Goal: Ask a question: Seek information or help from site administrators or community

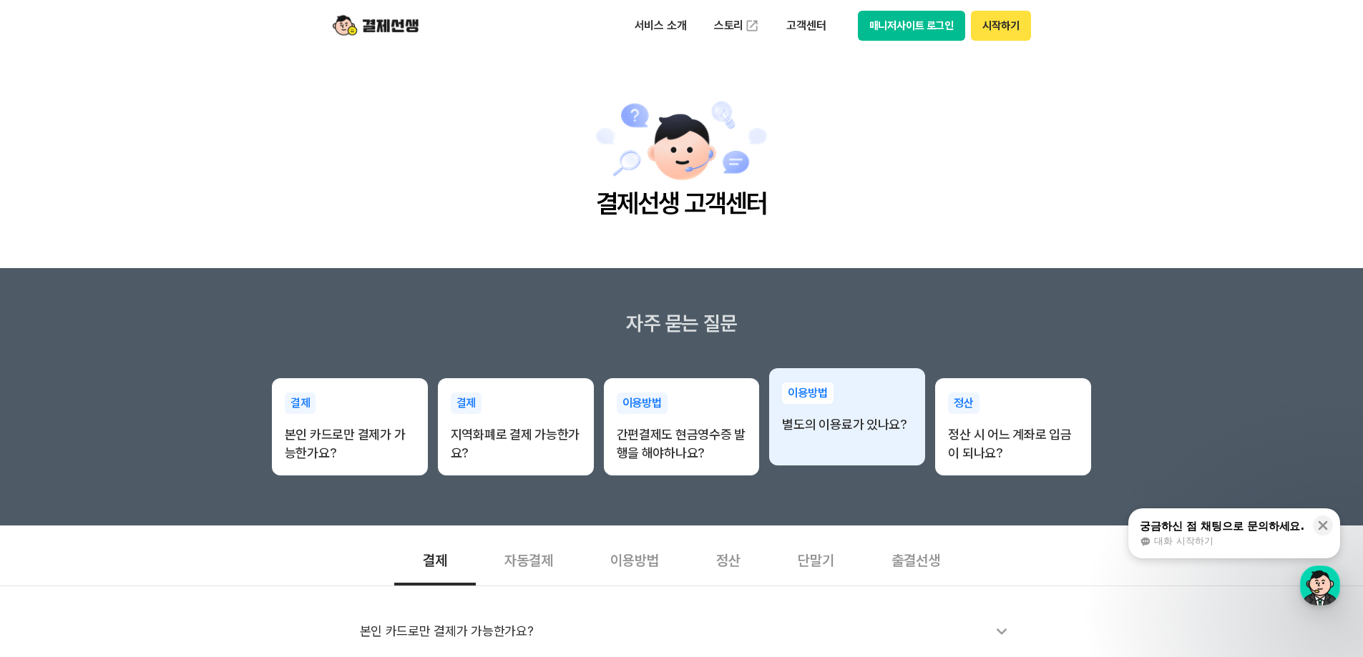
click at [846, 446] on div "이용방법 별도의 이용료가 있나요?" at bounding box center [847, 408] width 156 height 80
click at [848, 431] on p "별도의 이용료가 있나요?" at bounding box center [847, 425] width 130 height 19
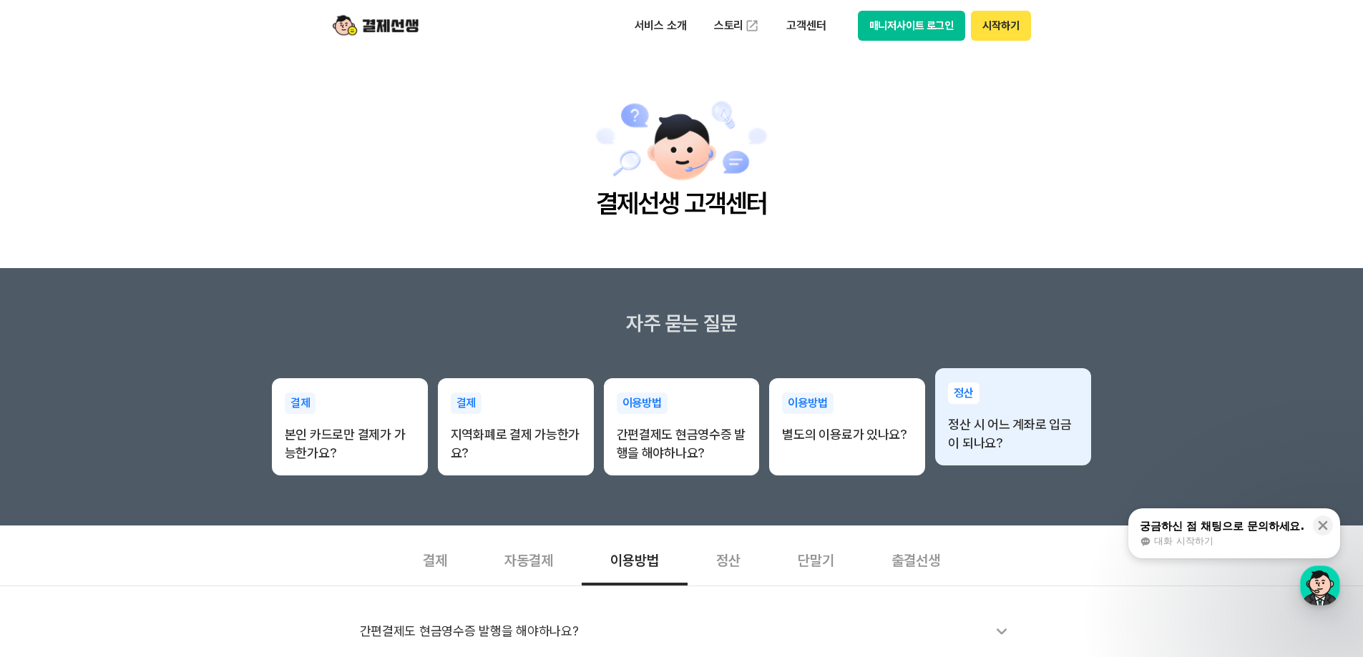
click at [1002, 421] on p "정산 시 어느 계좌로 입금이 되나요?" at bounding box center [1013, 434] width 130 height 37
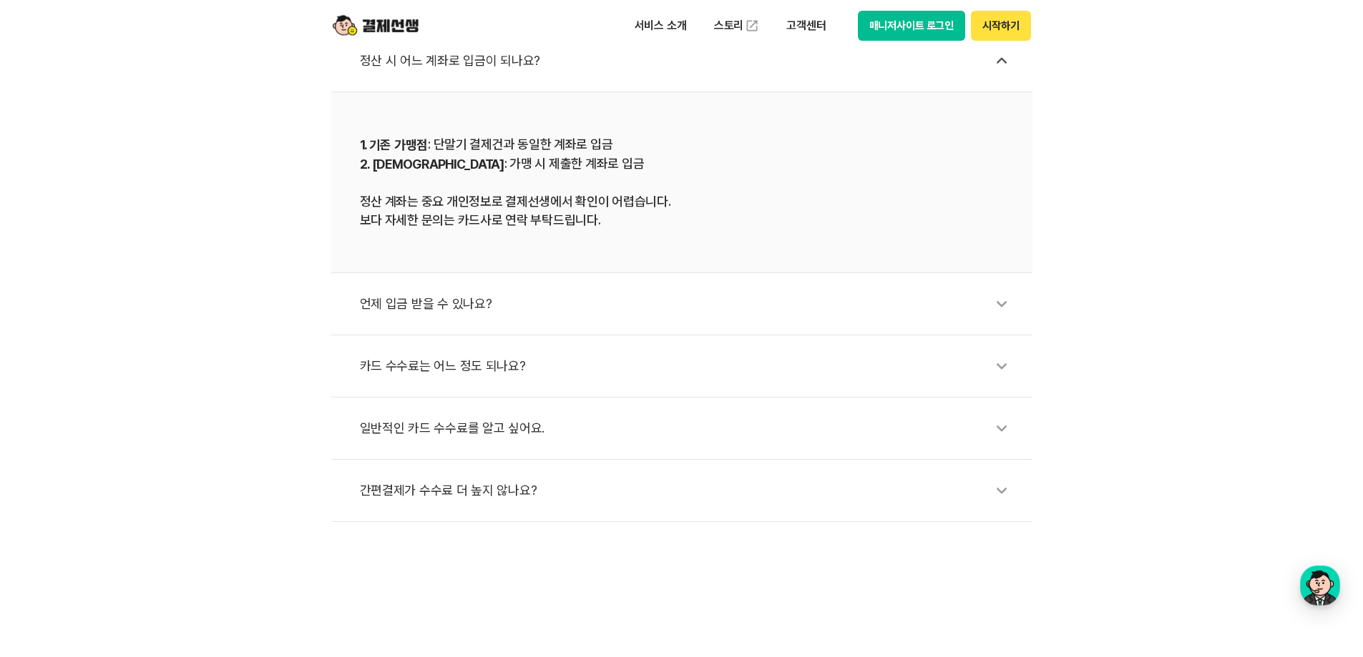
scroll to position [572, 0]
click at [1322, 590] on div "button" at bounding box center [1320, 586] width 40 height 40
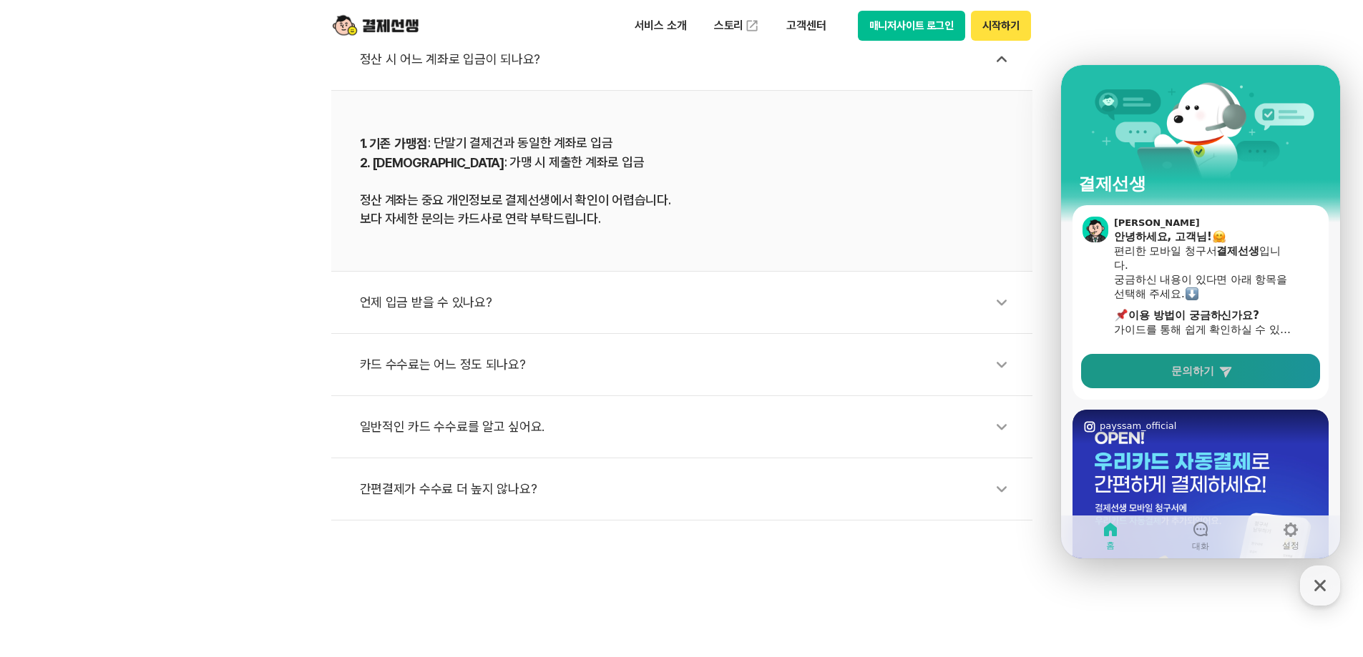
click at [1245, 365] on link "문의하기" at bounding box center [1200, 371] width 239 height 34
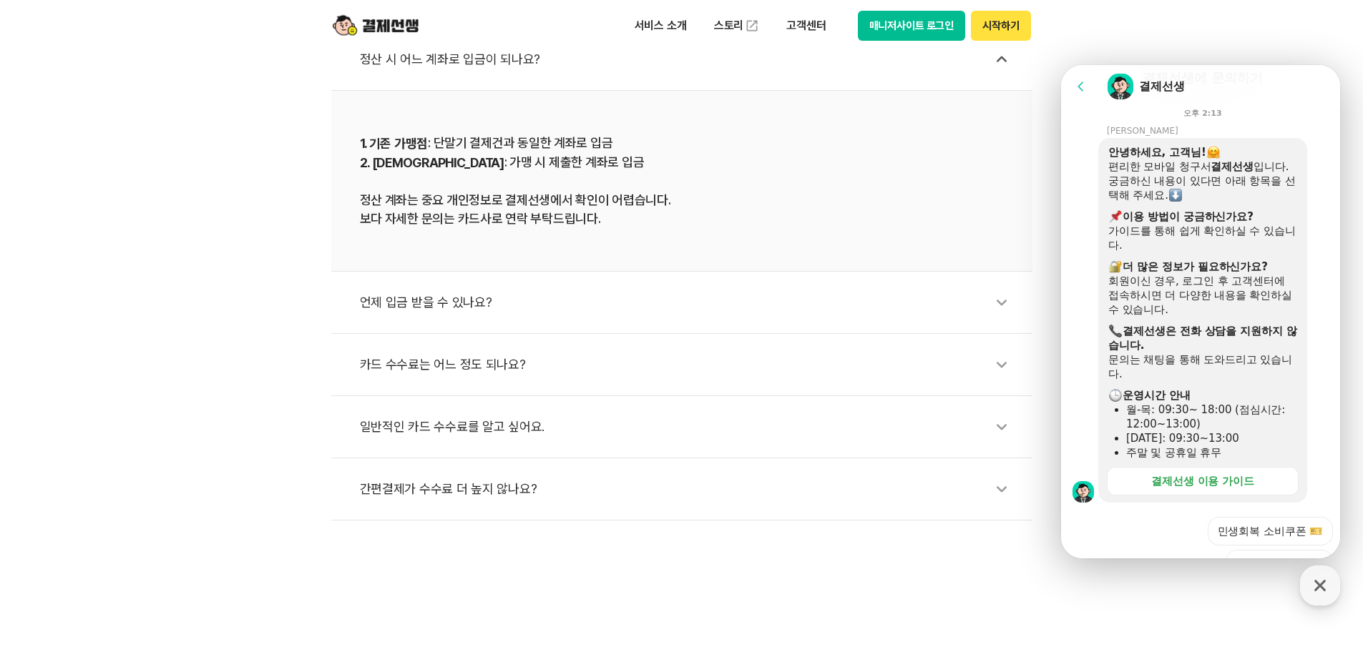
scroll to position [399, 0]
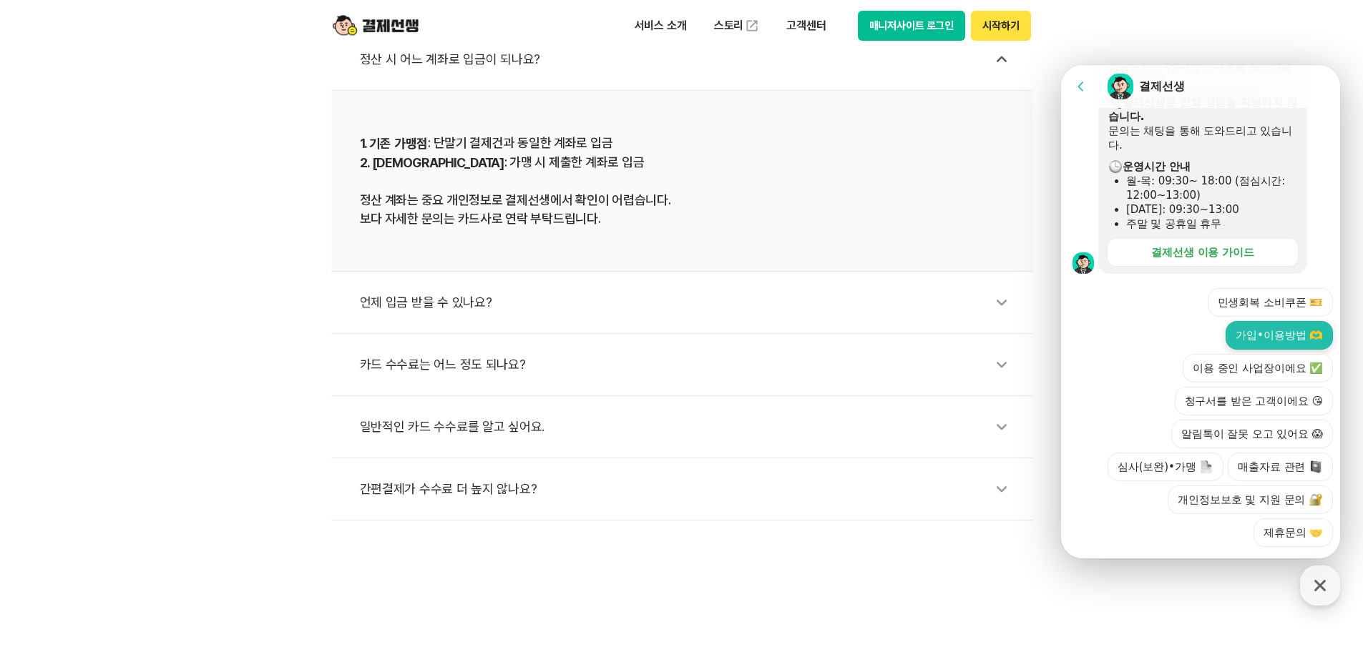
click at [1292, 321] on button "가입•이용방법 🫶" at bounding box center [1279, 335] width 107 height 29
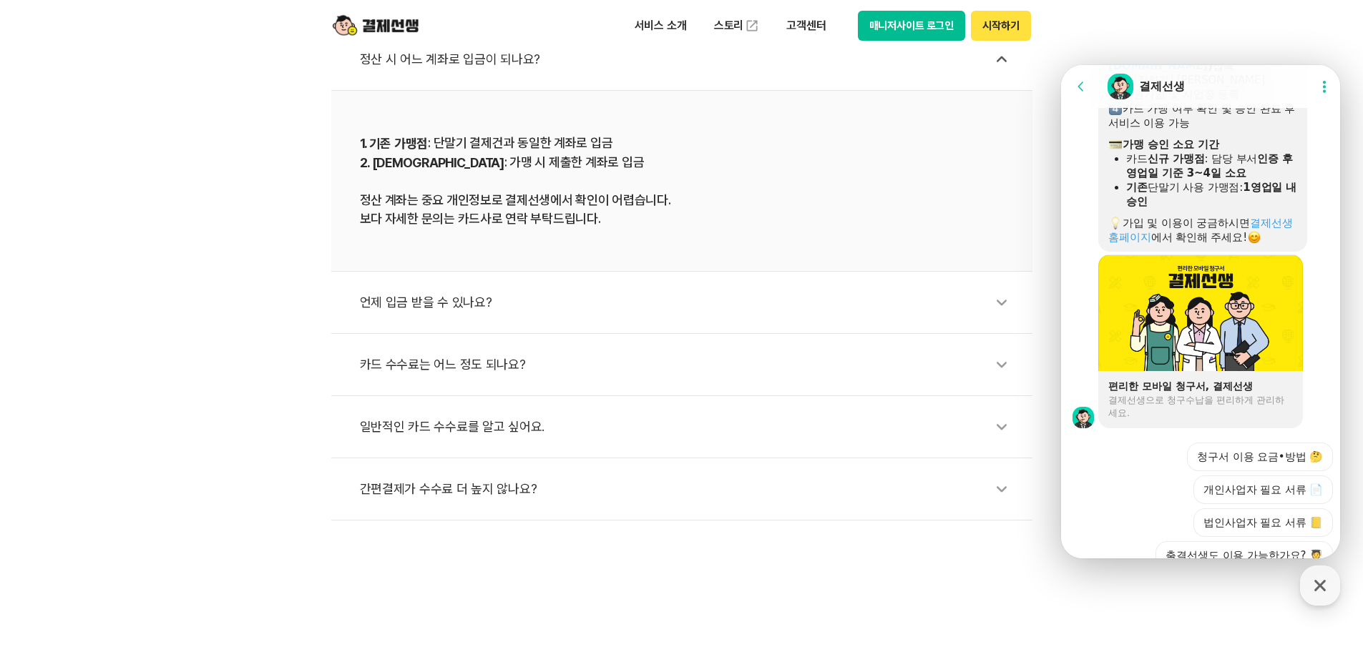
scroll to position [1048, 0]
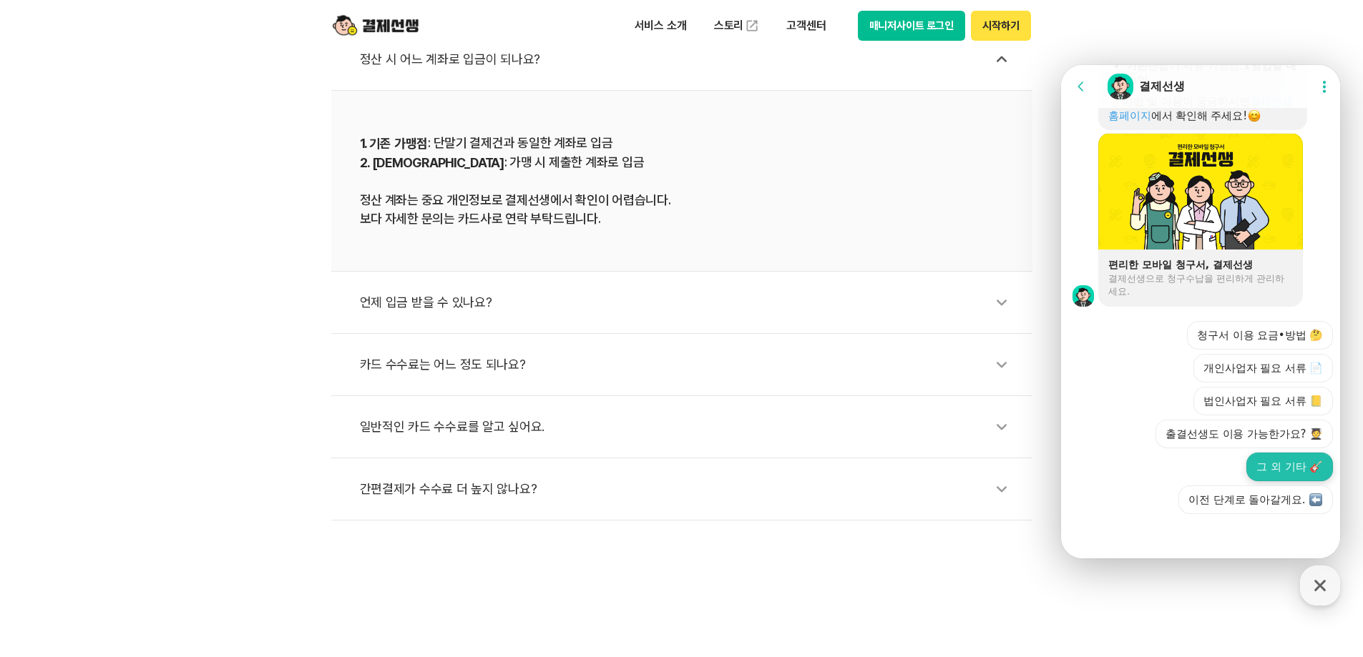
click at [1256, 471] on button "그 외 기타 🎸" at bounding box center [1289, 467] width 87 height 29
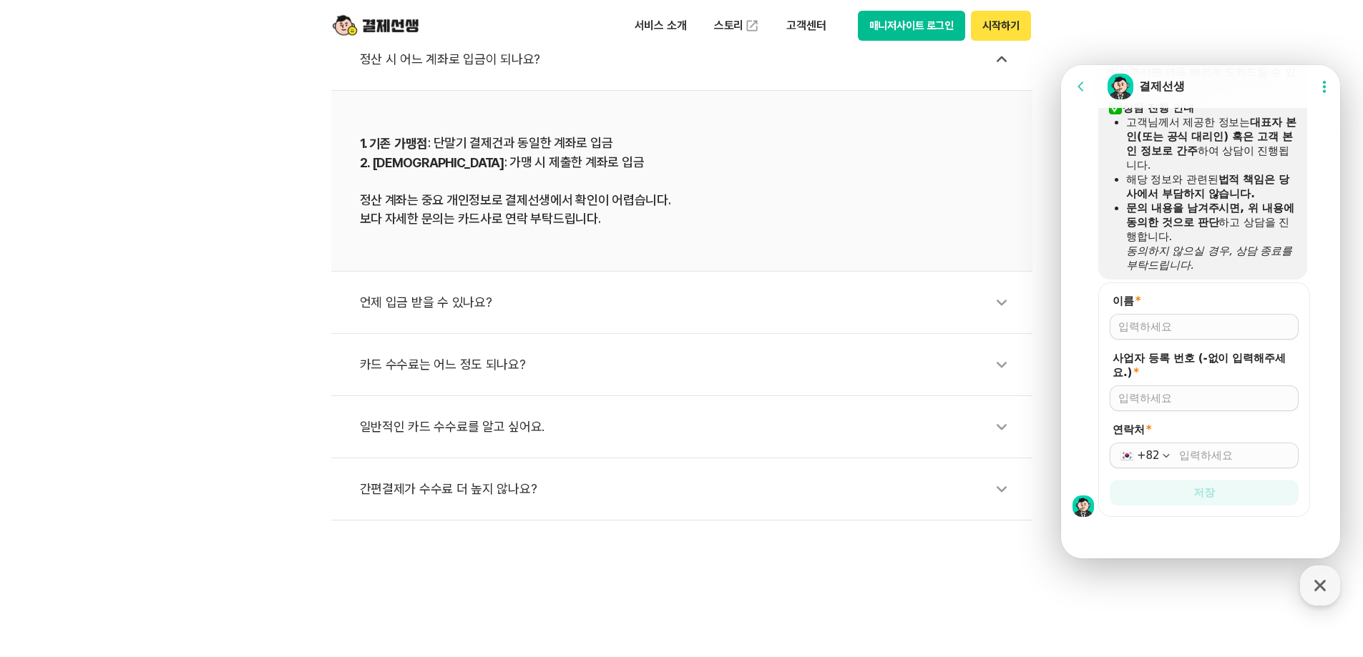
scroll to position [1397, 0]
click at [1233, 315] on div at bounding box center [1204, 324] width 189 height 26
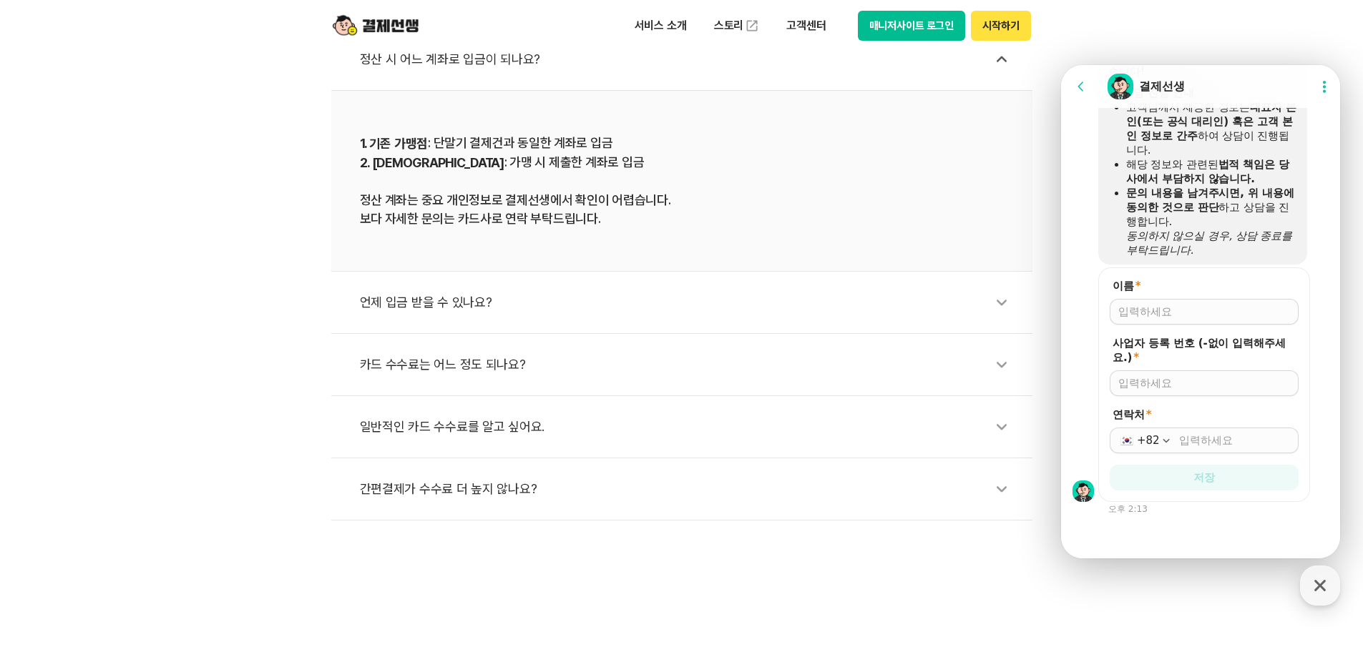
scroll to position [1410, 0]
click at [1183, 304] on input "이름 *" at bounding box center [1204, 311] width 172 height 14
type input "[PERSON_NAME]"
click at [1241, 388] on input "사업자 등록 번호 (-없이 입력해주세요.) *" at bounding box center [1204, 383] width 172 height 14
click at [1190, 384] on input "사업자 등록 번호 (-없이 입력해주세요.) *" at bounding box center [1204, 383] width 172 height 14
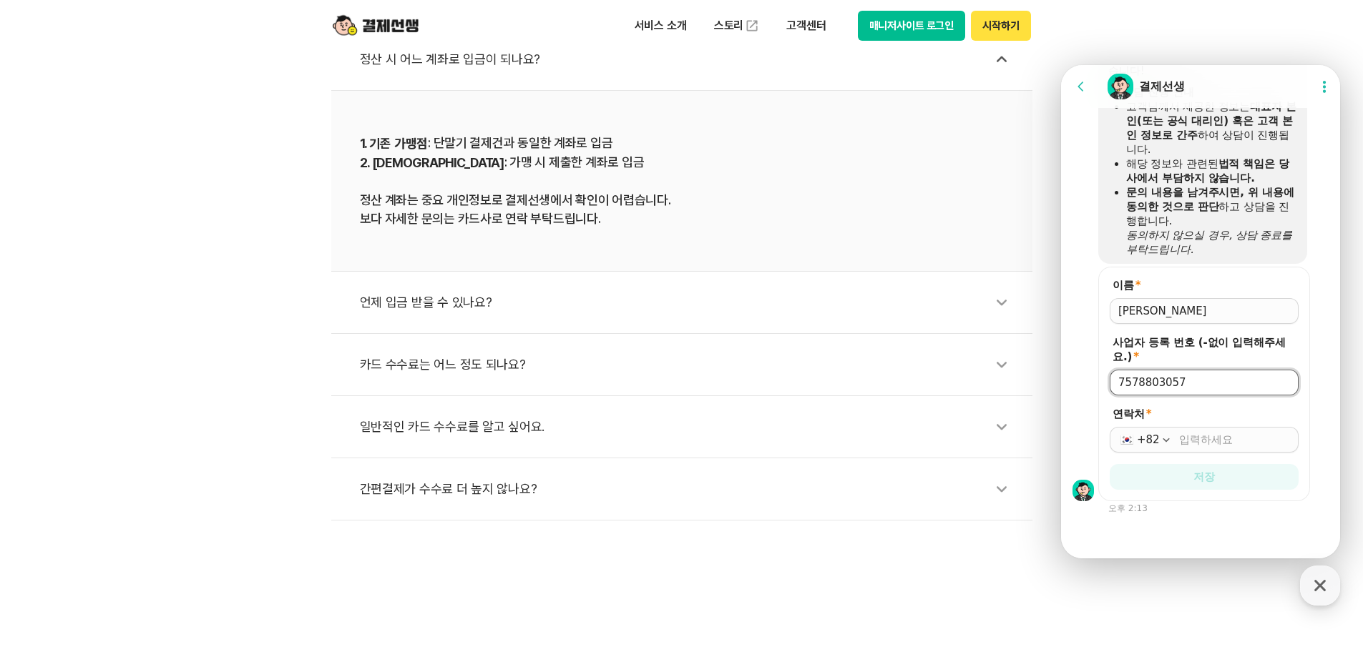
type input "7578803057"
click at [1216, 445] on input "연락처 *" at bounding box center [1234, 440] width 111 height 14
type input "[PHONE_NUMBER]"
click at [1213, 477] on button "저장" at bounding box center [1204, 477] width 189 height 26
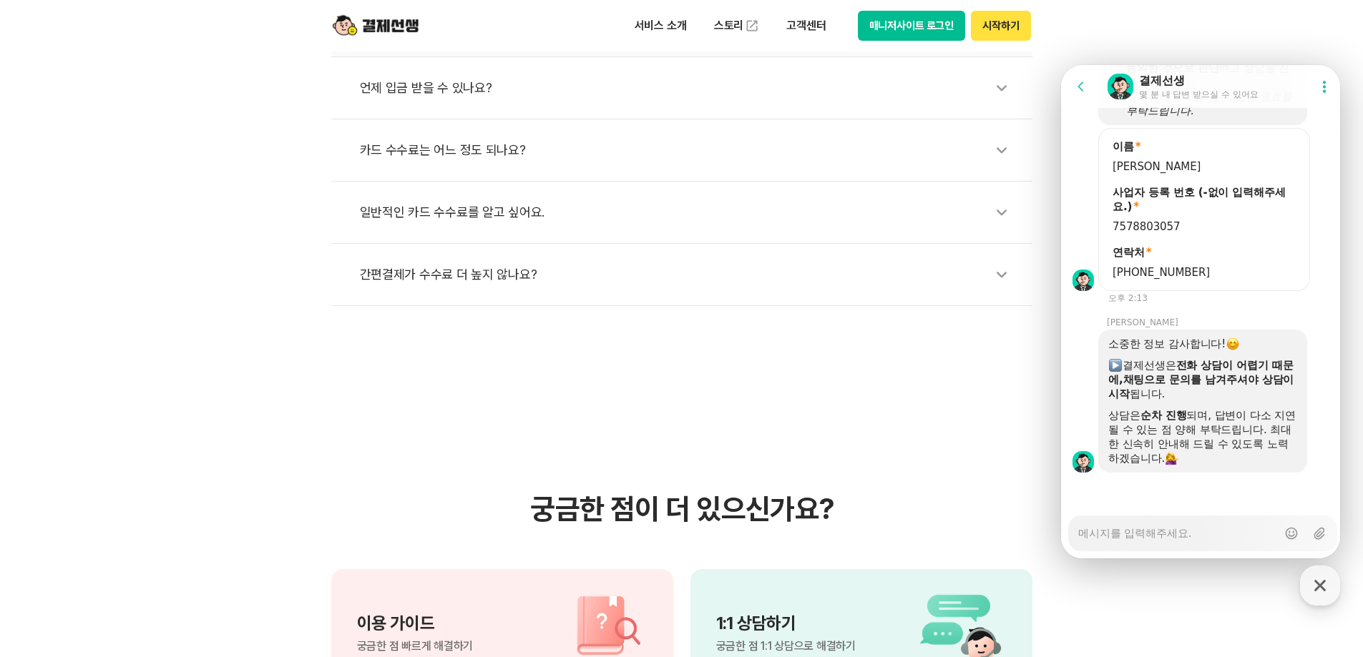
scroll to position [1550, 0]
click at [1191, 534] on textarea "Messenger Input Textarea" at bounding box center [1177, 529] width 199 height 24
type textarea "x"
type textarea "ㄱ"
type textarea "x"
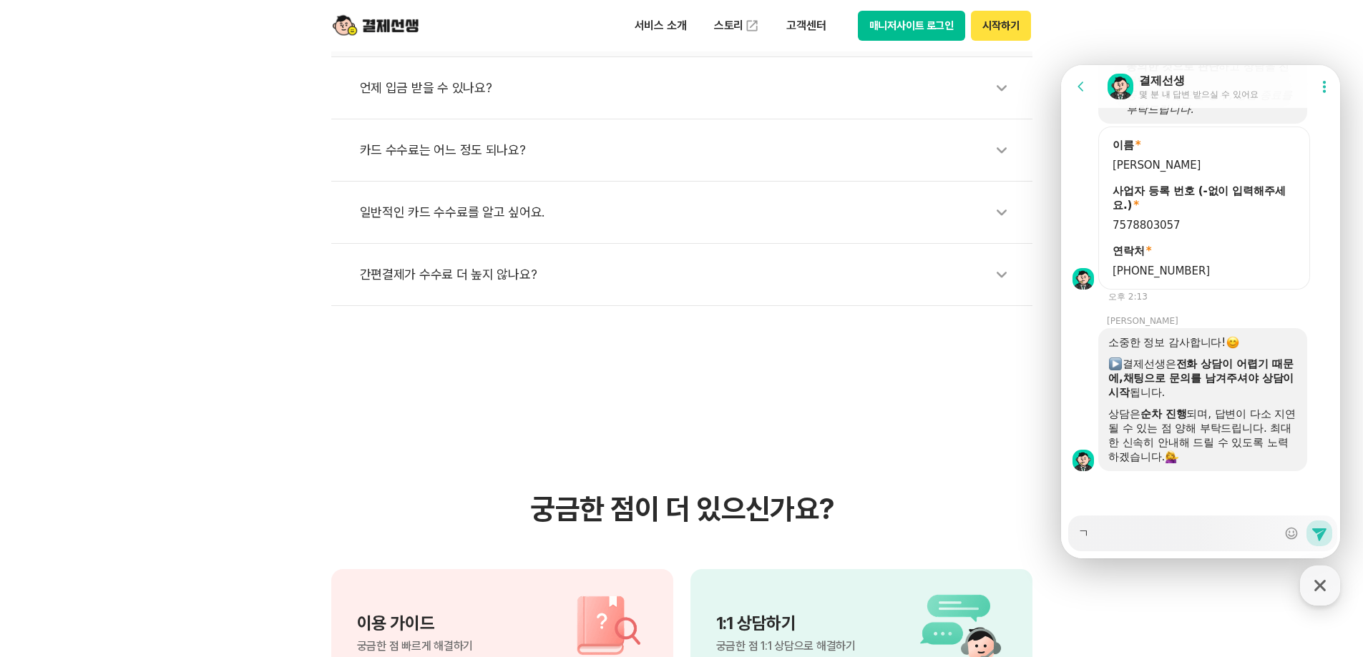
type textarea "가"
type textarea "x"
type textarea "감"
type textarea "x"
type textarea "가매"
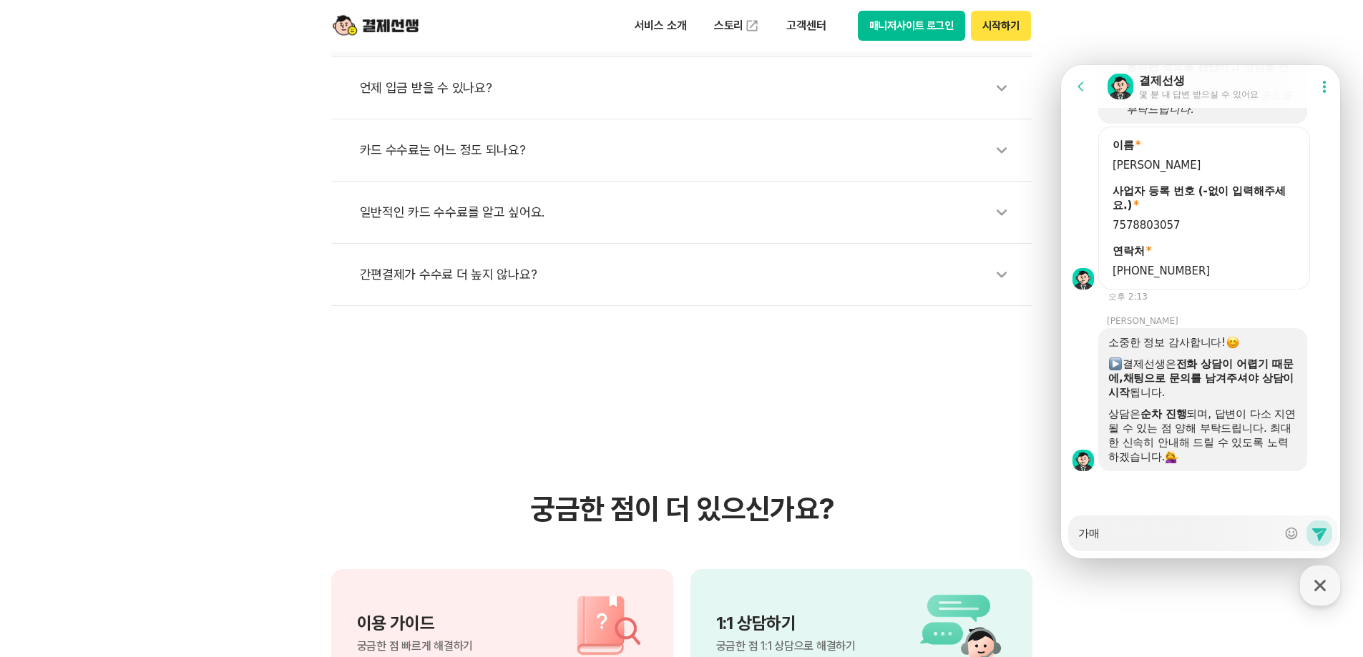
type textarea "x"
type textarea "가맹"
type textarea "x"
type textarea "가맹ㅈ"
type textarea "x"
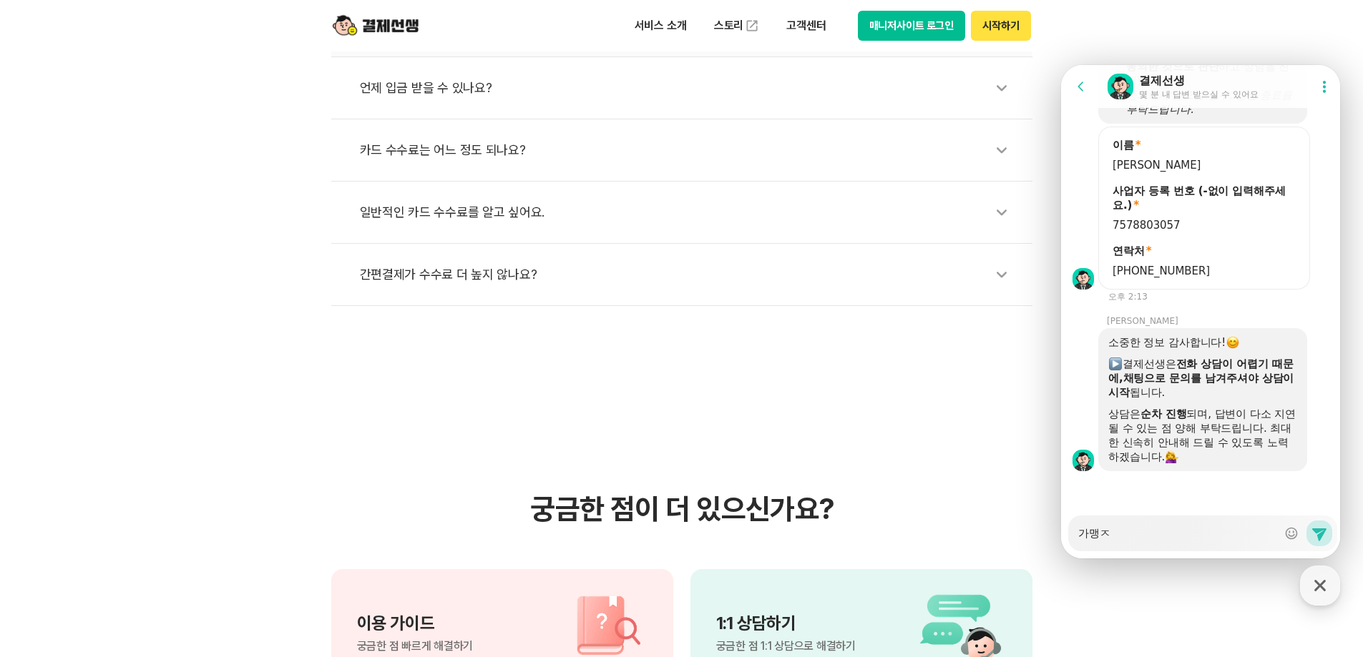
type textarea "가맹저"
type textarea "x"
type textarea "가맹점"
type textarea "x"
type textarea "가맹점"
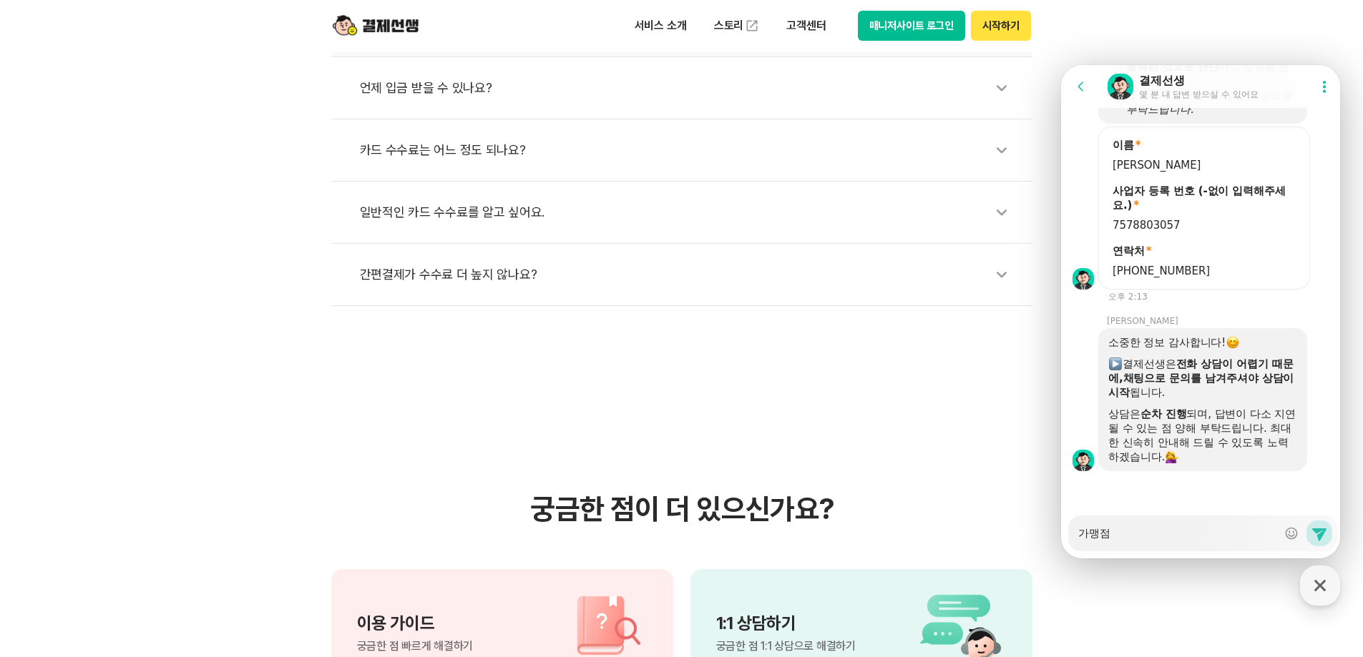
type textarea "x"
type textarea "가맹점 ㄱ"
type textarea "x"
type textarea "가맹점 가"
type textarea "x"
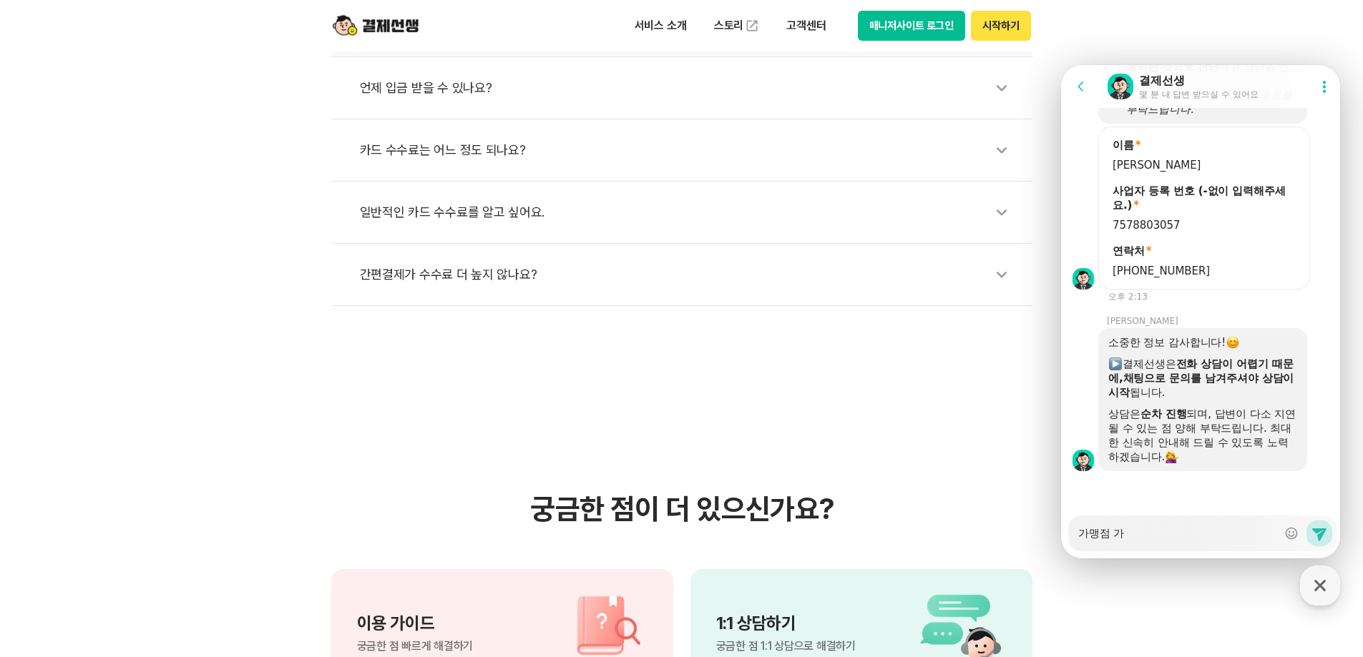
type textarea "가맹점 강"
type textarea "x"
type textarea "가맹점 가이"
type textarea "x"
type textarea "가맹점 가입"
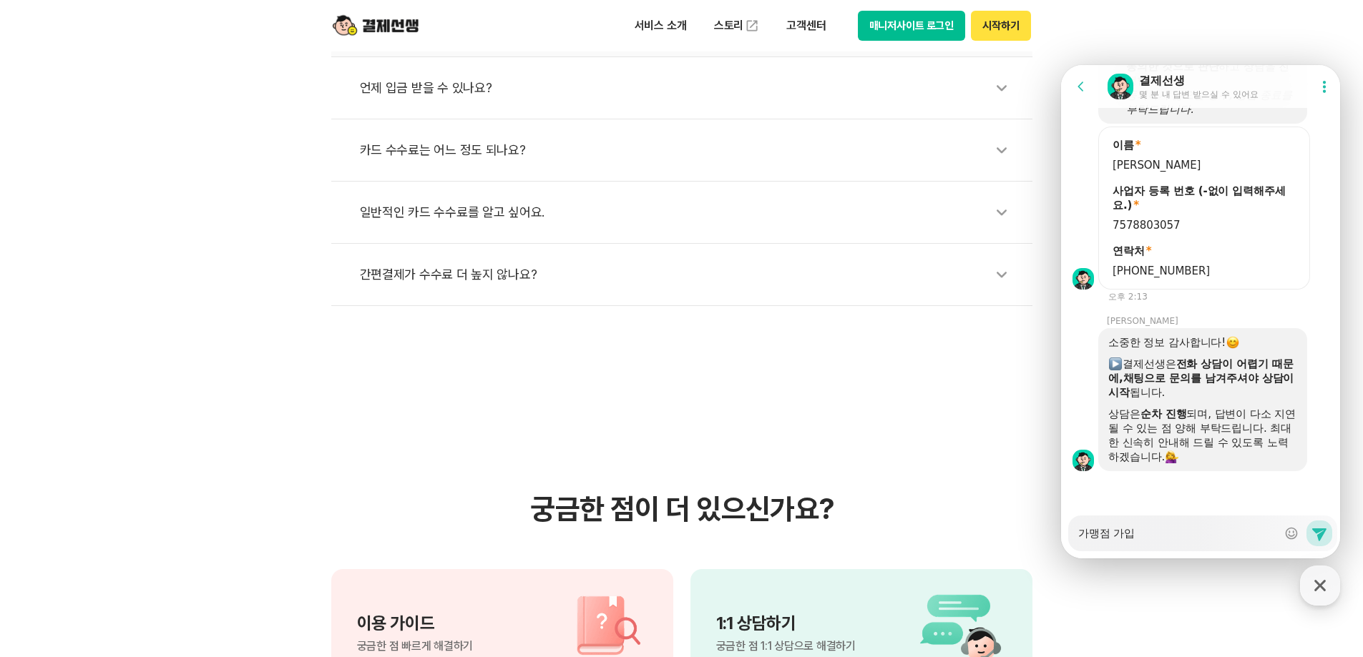
type textarea "x"
type textarea "가맹점 가입ㅎ"
type textarea "x"
type textarea "가맹점 가입해"
type textarea "x"
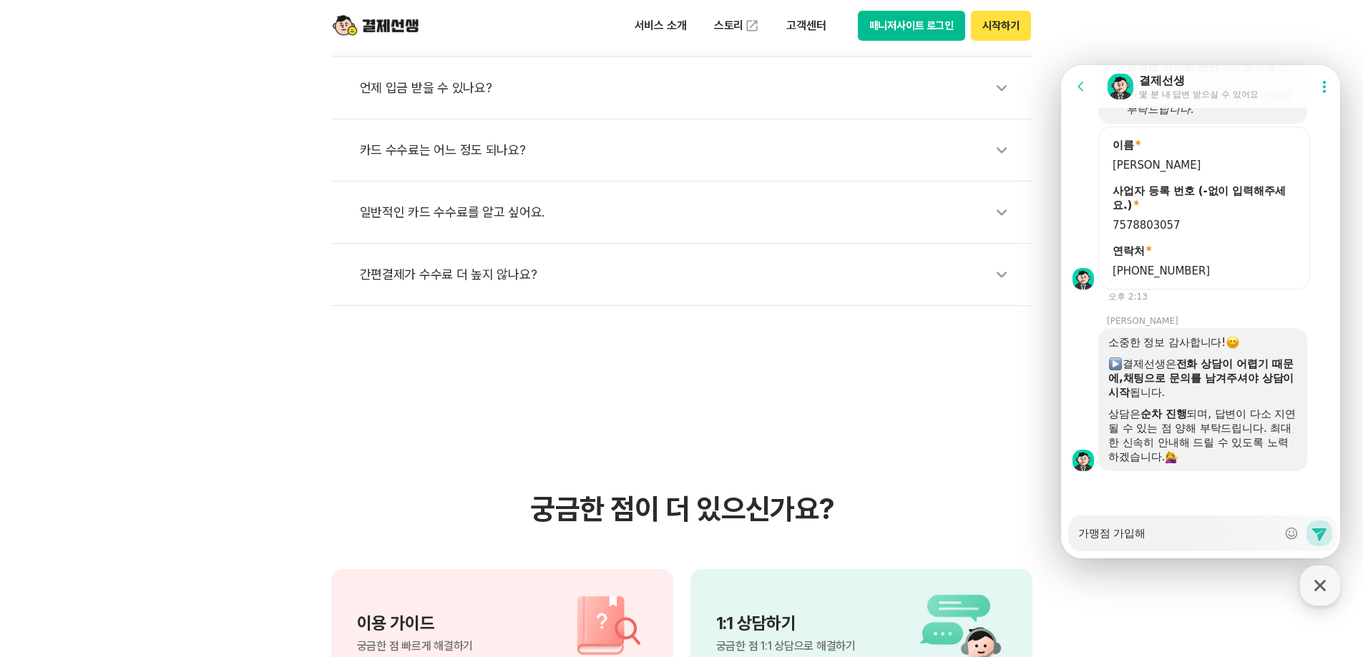
type textarea "가맹점 가입했"
type textarea "x"
type textarea "가맹점 가입했ㅅ"
type textarea "x"
type textarea "가맹점 가입했스"
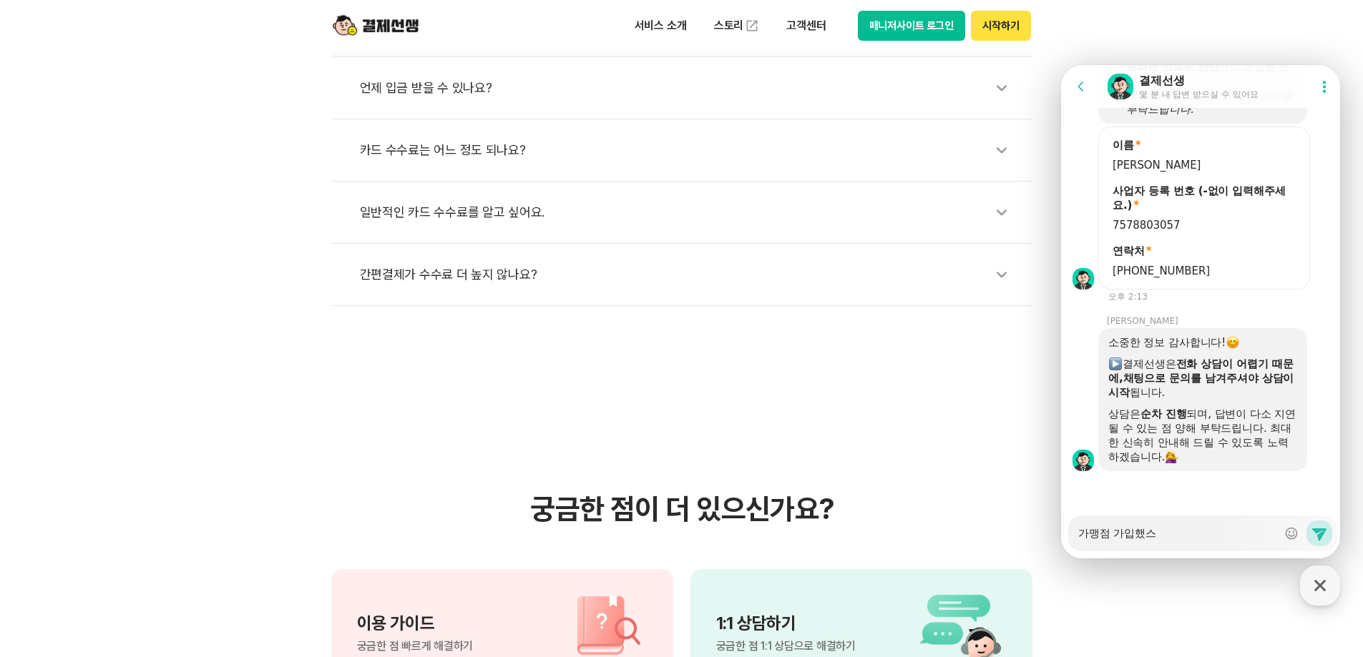
type textarea "x"
type textarea "가맹점 가입했습"
type textarea "x"
type textarea "가맹점 가입했습ㄴ"
type textarea "x"
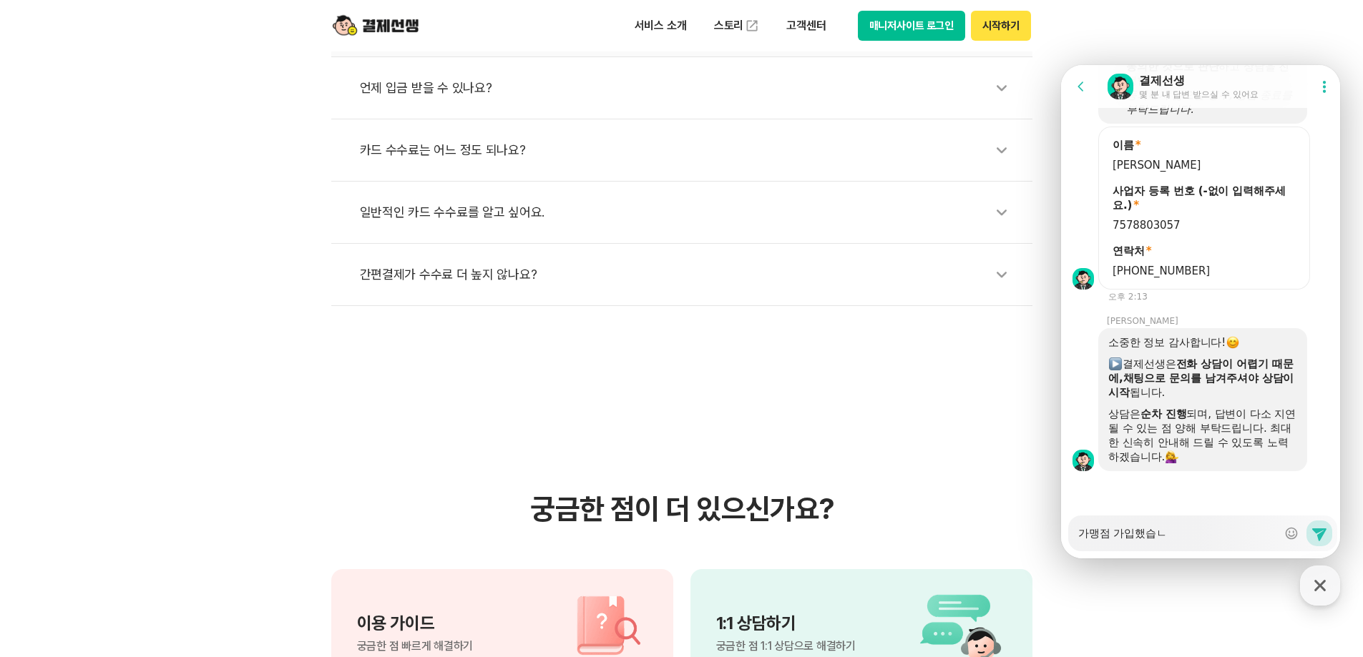
type textarea "가맹점 가입했습니"
type textarea "x"
type textarea "가맹점 가입했습닏"
type textarea "x"
type textarea "가맹점 가입했습니다"
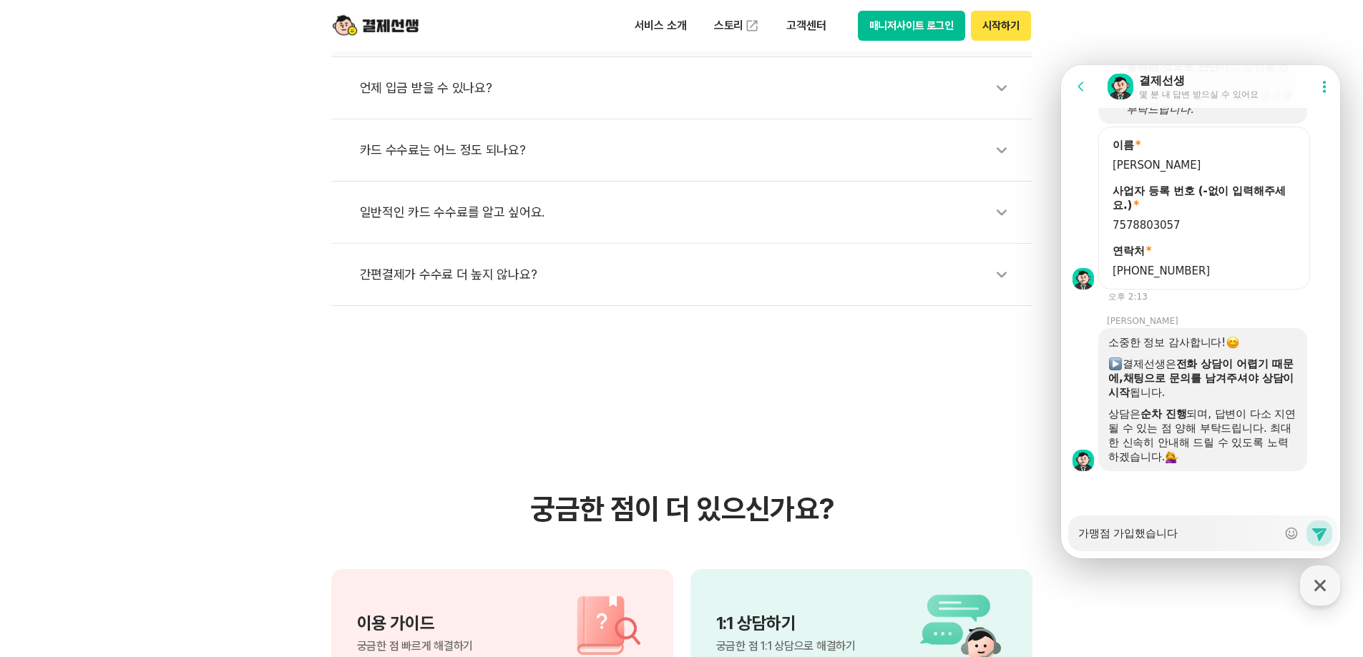
type textarea "x"
type textarea "가맹점 가입했습니다."
type textarea "x"
type textarea "가맹점 가입했습니다."
type textarea "x"
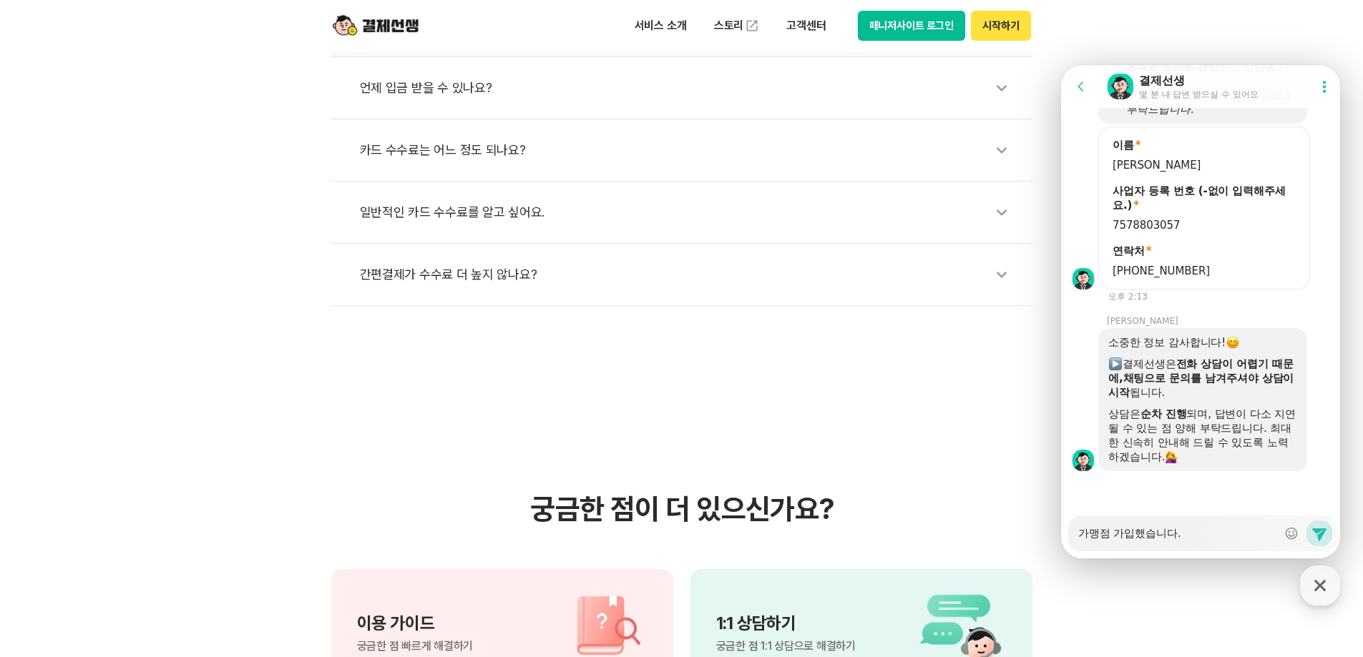
type textarea "가맹점 가입했습니다. ㄱ"
type textarea "x"
type textarea "가맹점 가입했습니다. 계"
type textarea "x"
type textarea "가맹점 가입했습니다. 계조"
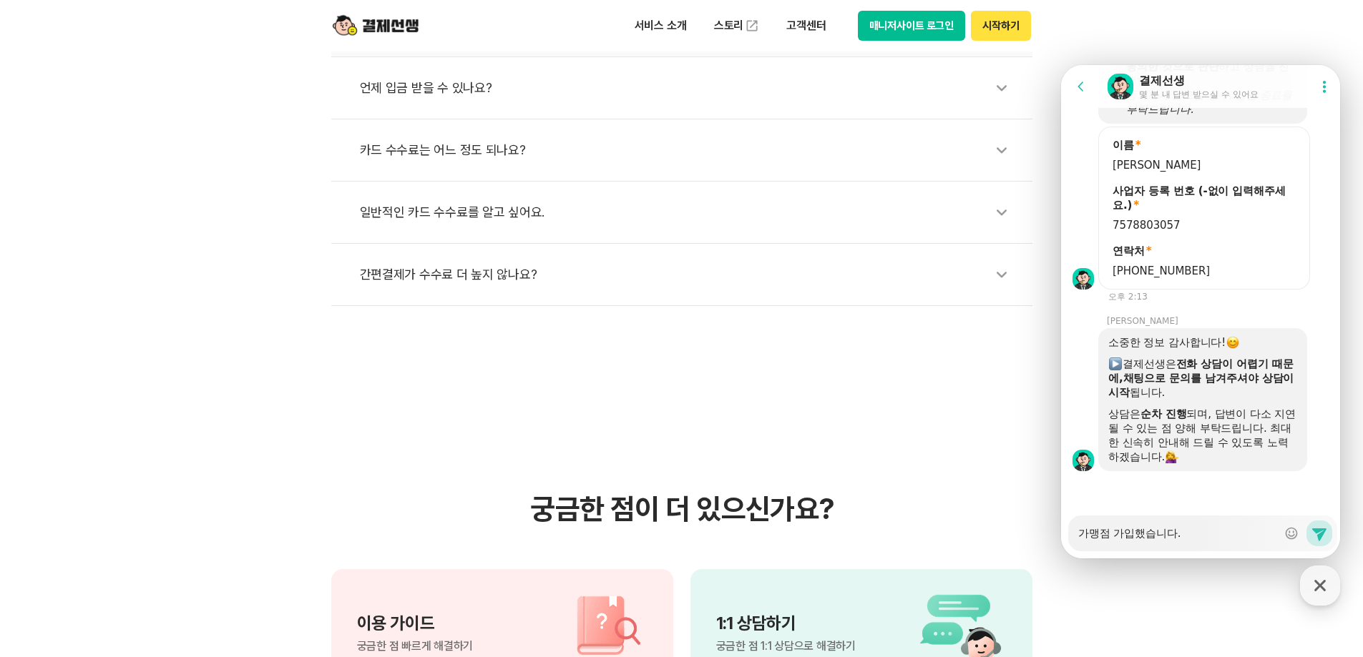
type textarea "x"
type textarea "가맹점 가입했습니다. 계좌"
type textarea "x"
type textarea "가맹점 가입했습니다. 계좝"
type textarea "x"
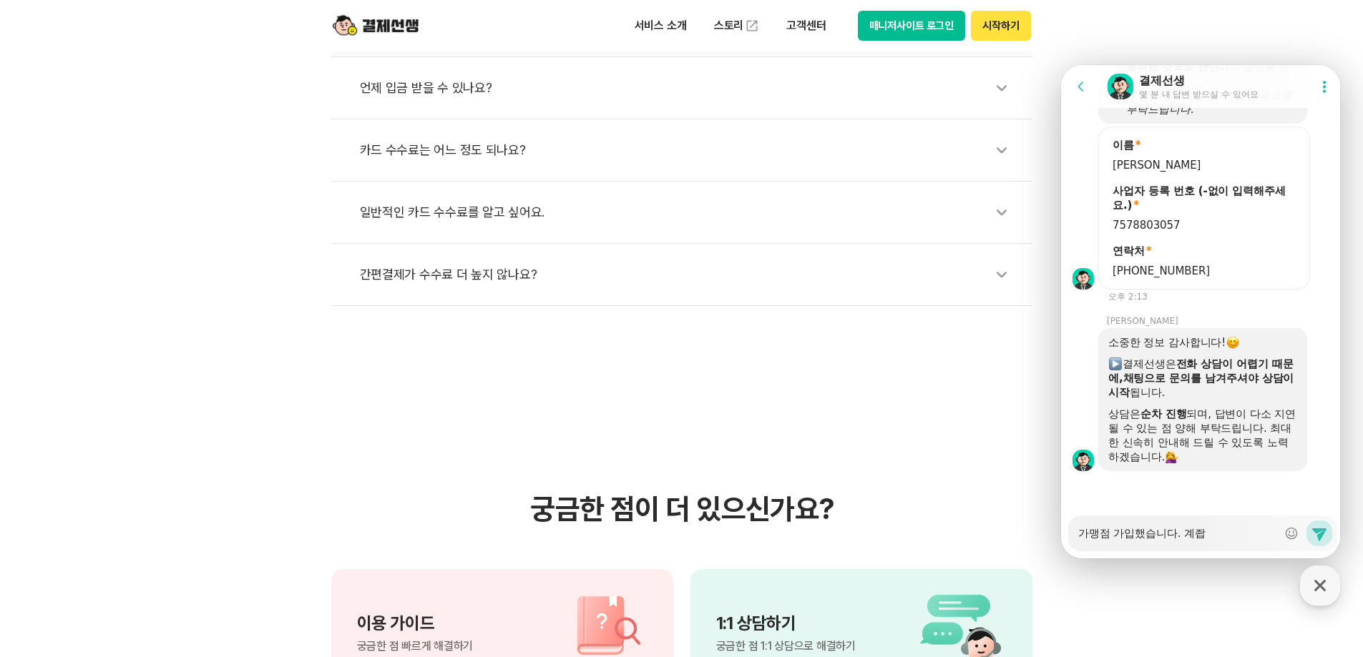
type textarea "가맹점 가입했습니다. 계좌버"
type textarea "x"
type textarea "가맹점 가입했습니다. 계좌번"
type textarea "x"
type textarea "가맹점 가입했습니다. 계좌벊"
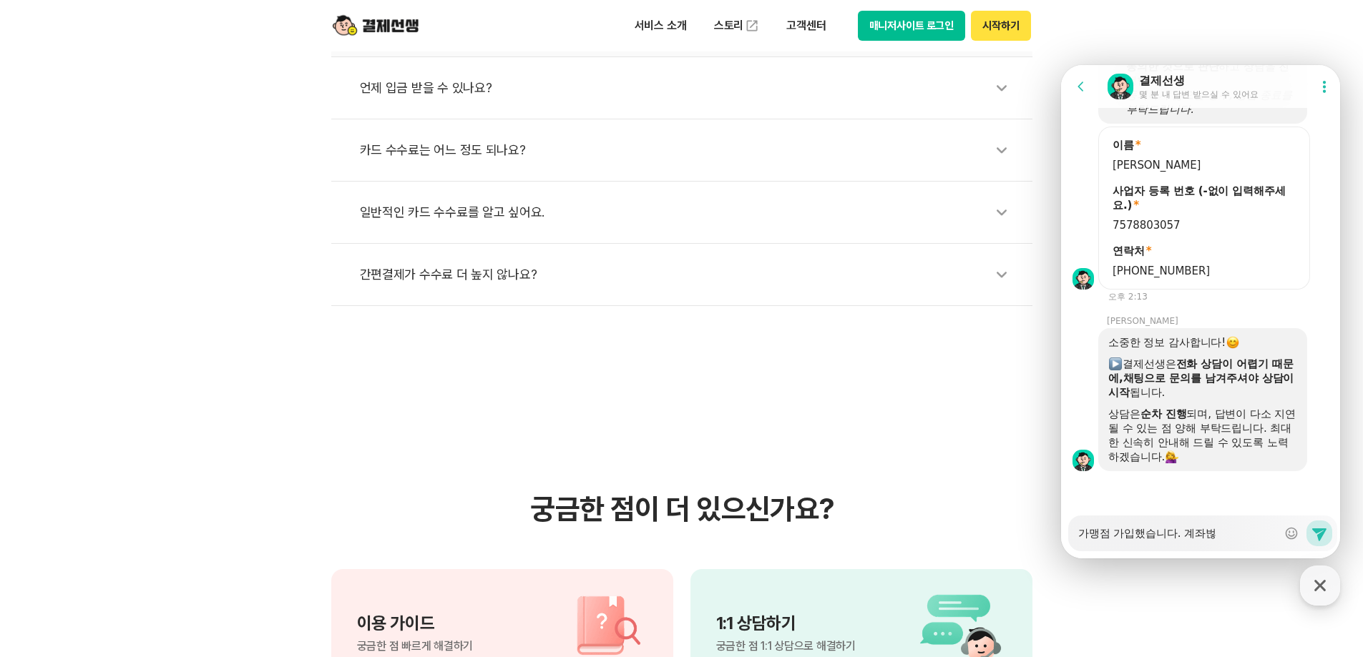
type textarea "x"
type textarea "가맹점 가입했습니다. 계좌번호"
type textarea "x"
type textarea "가맹점 가입했습니다. 계좌번홀"
type textarea "x"
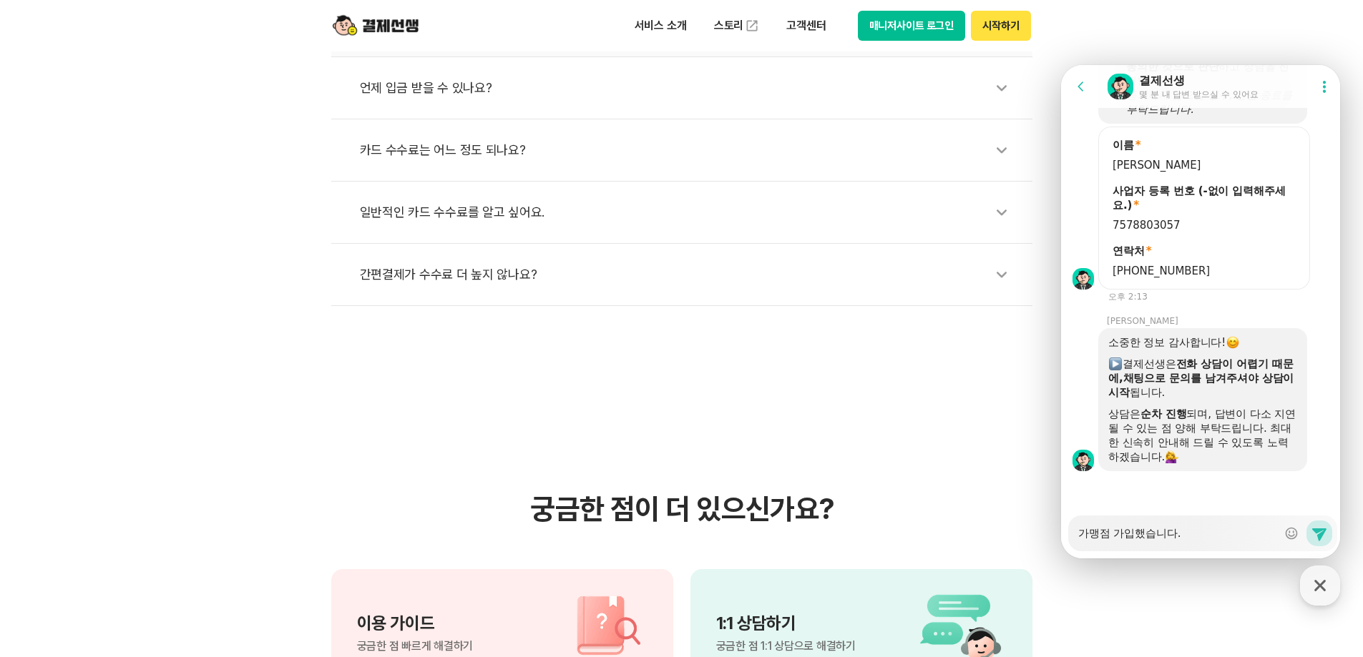
type textarea "가맹점 가입했습니다. 계좌번호르"
type textarea "x"
type textarea "가맹점 가입했습니다. 계좌번호를"
type textarea "x"
type textarea "가맹점 가입했습니다. 계좌번호를"
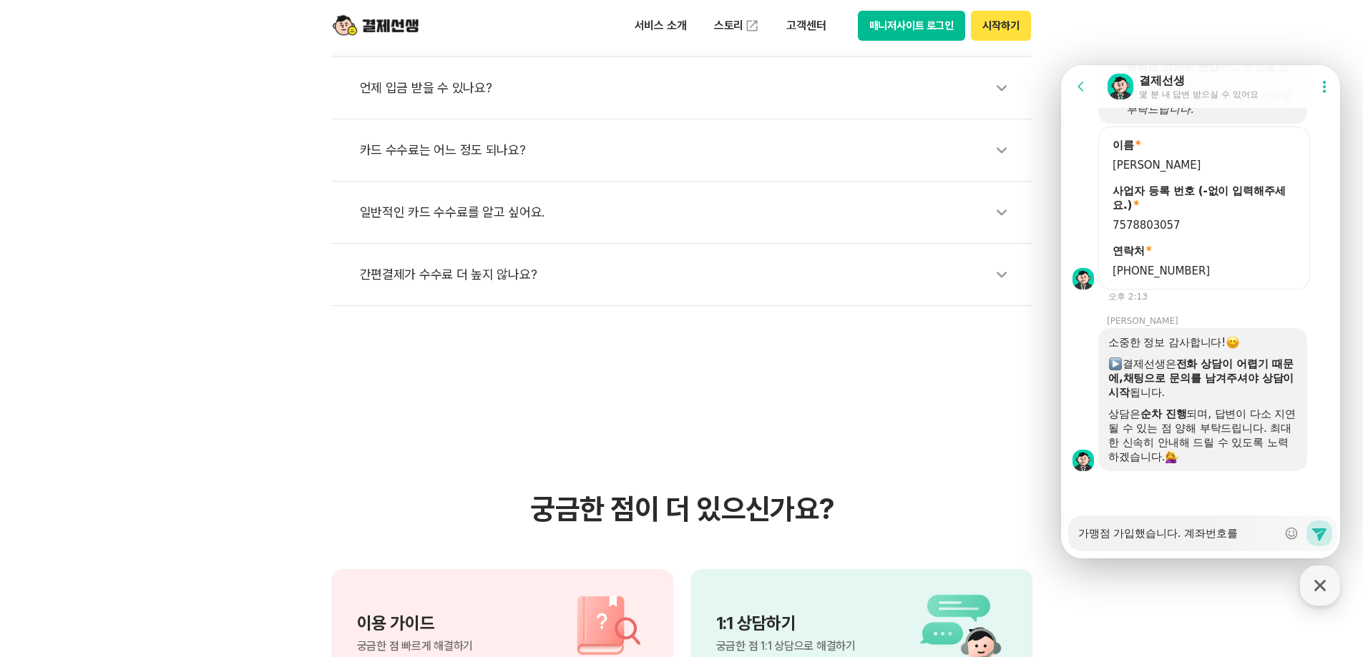
type textarea "x"
type textarea "가맹점 가입했습니다. 계좌번호를 ㄸ"
type textarea "x"
type textarea "가맹점 가입했습니다. 계좌번호를 따"
type textarea "x"
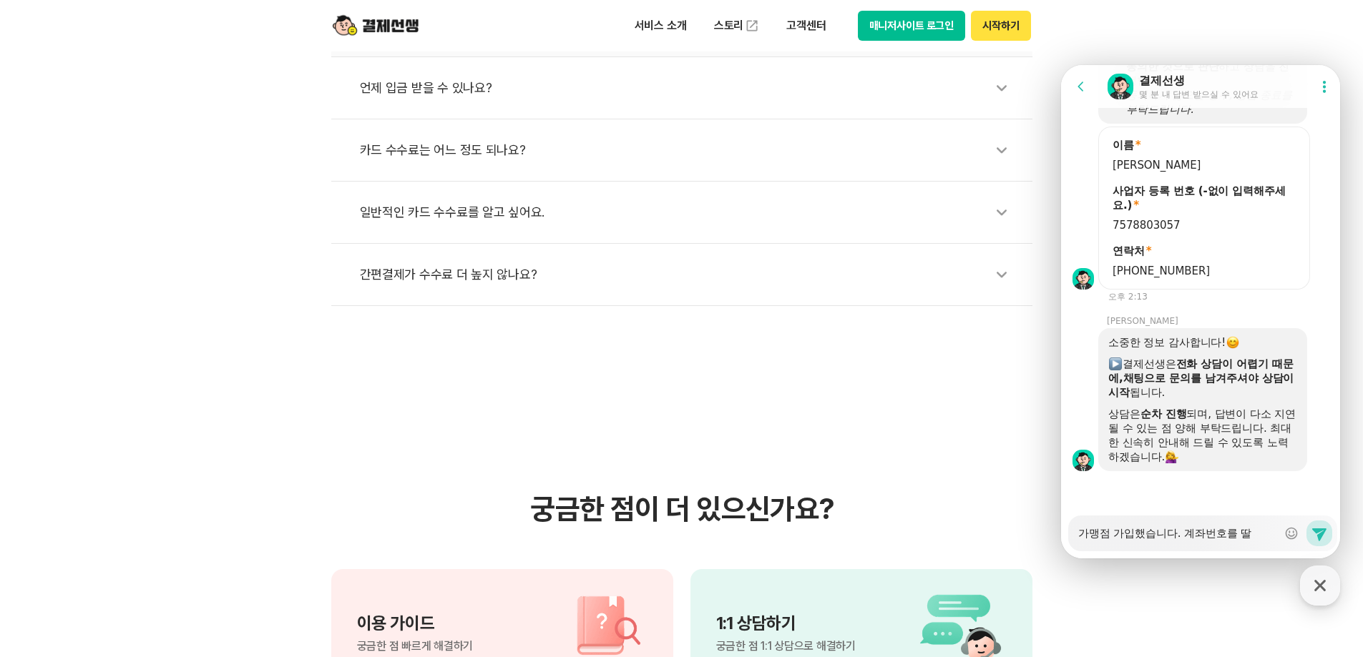
type textarea "가맹점 가입했습니다. 계좌번호를 따로"
type textarea "x"
type textarea "가맹점 가입했습니다. 계좌번호를 따로"
type textarea "x"
type textarea "가맹점 가입했습니다. 계좌번호를 따로 ㅇ"
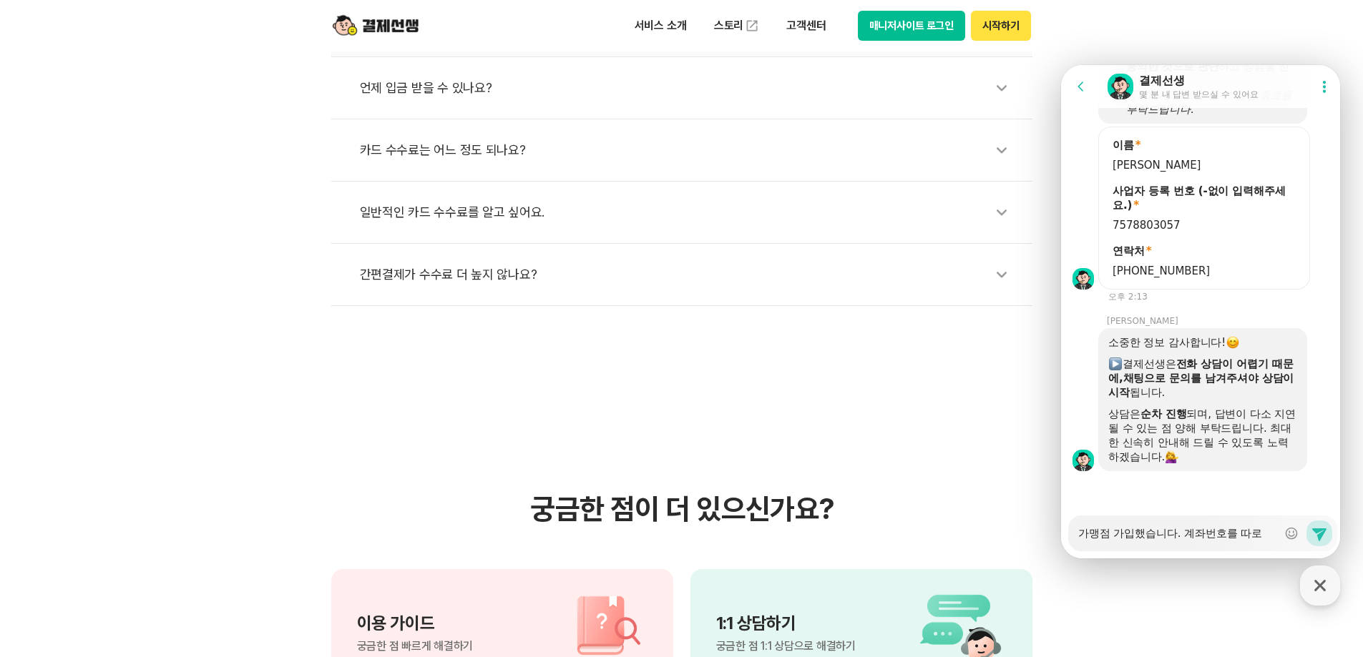
type textarea "x"
type textarea "가맹점 가입했습니다. 계좌번호를 따로 이"
type textarea "x"
type textarea "가맹점 가입했습니다. 계좌번호를 따로 입"
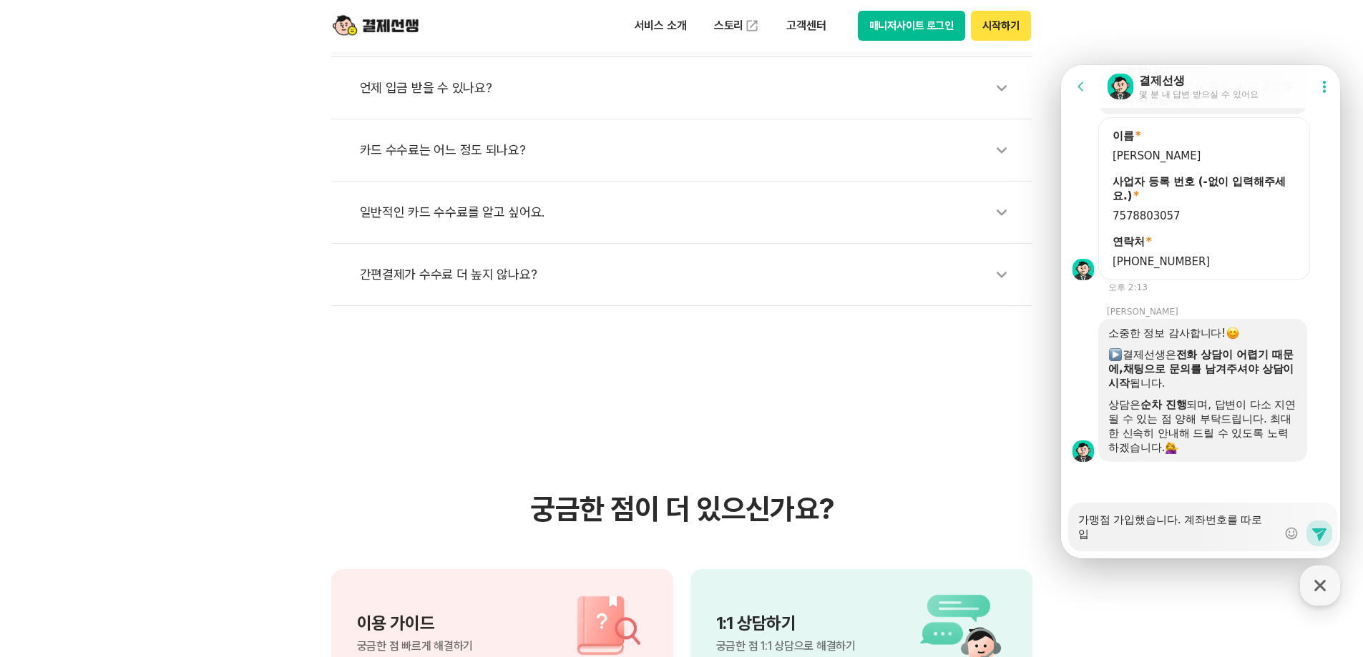
type textarea "x"
type textarea "가맹점 가입했습니다. 계좌번호를 따로 입ㄹ"
type textarea "x"
type textarea "가맹점 가입했습니다. 계좌번호를 따로 입려"
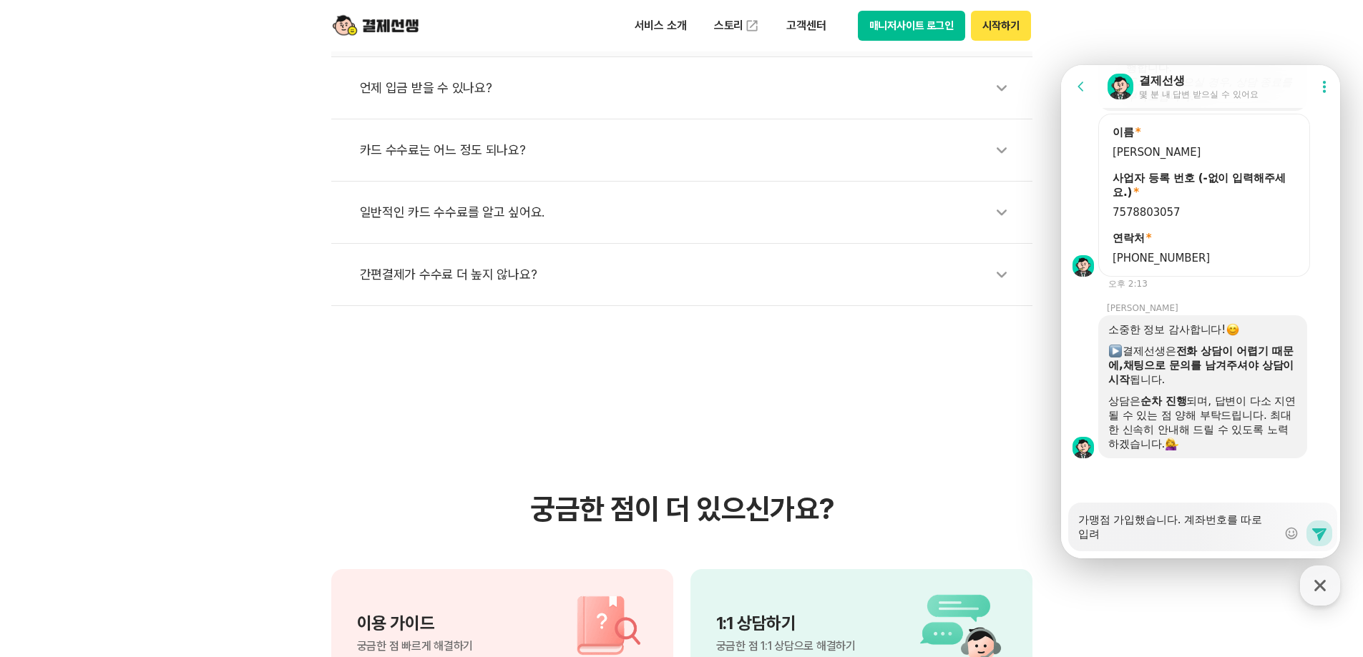
type textarea "x"
type textarea "가맹점 가입했습니다. 계좌번호를 따로 입력"
type textarea "x"
type textarea "가맹점 가입했습니다. 계좌번호를 따로 입력ㅎ"
type textarea "x"
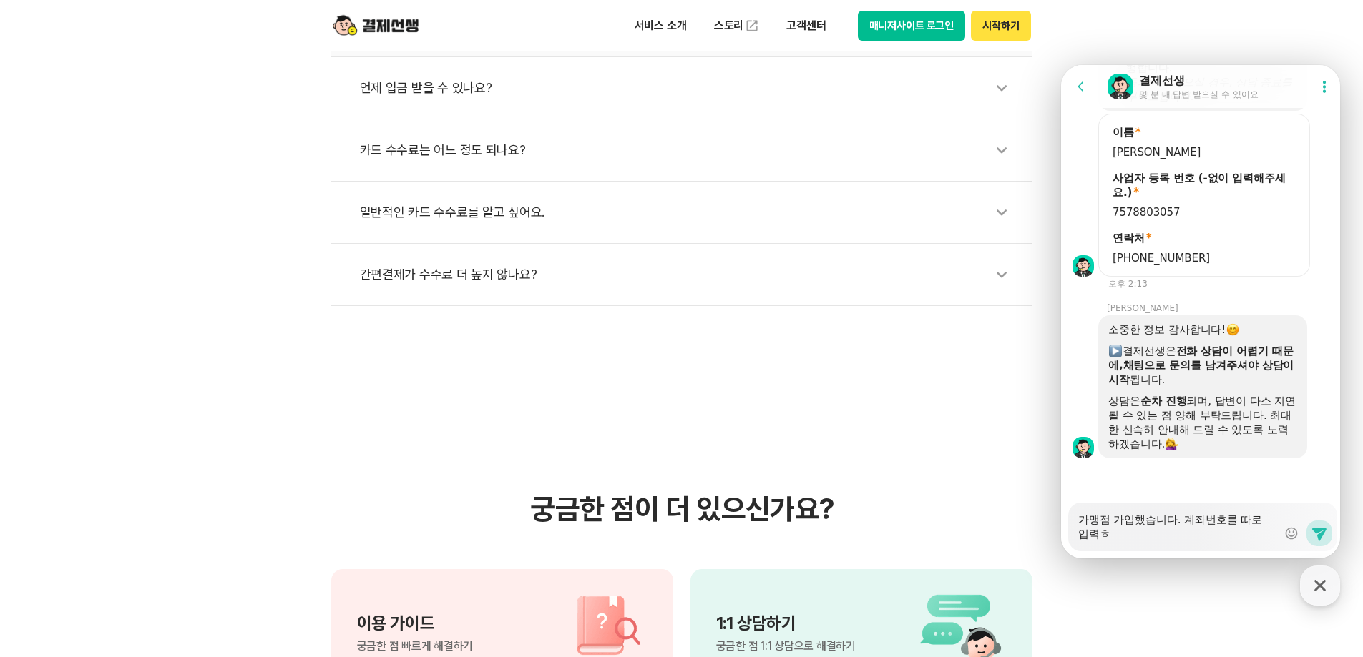
type textarea "가맹점 가입했습니다. 계좌번호를 따로 입력하"
type textarea "x"
type textarea "가맹점 가입했습니다. 계좌번호를 따로 입력한"
type textarea "x"
type textarea "가맹점 가입했습니다. 계좌번호를 따로 입력하는"
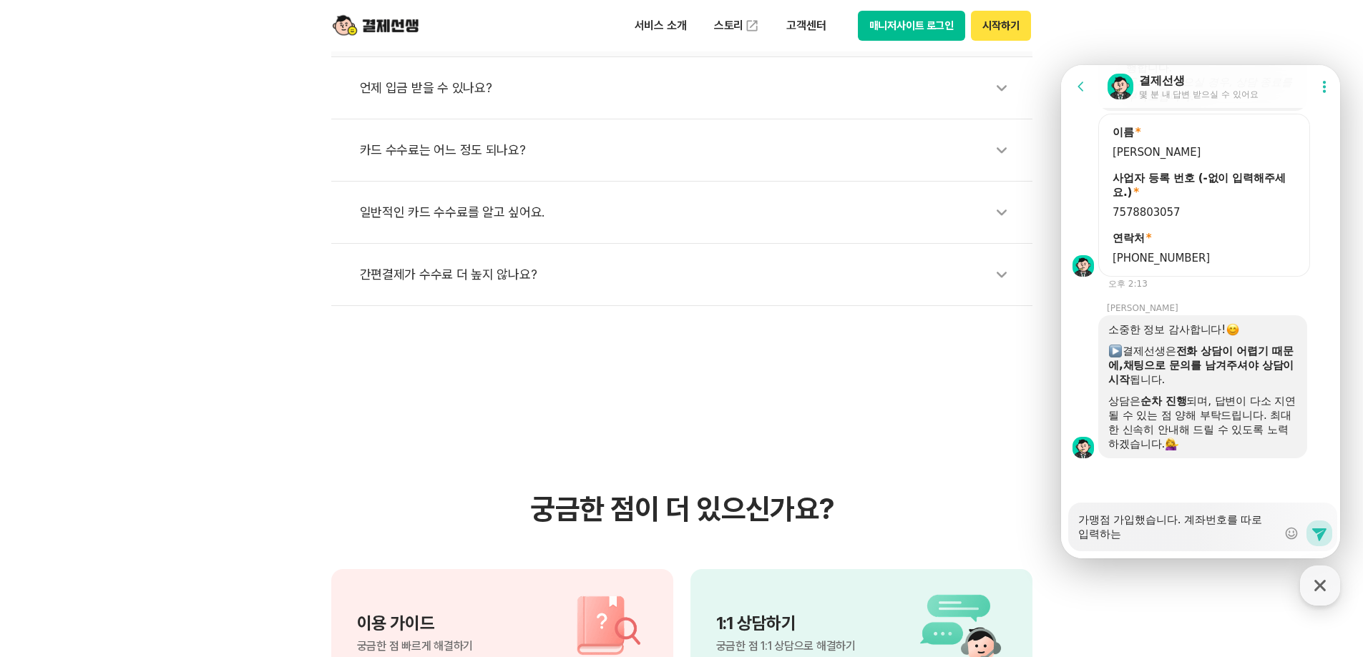
type textarea "x"
type textarea "가맹점 가입했습니다. 계좌번호를 따로 입력하는"
type textarea "x"
type textarea "가맹점 가입했습니다. 계좌번호를 따로 입력하는 ㄹ"
type textarea "x"
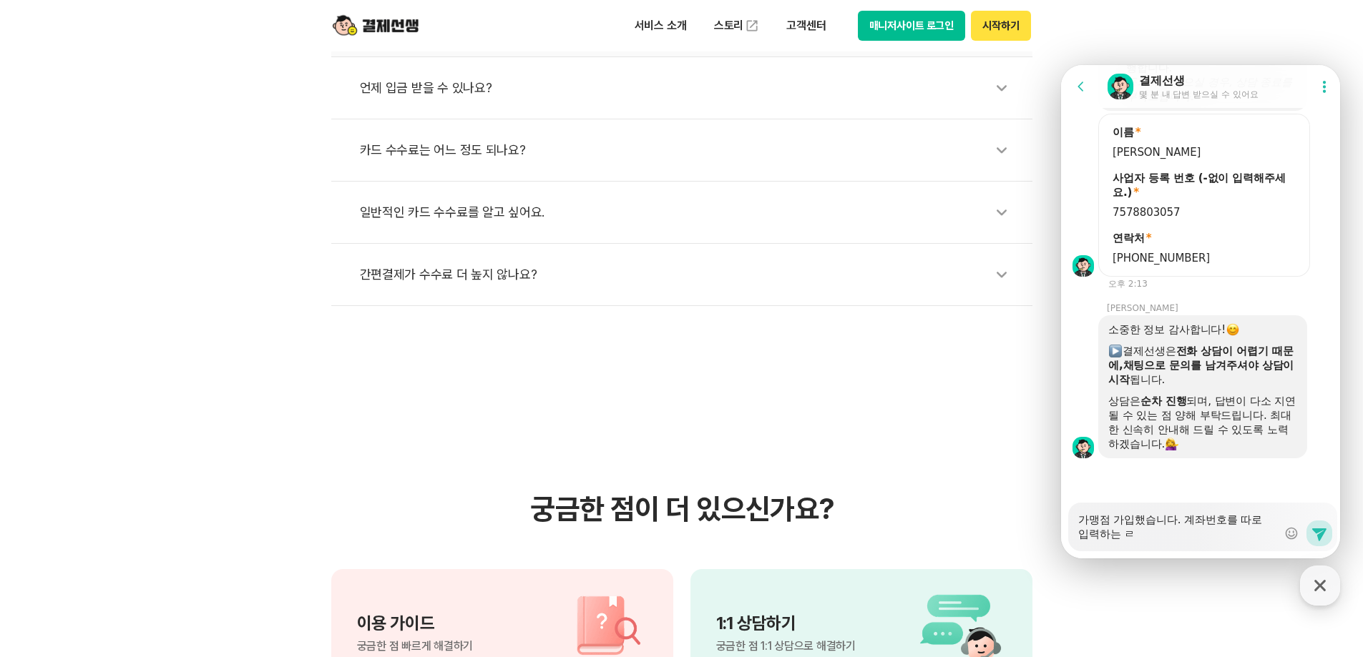
type textarea "가맹점 가입했습니다. 계좌번호를 따로 입력하는 라"
type textarea "x"
type textarea "가맹점 가입했습니다. 계좌번호를 따로 입력하는 란"
type textarea "x"
type textarea "가맹점 가입했습니다. 계좌번호를 따로 입력하는 란ㅇ"
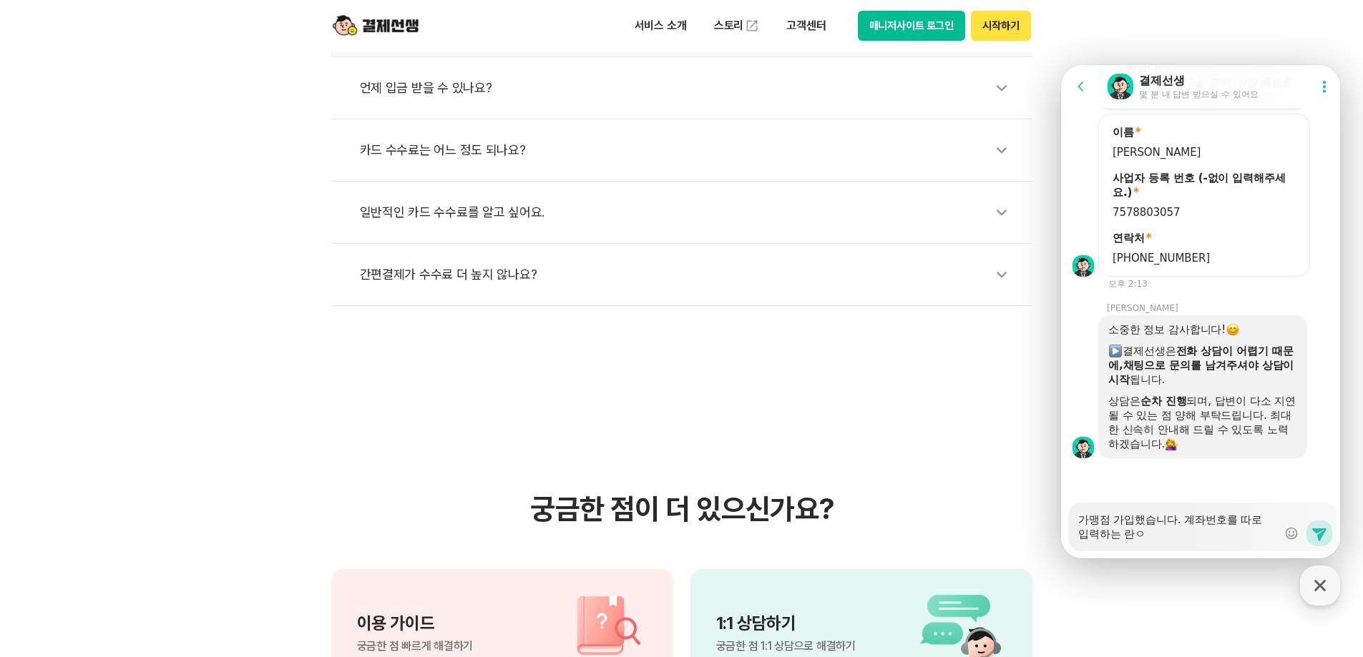
type textarea "x"
type textarea "가맹점 가입했습니다. 계좌번호를 따로 입력하는 란이"
type textarea "x"
type textarea "가맹점 가입했습니다. 계좌번호를 따로 입력하는 란이"
type textarea "x"
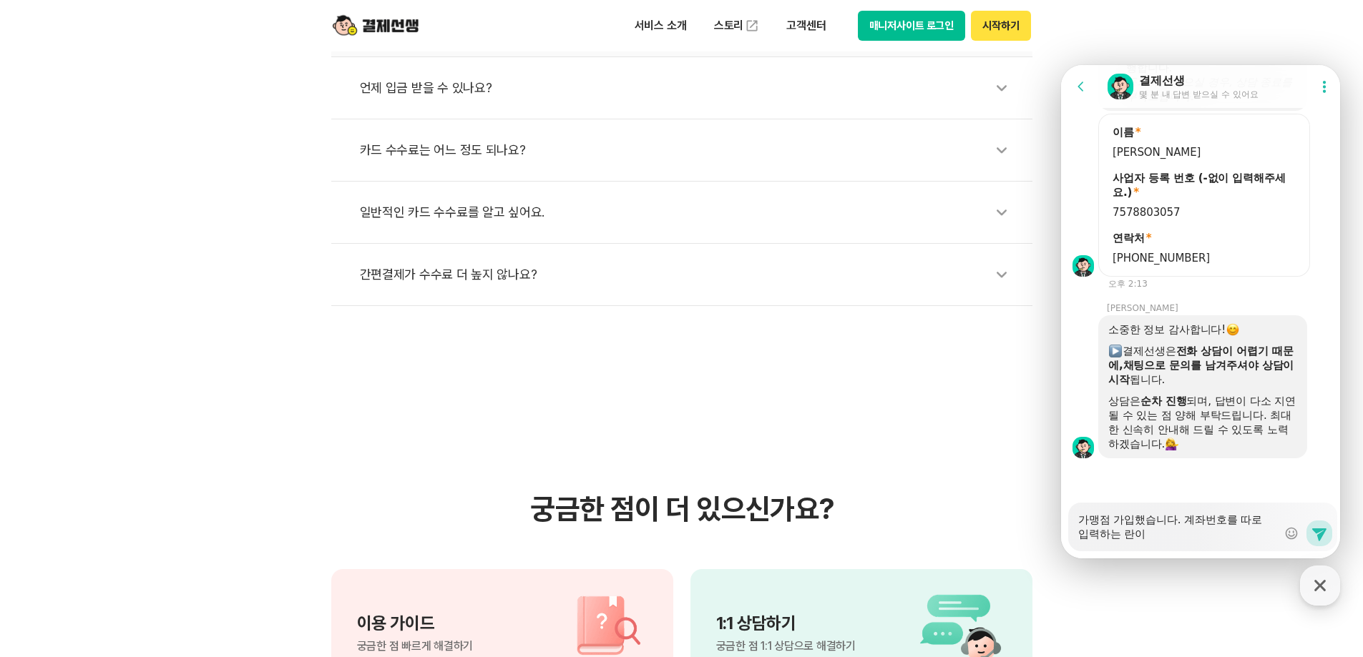
type textarea "가맹점 가입했습니다. 계좌번호를 따로 입력하는 란이 ㅇ"
type textarea "x"
type textarea "가맹점 가입했습니다. 계좌번호를 따로 입력하는 란이 어"
type textarea "x"
type textarea "가맹점 가입했습니다. 계좌번호를 따로 입력하는 란이 업"
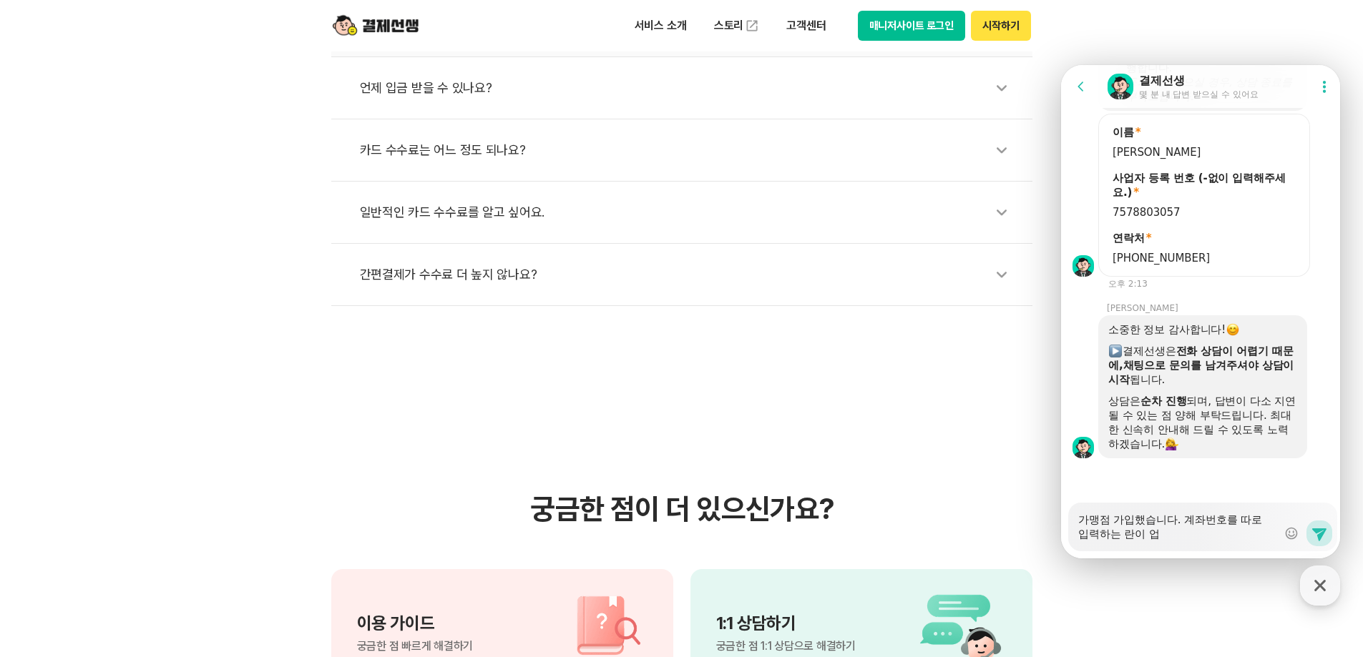
type textarea "x"
type textarea "가맹점 가입했습니다. 계좌번호를 따로 입력하는 란이 없"
type textarea "x"
type textarea "가맹점 가입했습니다. 계좌번호를 따로 입력하는 란이 없ㅇ"
type textarea "x"
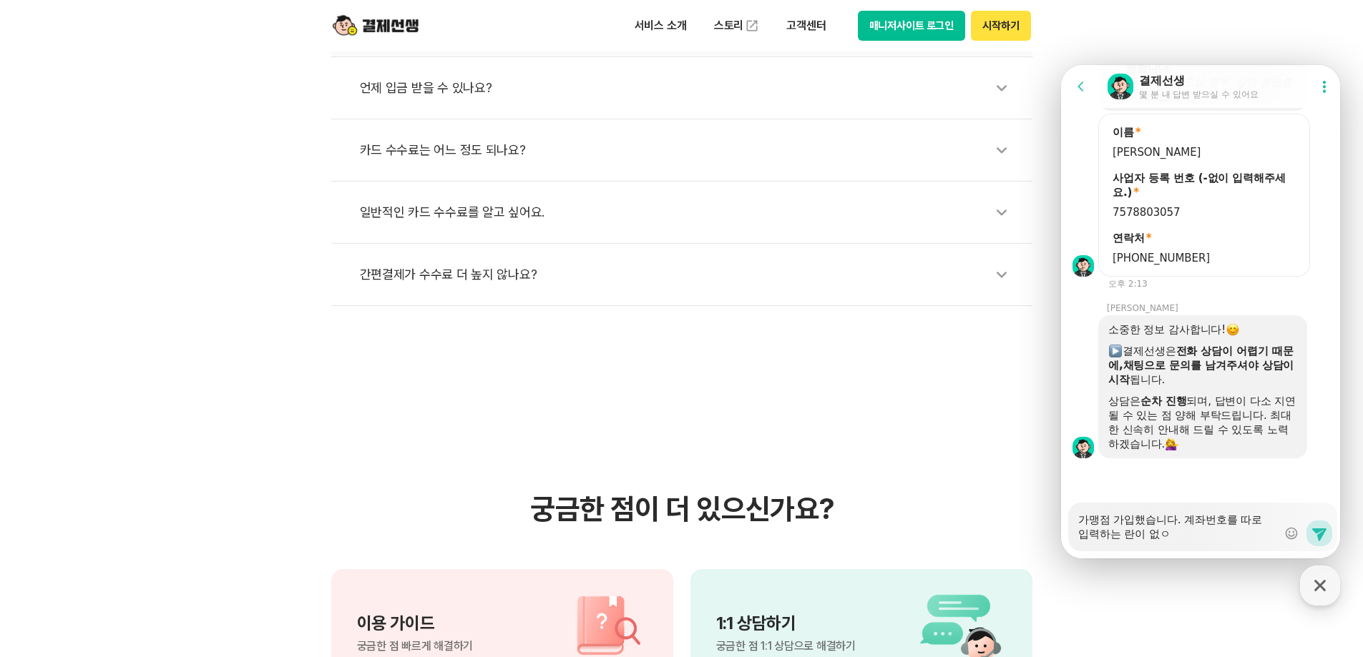
type textarea "가맹점 가입했습니다. 계좌번호를 따로 입력하는 란이 없어"
type textarea "x"
type textarea "가맹점 가입했습니다. 계좌번호를 따로 입력하는 란이 없었"
type textarea "x"
type textarea "가맹점 가입했습니다. 계좌번호를 따로 입력하는 란이 없었ㄴ"
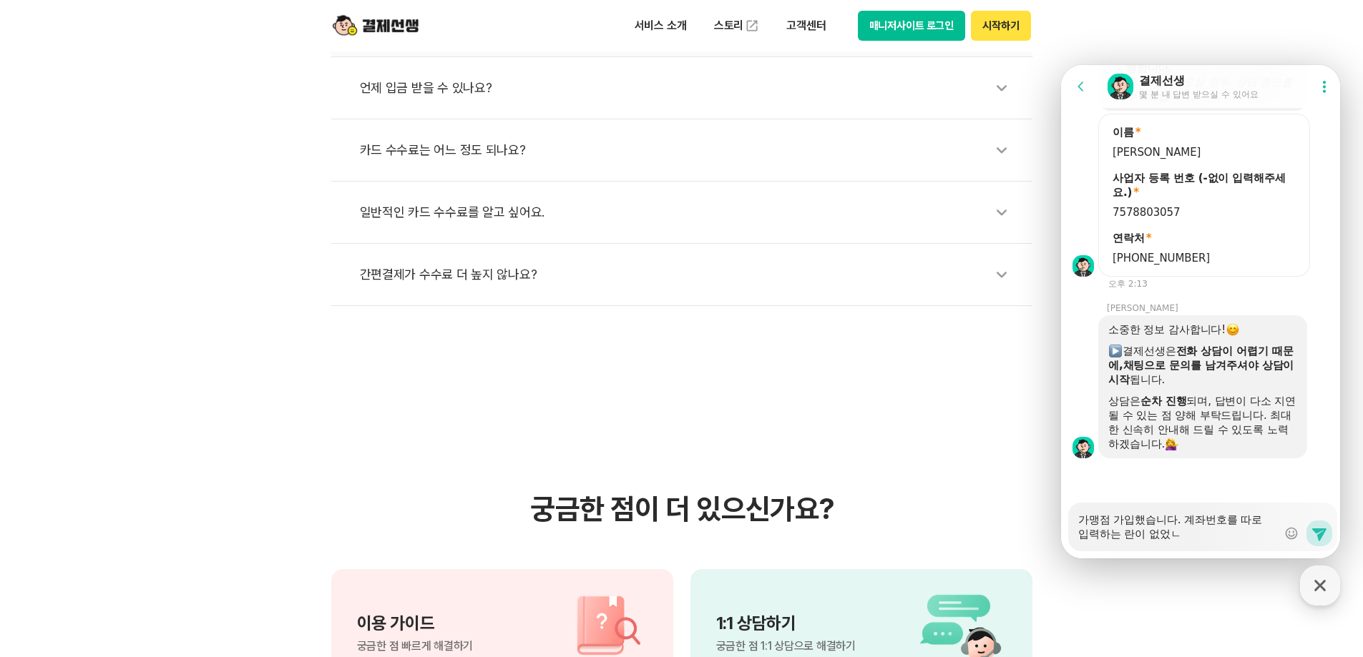
type textarea "x"
type textarea "가맹점 가입했습니다. 계좌번호를 따로 입력하는 란이 없었는"
type textarea "x"
type textarea "가맹점 가입했습니다. 계좌번호를 따로 입력하는 란이 없었는ㄷ"
type textarea "x"
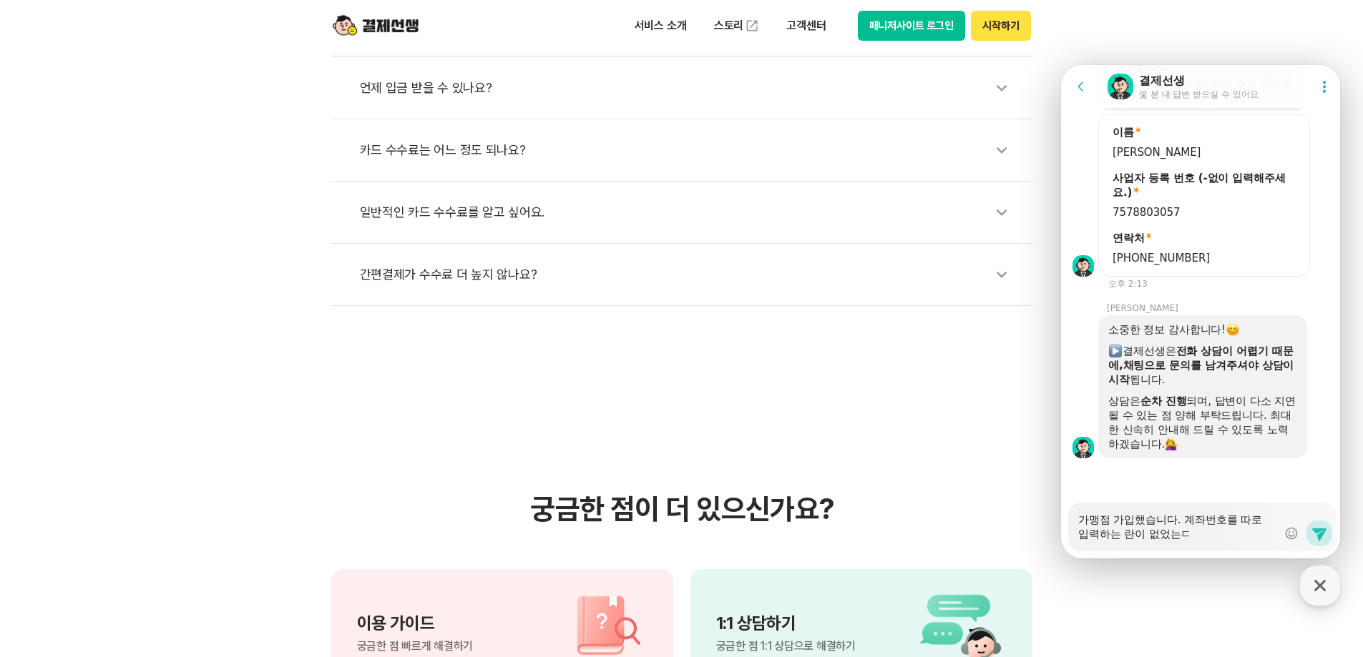
type textarea "가맹점 가입했습니다. 계좌번호를 따로 입력하는 란이 없었는데"
type textarea "x"
type textarea "가맹점 가입했습니다. 계좌번호를 따로 입력하는 란이 없었는데"
type textarea "x"
type textarea "가맹점 가입했습니다. 계좌번호를 따로 입력하는 란이 없었는데 ㄱ"
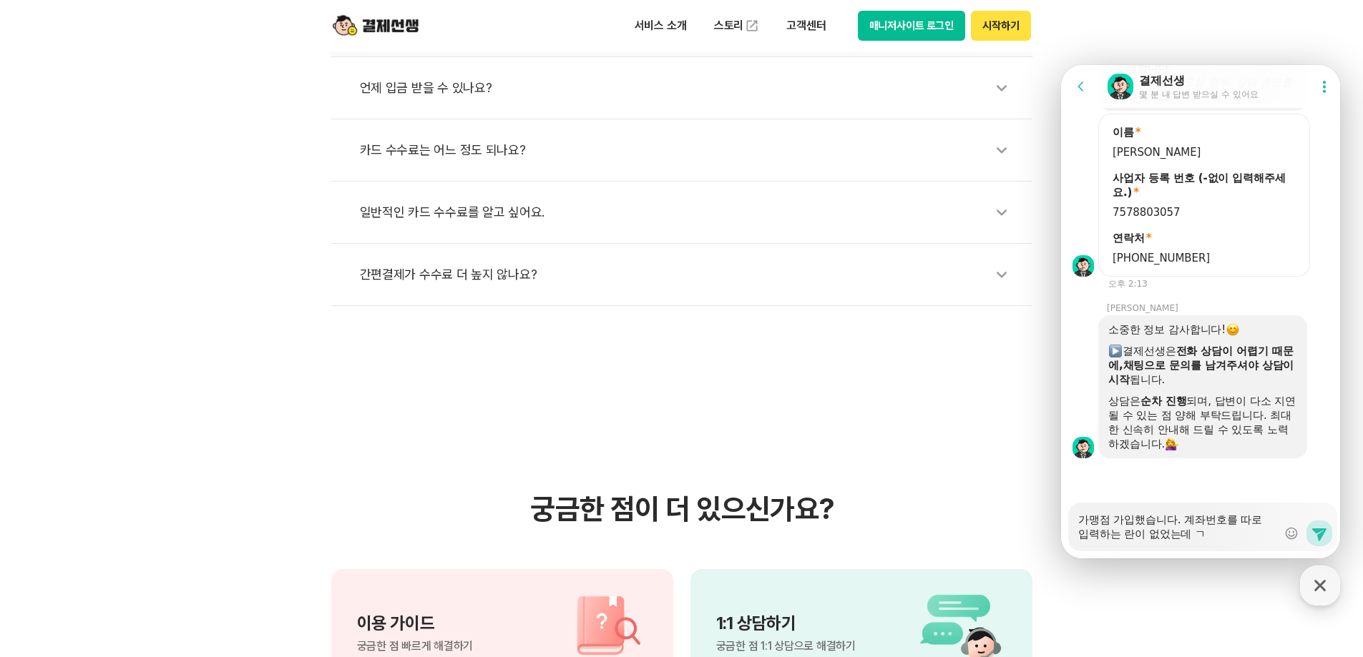
type textarea "x"
type textarea "가맹점 가입했습니다. 계좌번호를 따로 입력하는 란이 없었는데 겨"
type textarea "x"
type textarea "가맹점 가입했습니다. 계좌번호를 따로 입력하는 란이 없었는데 결"
type textarea "x"
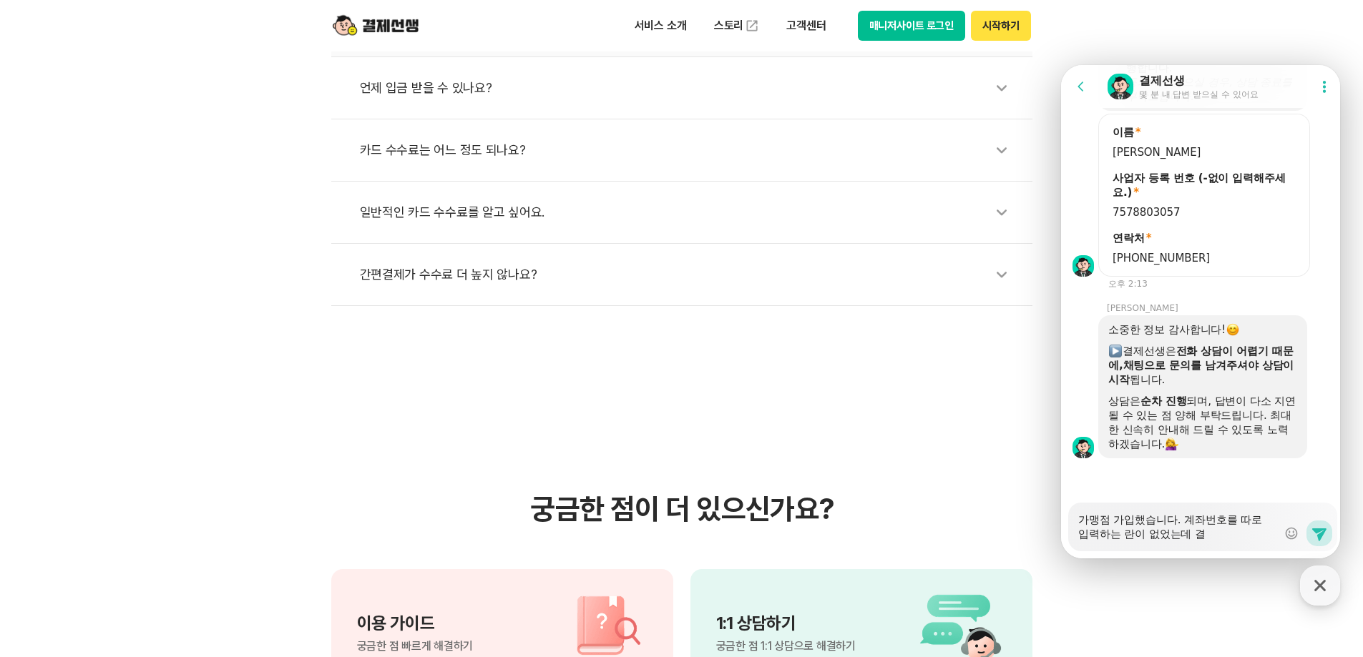
type textarea "가맹점 가입했습니다. 계좌번호를 따로 입력하는 란이 없었는데 결ㅈ"
type textarea "x"
type textarea "가맹점 가입했습니다. 계좌번호를 따로 입력하는 란이 없었는데 결제"
type textarea "x"
type textarea "가맹점 가입했습니다. 계좌번호를 따로 입력하는 란이 없었는데 결제"
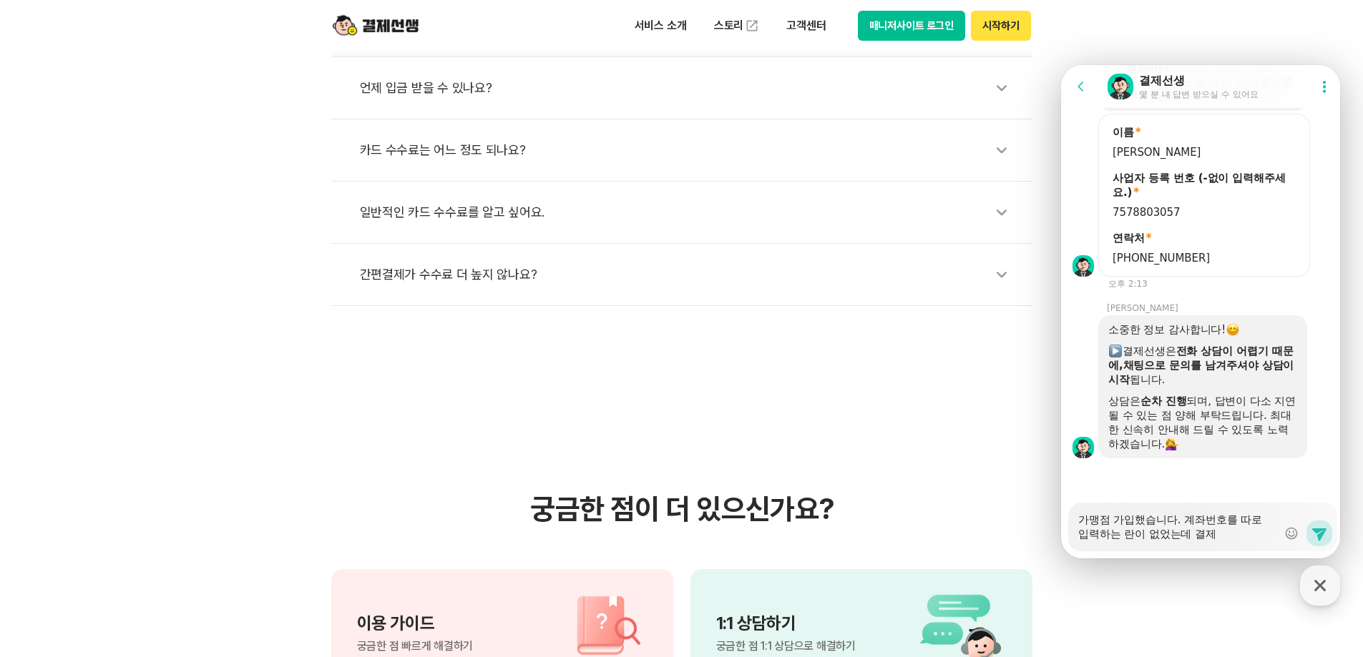
type textarea "x"
type textarea "가맹점 가입했습니다. 계좌번호를 따로 입력하는 란이 없었는데 결제 ㅂ"
type textarea "x"
type textarea "가맹점 가입했습니다. 계좌번호를 따로 입력하는 란이 없었는데 결제 바"
type textarea "x"
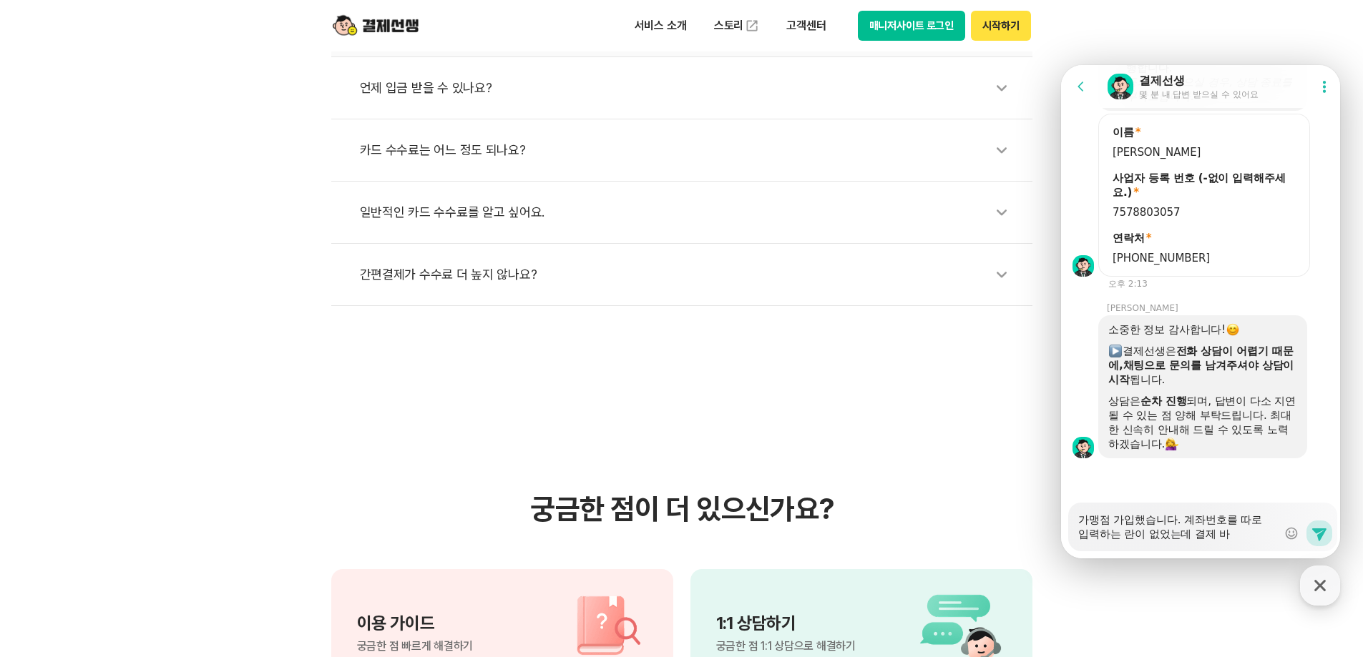
type textarea "가맹점 가입했습니다. 계좌번호를 따로 입력하는 란이 없었는데 결제 받"
type textarea "x"
type textarea "가맹점 가입했습니다. 계좌번호를 따로 입력하는 란이 없었는데 결제 받ㄱ"
type textarea "x"
type textarea "가맹점 가입했습니다. 계좌번호를 따로 입력하는 란이 없었는데 결제 받고"
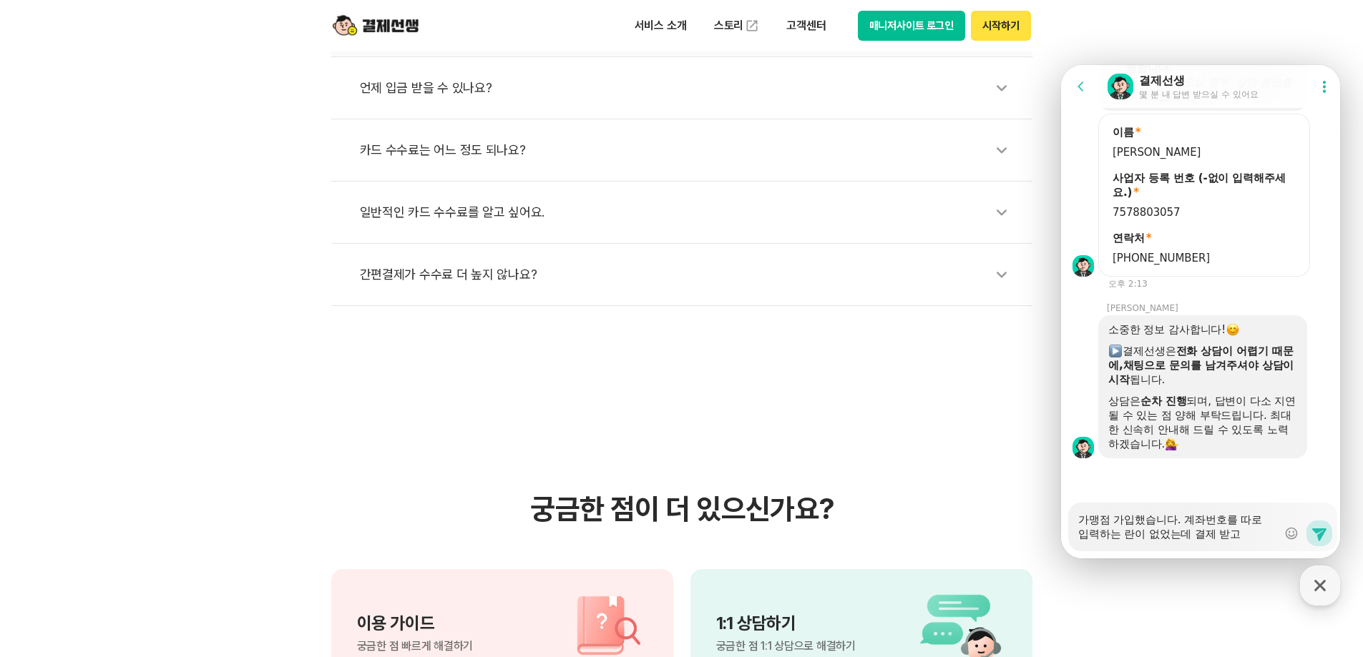
type textarea "x"
type textarea "가맹점 가입했습니다. 계좌번호를 따로 입력하는 란이 없었는데 결제 받고"
type textarea "x"
type textarea "가맹점 가입했습니다. 계좌번호를 따로 입력하는 란이 없었는데 결제 받고 ㅊ"
type textarea "x"
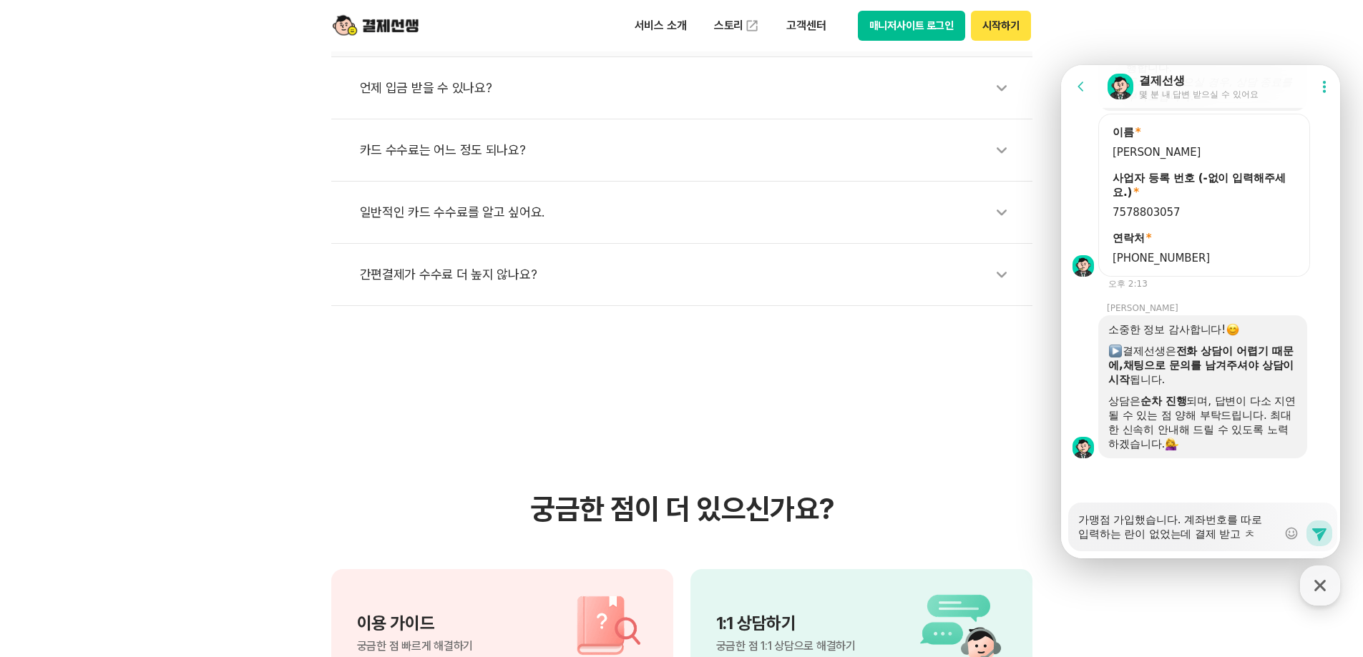
type textarea "가맹점 가입했습니다. 계좌번호를 따로 입력하는 란이 없었는데 결제 받고 처"
type textarea "x"
type textarea "가맹점 가입했습니다. 계좌번호를 따로 입력하는 란이 없었는데 결제 받고 청"
type textarea "x"
type textarea "가맹점 가입했습니다. 계좌번호를 따로 입력하는 란이 없었는데 결제 받고 청ㄱ"
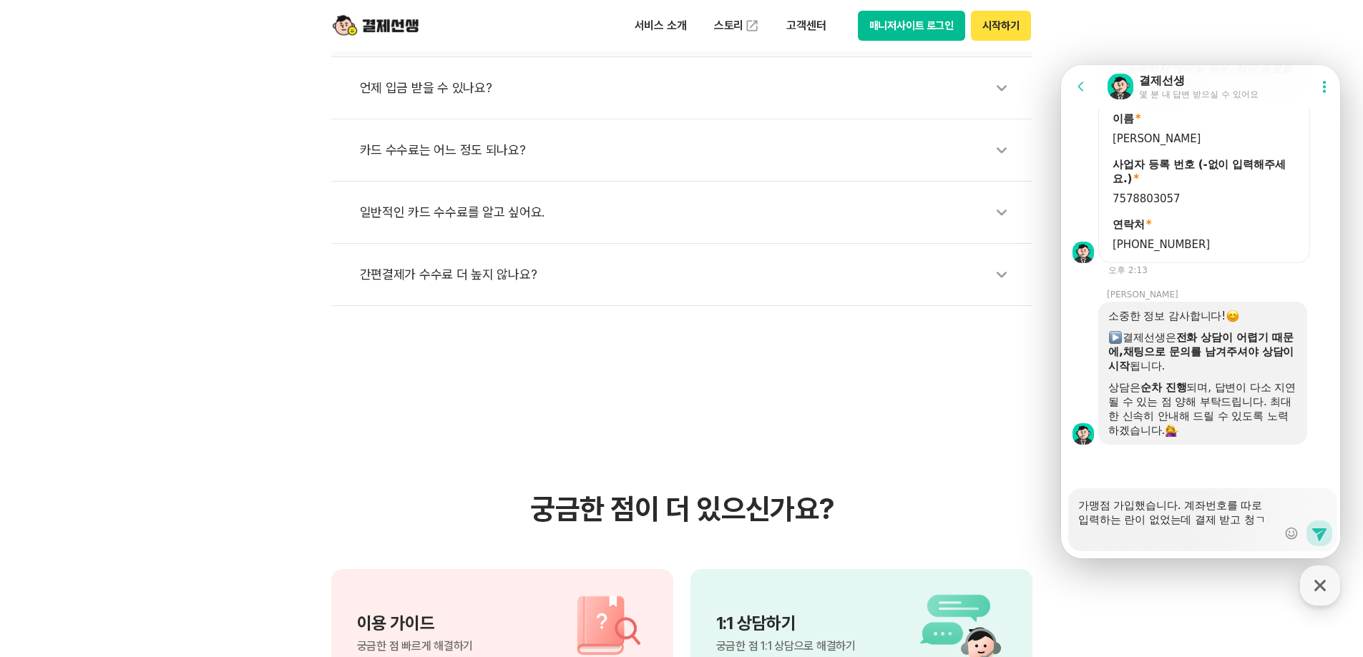
type textarea "x"
type textarea "가맹점 가입했습니다. 계좌번호를 따로 입력하는 란이 없었는데 결제 받고 청"
type textarea "x"
type textarea "가맹점 가입했습니다. 계좌번호를 따로 입력하는 란이 없었는데 결제 받고"
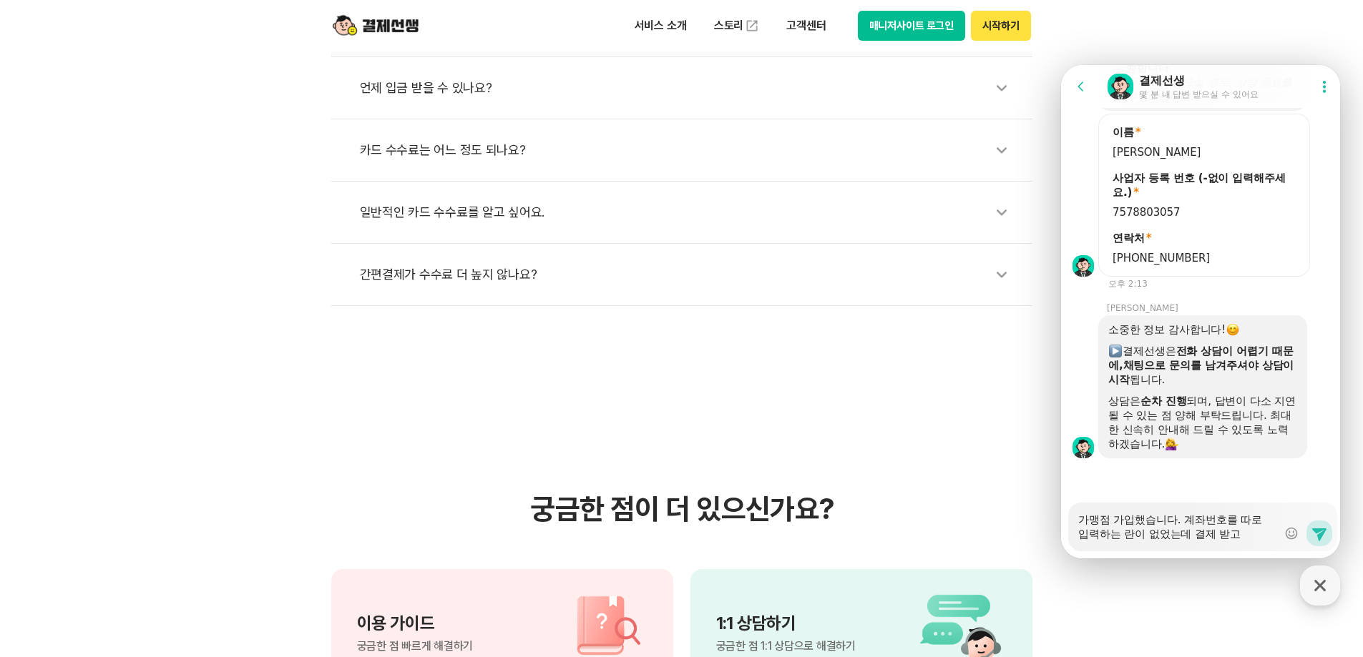
type textarea "x"
type textarea "가맹점 가입했습니다. 계좌번호를 따로 입력하는 란이 없었는데 결제 받고 ㅈ"
type textarea "x"
type textarea "가맹점 가입했습니다. 계좌번호를 따로 입력하는 란이 없었는데 결제 받고 저"
type textarea "x"
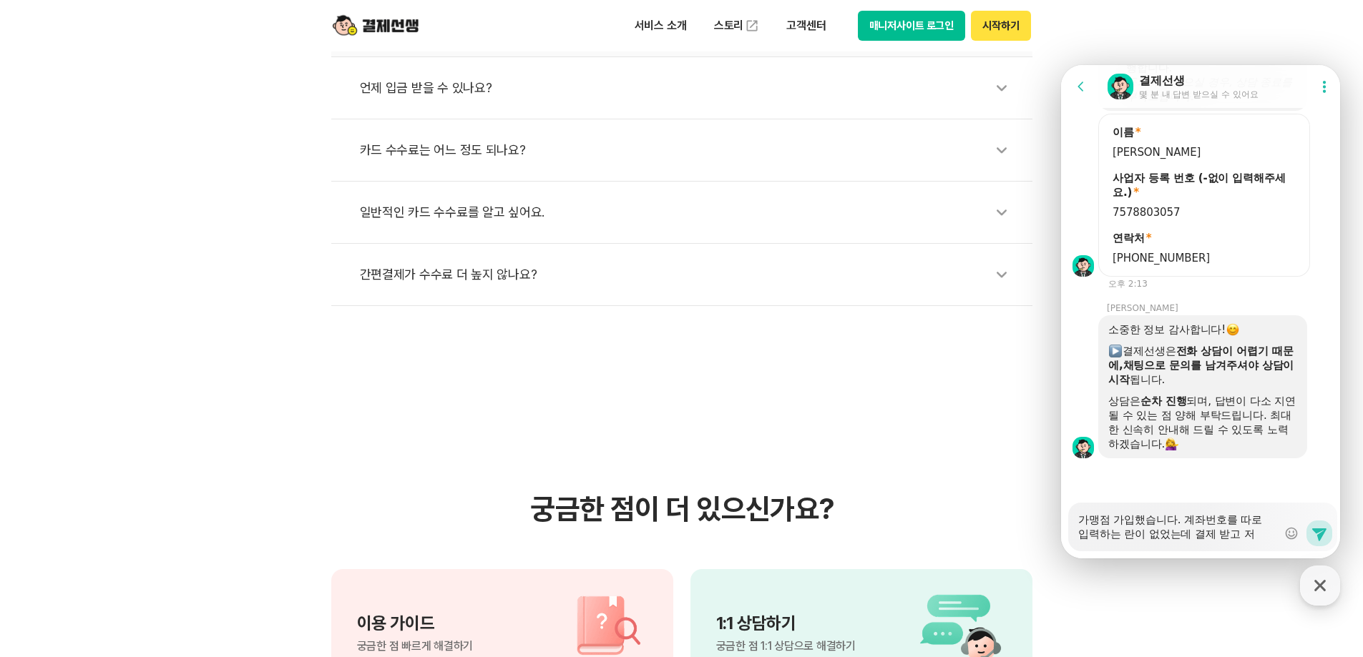
type textarea "가맹점 가입했습니다. 계좌번호를 따로 입력하는 란이 없었는데 결제 받고 정"
type textarea "x"
type textarea "가맹점 가입했습니다. 계좌번호를 따로 입력하는 란이 없었는데 결제 받고 정ㅅ"
type textarea "x"
type textarea "가맹점 가입했습니다. 계좌번호를 따로 입력하는 란이 없었는데 결제 받고 정사"
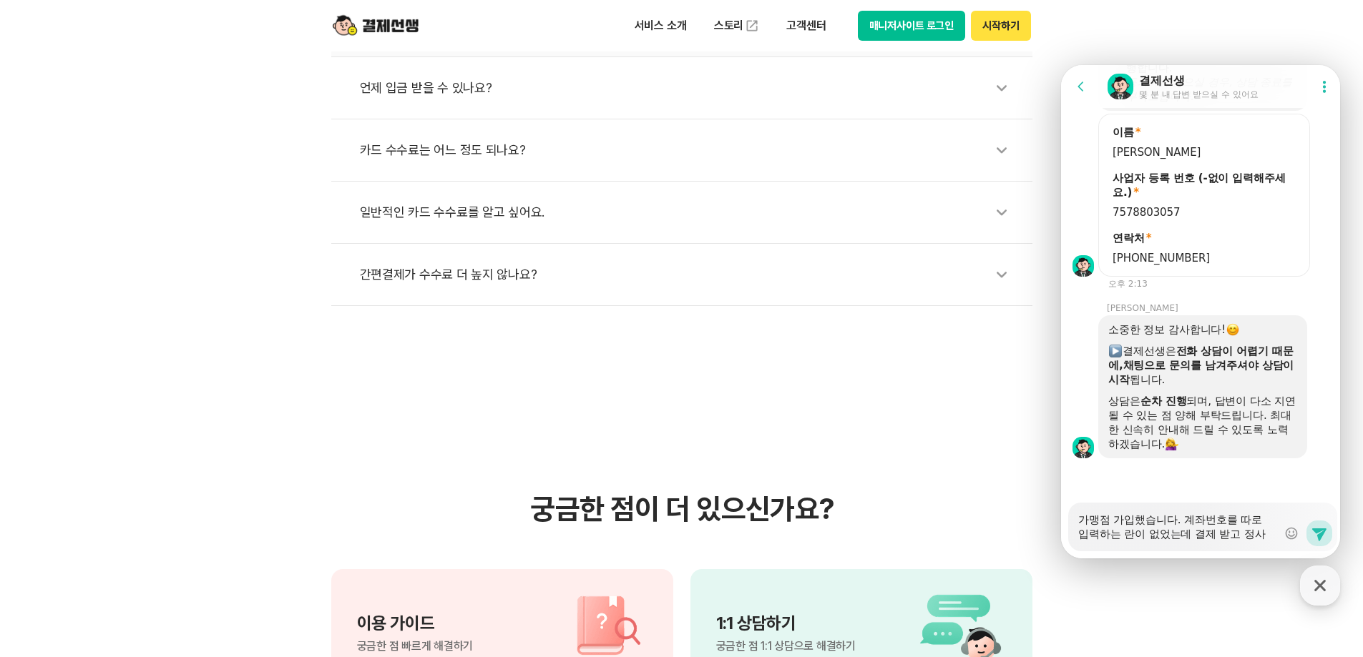
type textarea "x"
type textarea "가맹점 가입했습니다. 계좌번호를 따로 입력하는 란이 없었는데 결제 받고 정산"
type textarea "x"
type textarea "가맹점 가입했습니다. 계좌번호를 따로 입력하는 란이 없었는데 결제 받고 정산ㅇ"
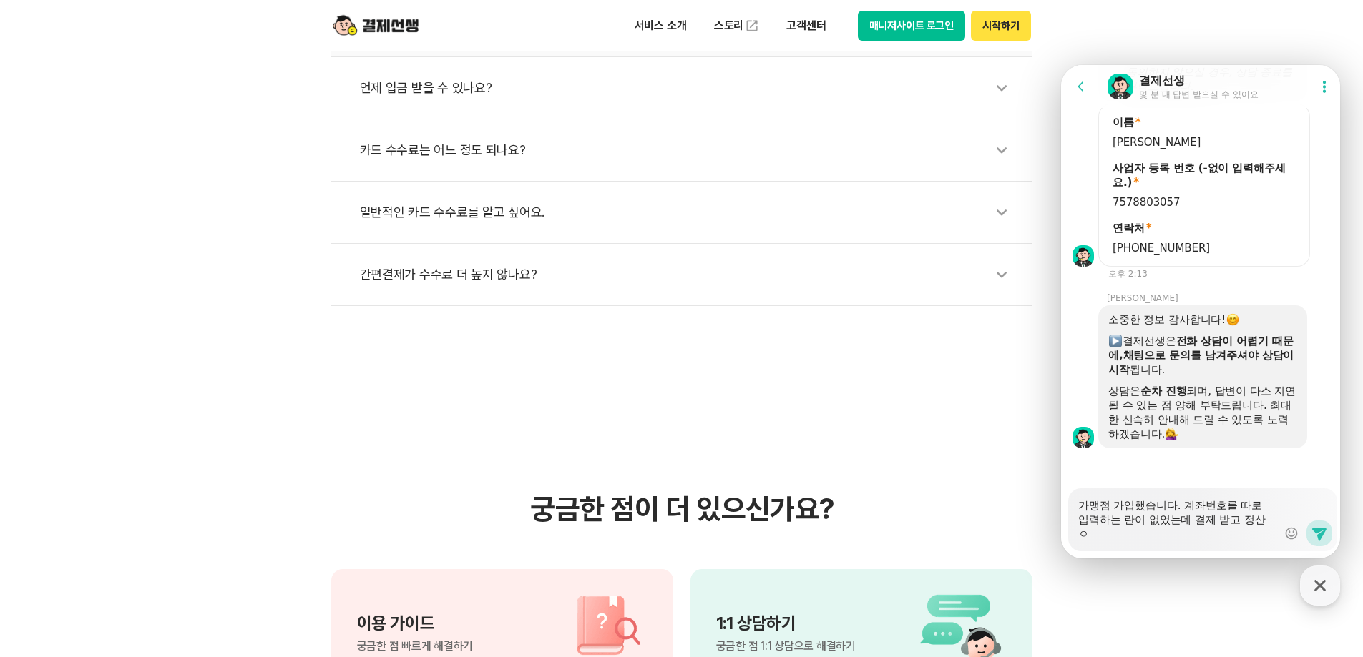
type textarea "x"
type textarea "가맹점 가입했습니다. 계좌번호를 따로 입력하는 란이 없었는데 결제 받고 정산으"
type textarea "x"
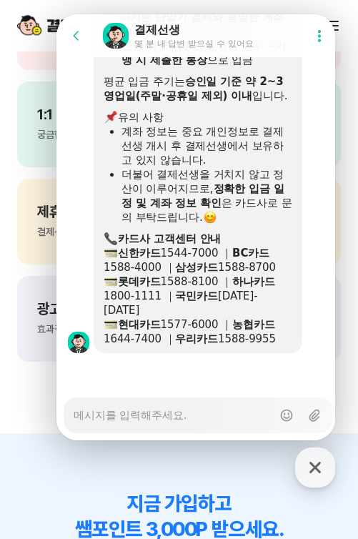
scroll to position [2881, 0]
click at [38, 392] on section "궁금한 점이 더 있으신가요? 이용 가이드 궁금한 점 빠르게 해결하기 1:1 상담하기 궁금한 점 1:1 상담으로 해결하기 제휴 결제선생 파트너 …" at bounding box center [179, 147] width 358 height 572
click at [80, 36] on icon at bounding box center [76, 36] width 14 height 14
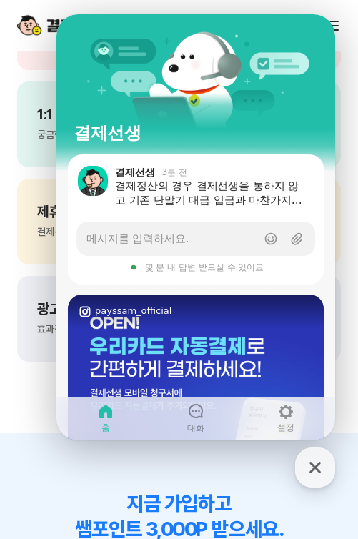
click at [321, 460] on icon "button" at bounding box center [316, 468] width 26 height 26
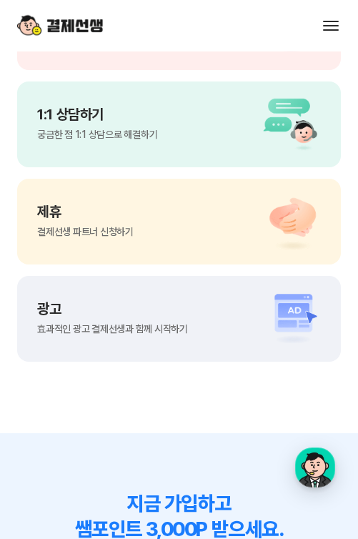
click at [336, 27] on button at bounding box center [331, 26] width 20 height 20
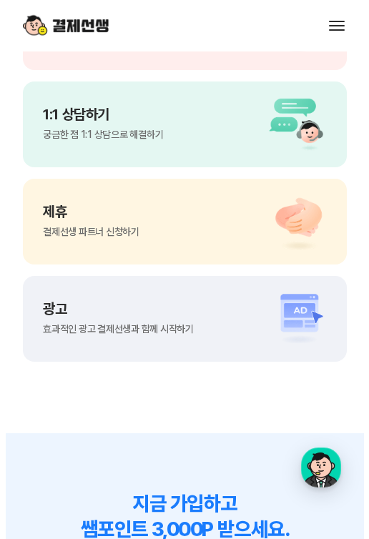
scroll to position [0, 0]
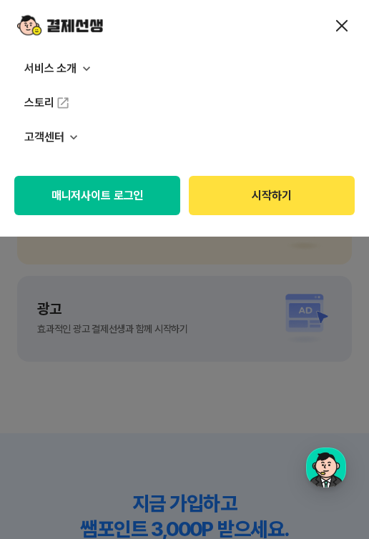
click at [349, 26] on span at bounding box center [342, 25] width 16 height 1
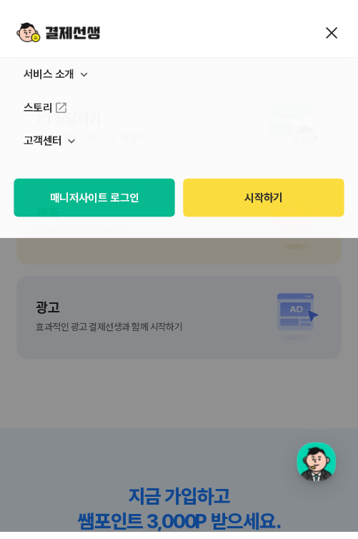
scroll to position [1133, 0]
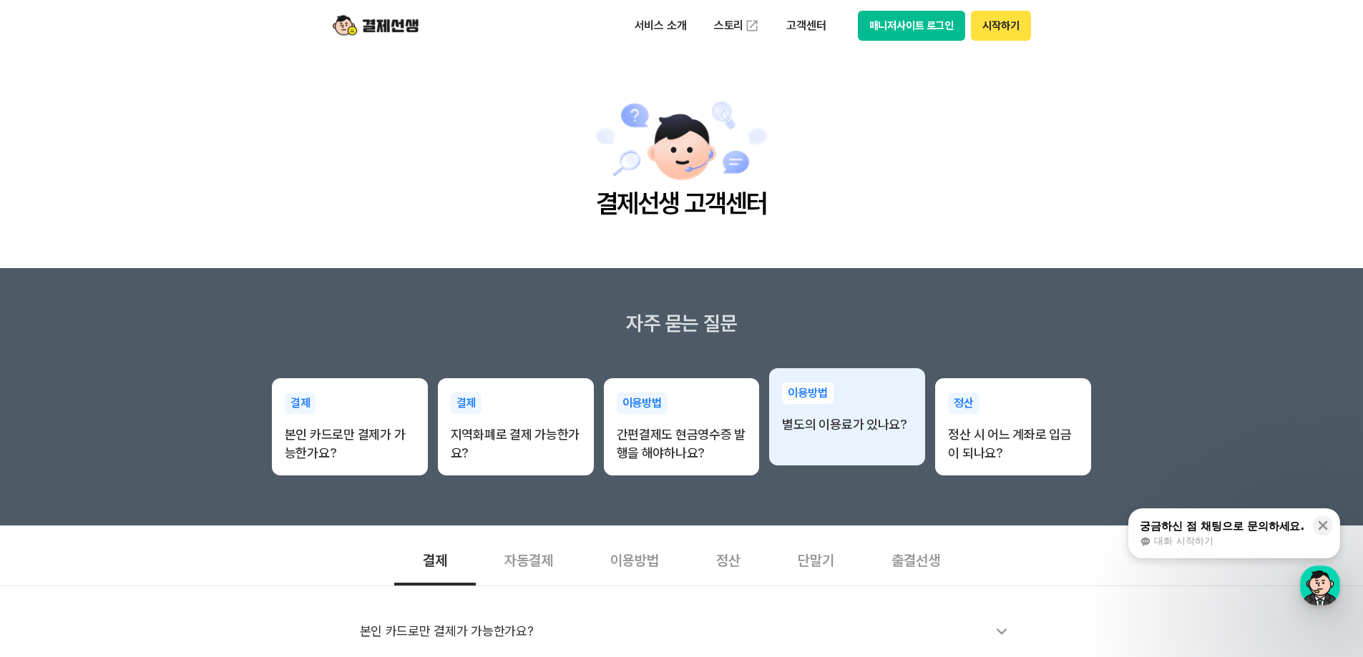
click at [861, 432] on p "별도의 이용료가 있나요?" at bounding box center [847, 425] width 130 height 19
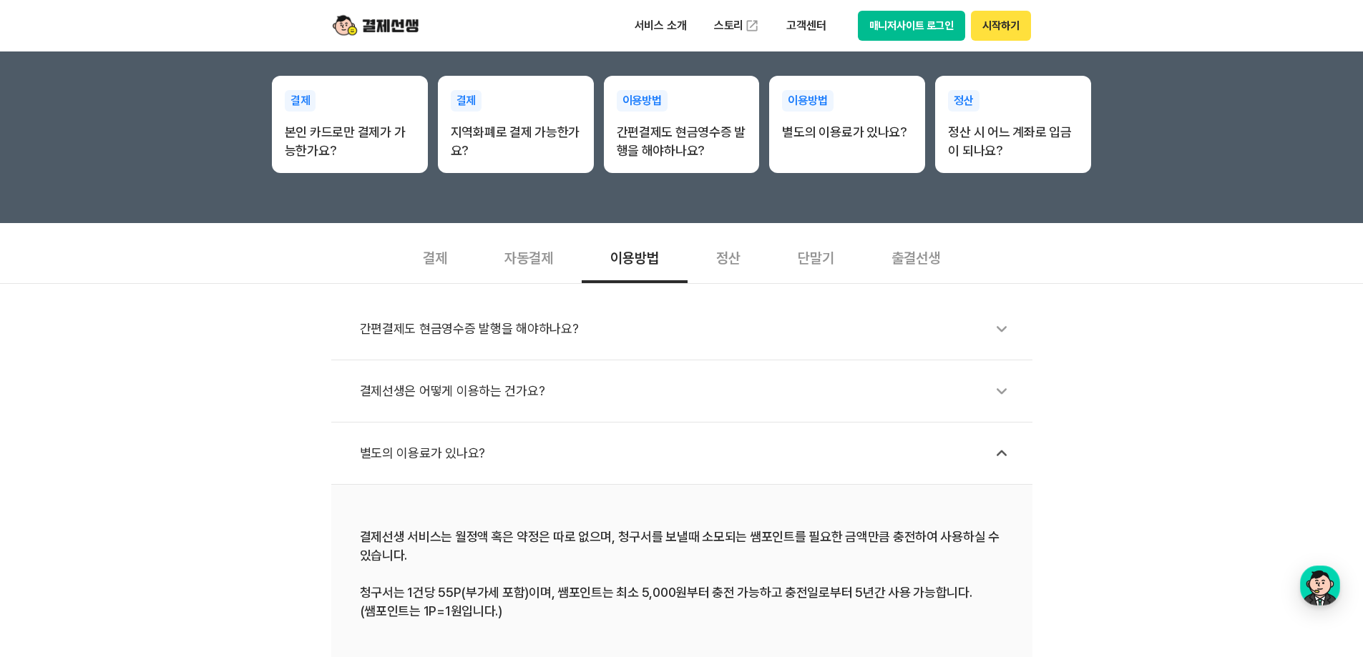
scroll to position [286, 0]
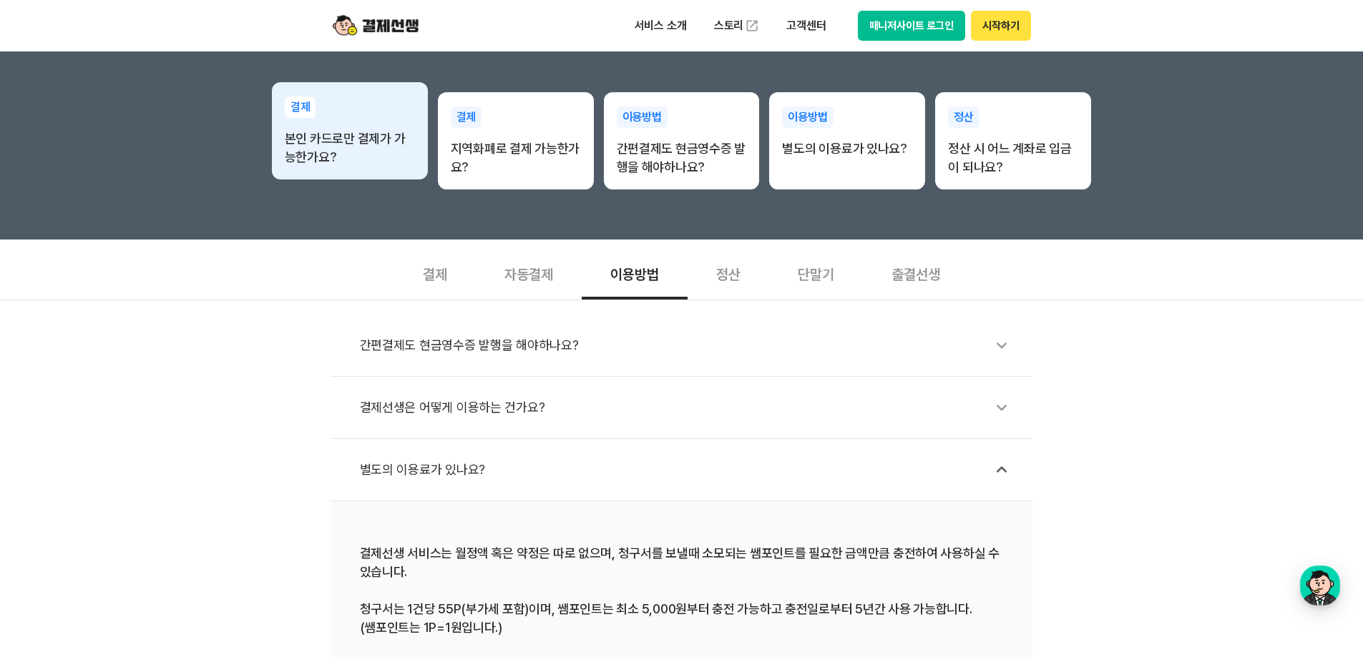
click at [383, 143] on p "본인 카드로만 결제가 가능한가요?" at bounding box center [350, 147] width 130 height 37
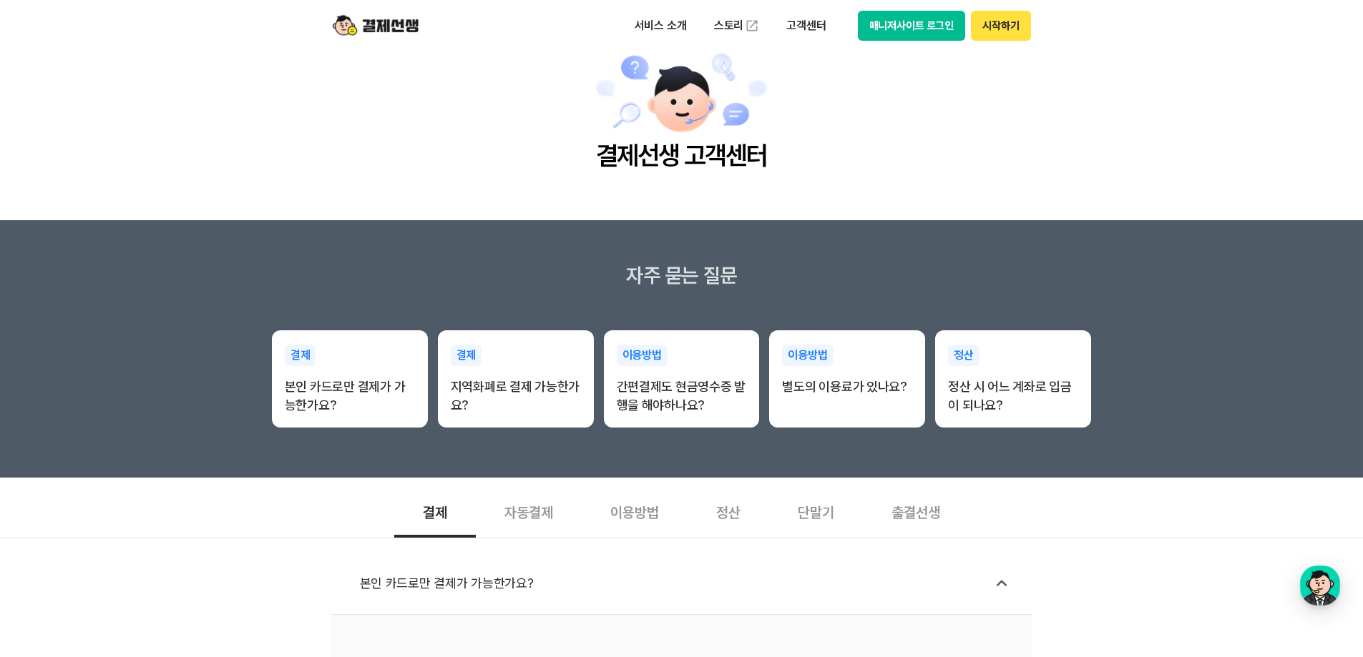
scroll to position [72, 0]
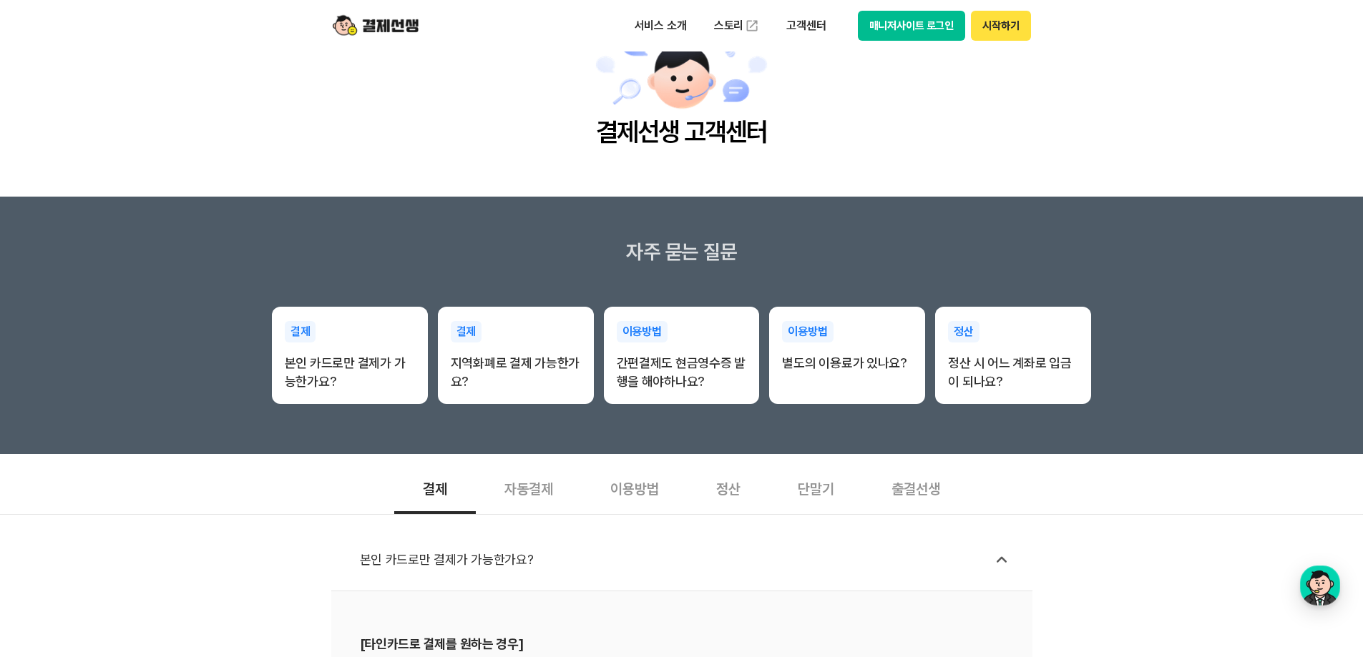
click at [558, 491] on div "자동결제" at bounding box center [529, 487] width 106 height 53
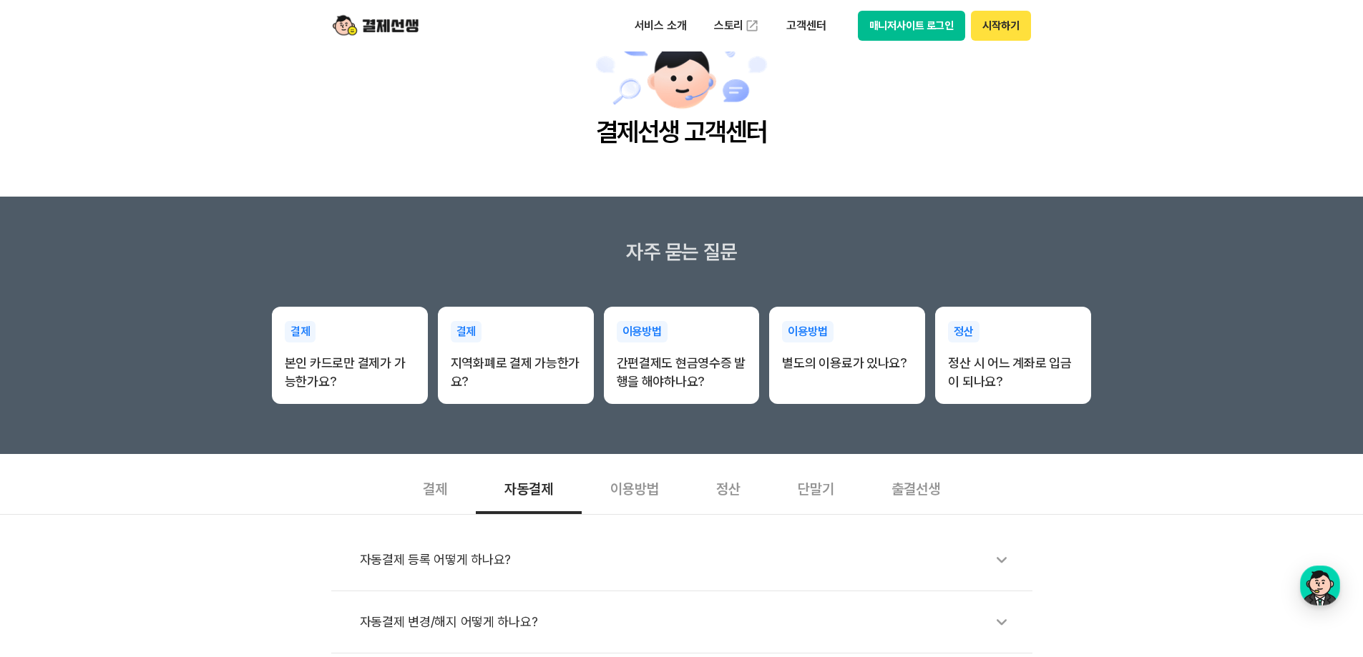
click at [655, 491] on div "이용방법" at bounding box center [635, 487] width 106 height 53
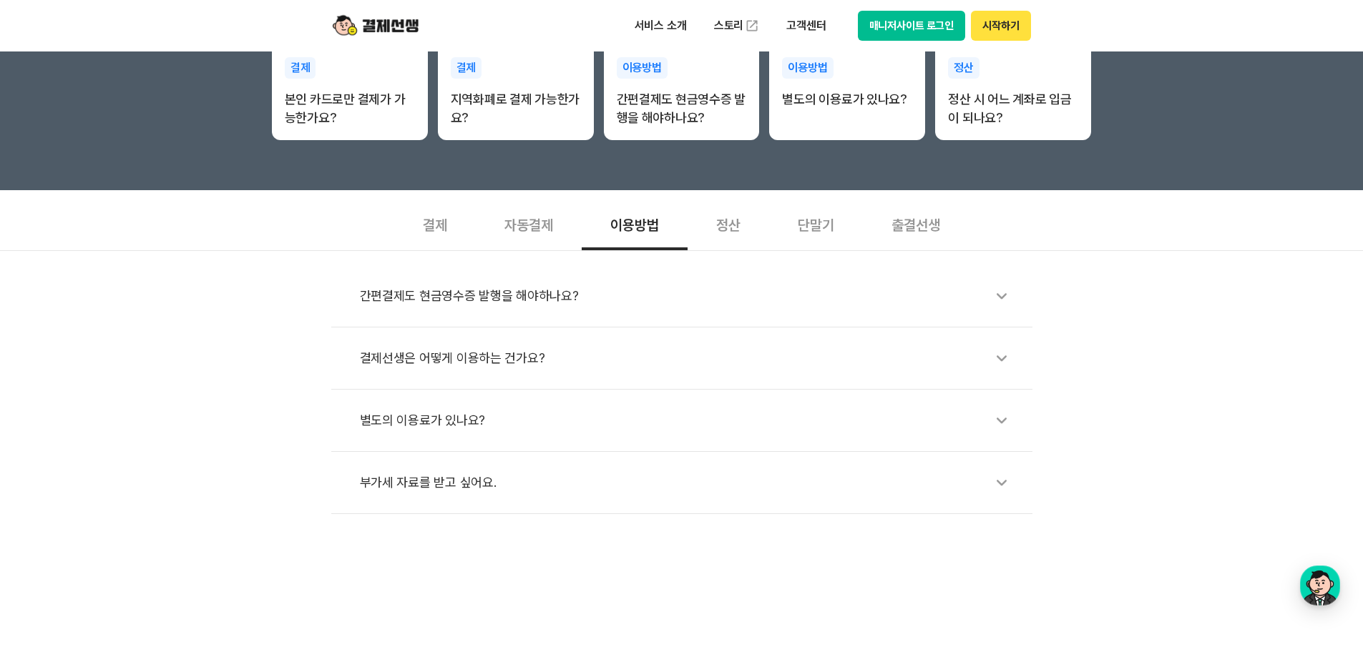
scroll to position [358, 0]
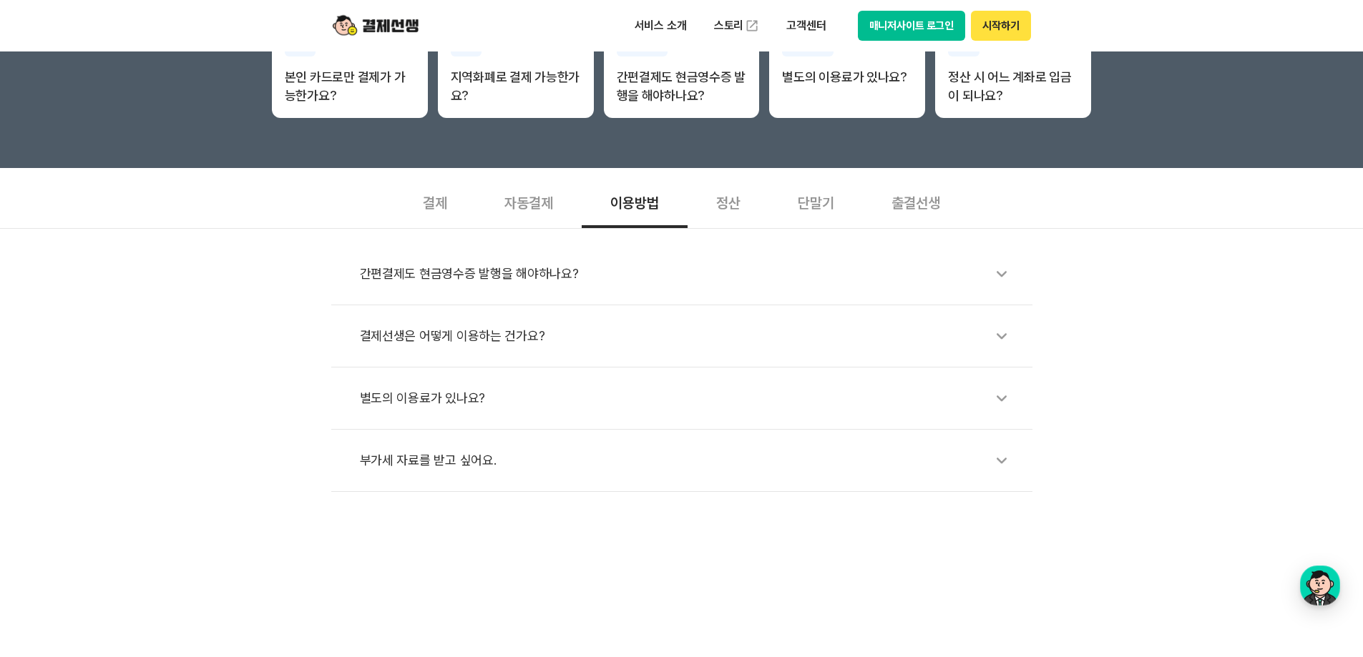
click at [734, 209] on div "정산" at bounding box center [729, 201] width 82 height 53
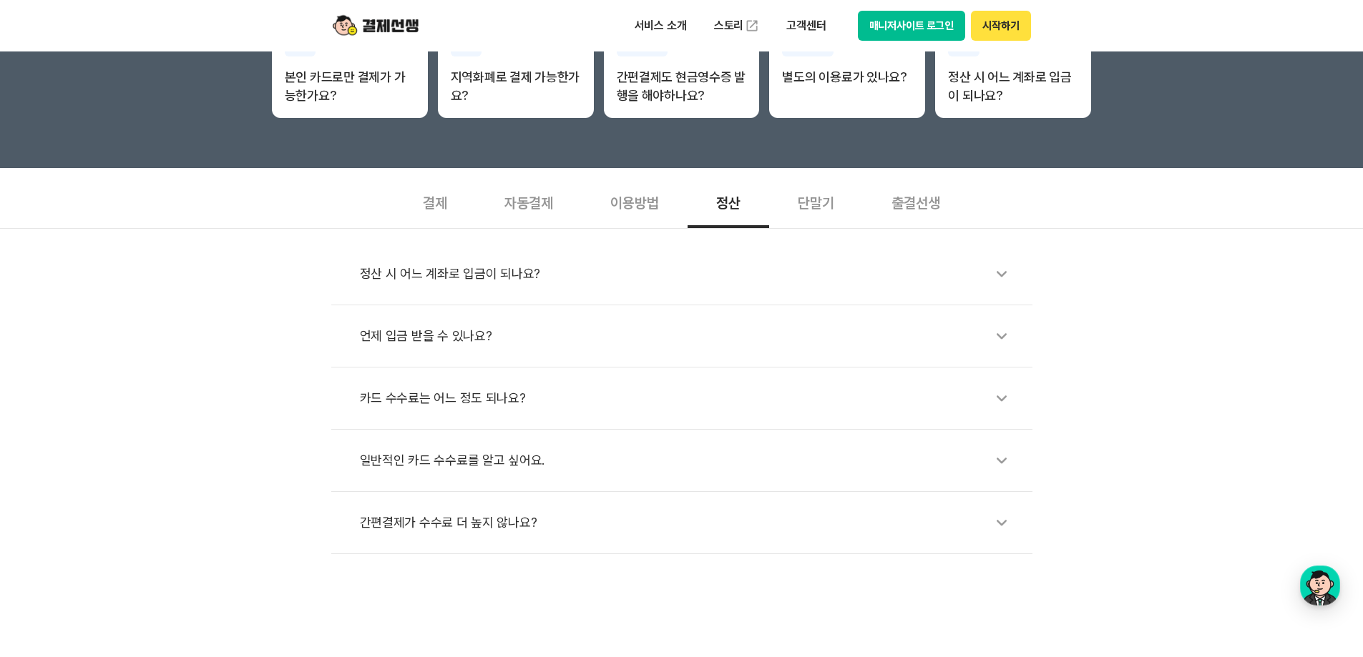
click at [436, 207] on div "결제" at bounding box center [435, 201] width 82 height 53
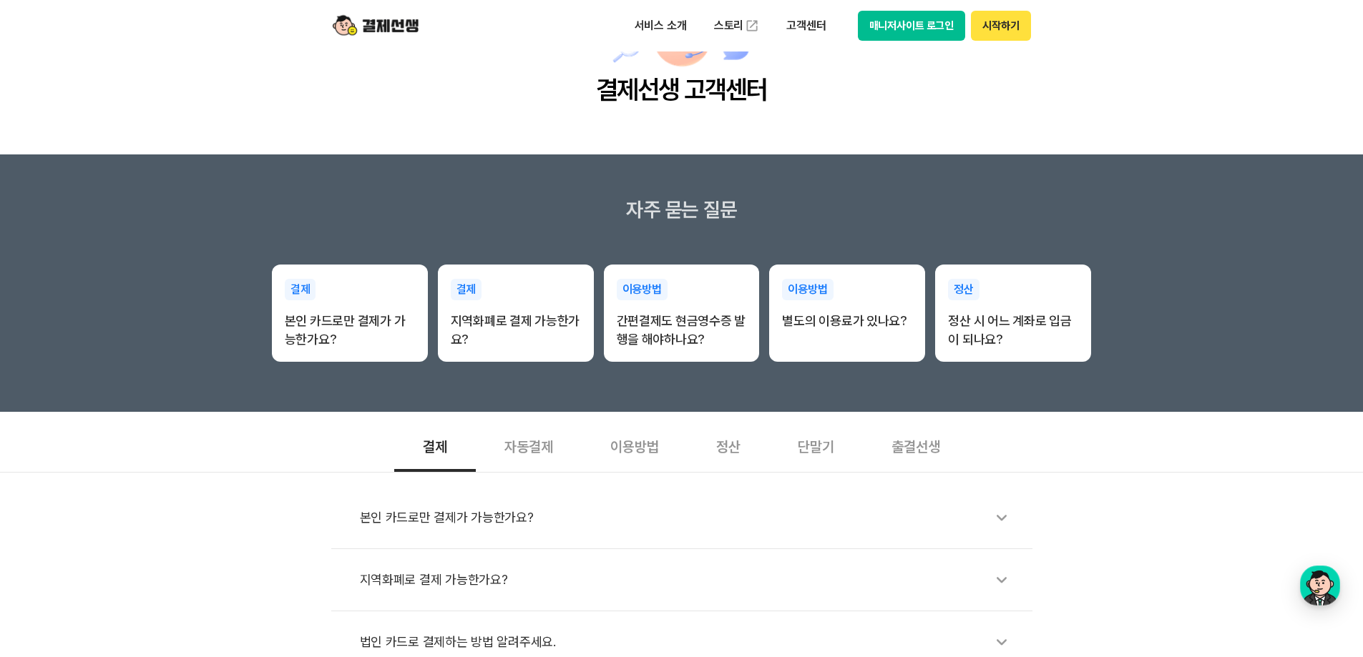
scroll to position [0, 0]
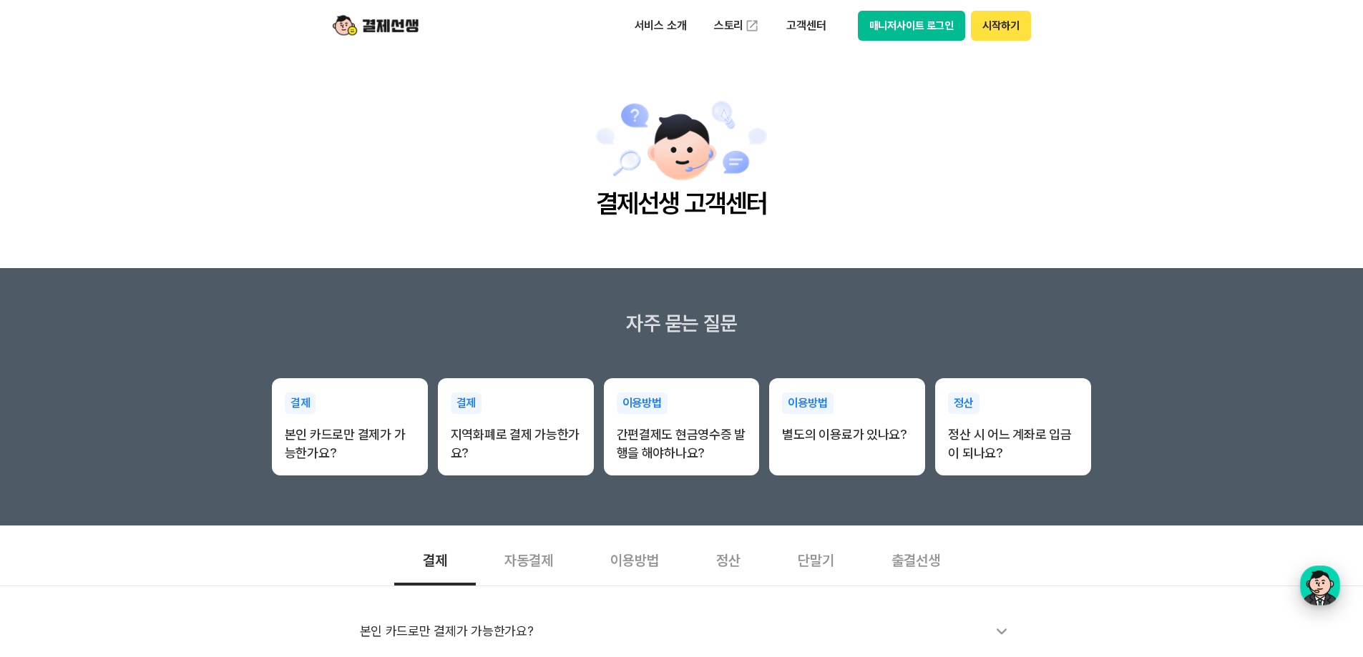
click at [1320, 599] on div "button" at bounding box center [1320, 586] width 40 height 40
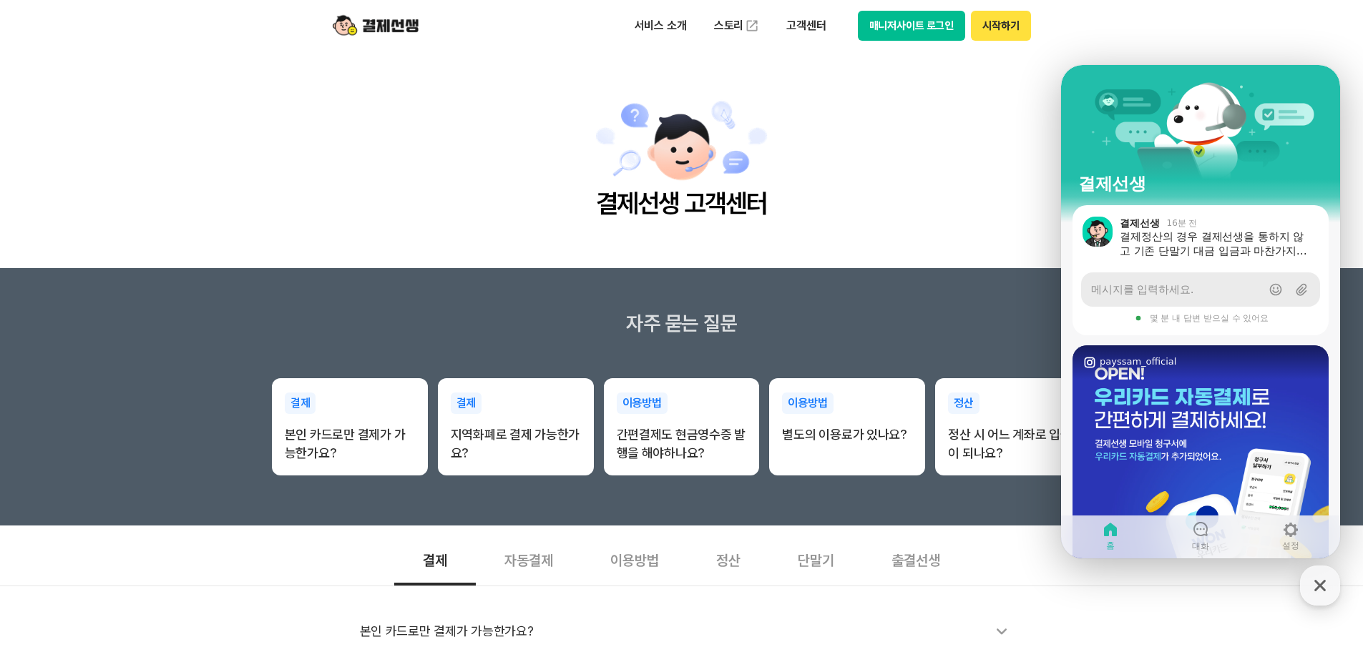
click at [1194, 285] on link "메시지를 입력하세요." at bounding box center [1200, 290] width 239 height 34
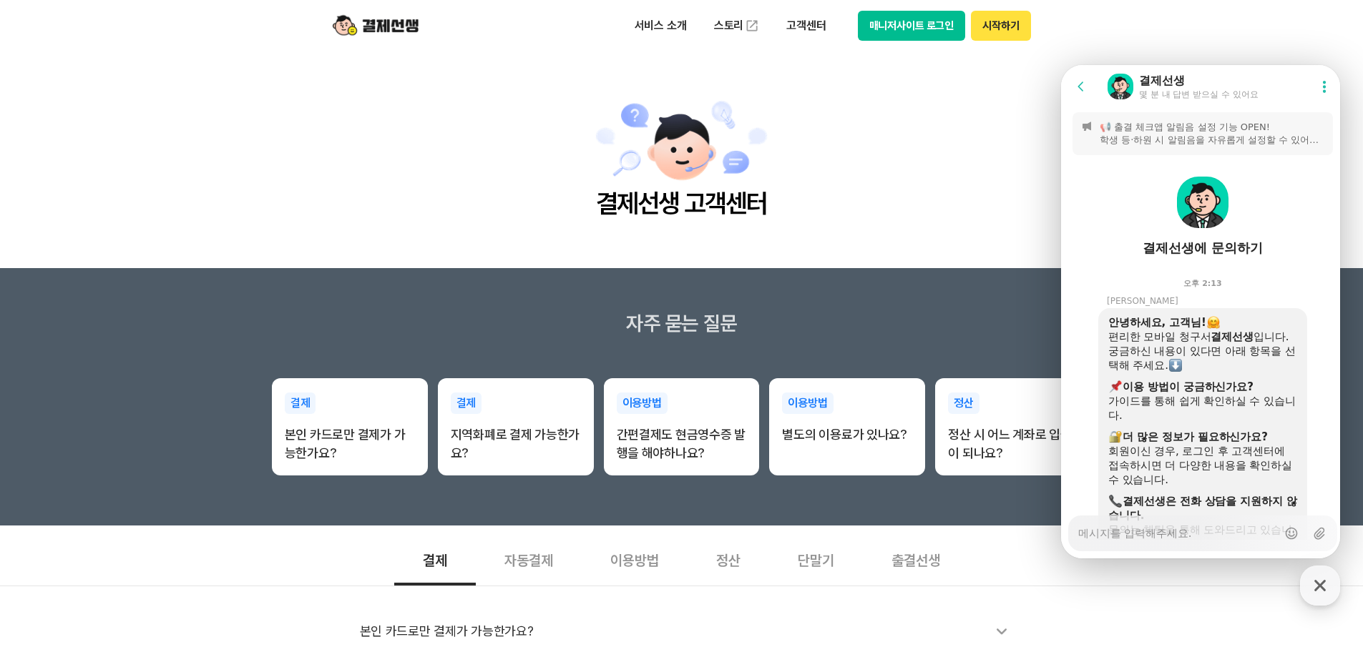
scroll to position [2801, 0]
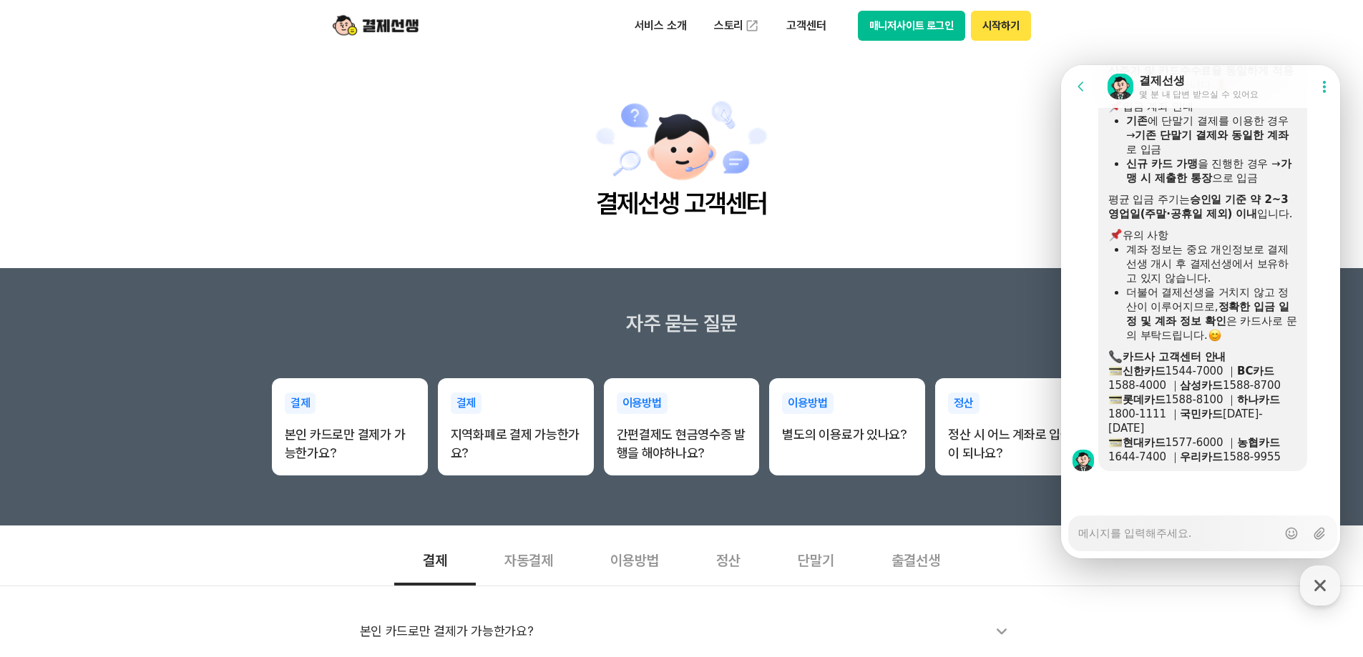
click at [1220, 534] on textarea "Messenger Input Textarea" at bounding box center [1177, 529] width 199 height 24
type textarea "x"
type textarea "ㅋ"
type textarea "x"
type textarea "카"
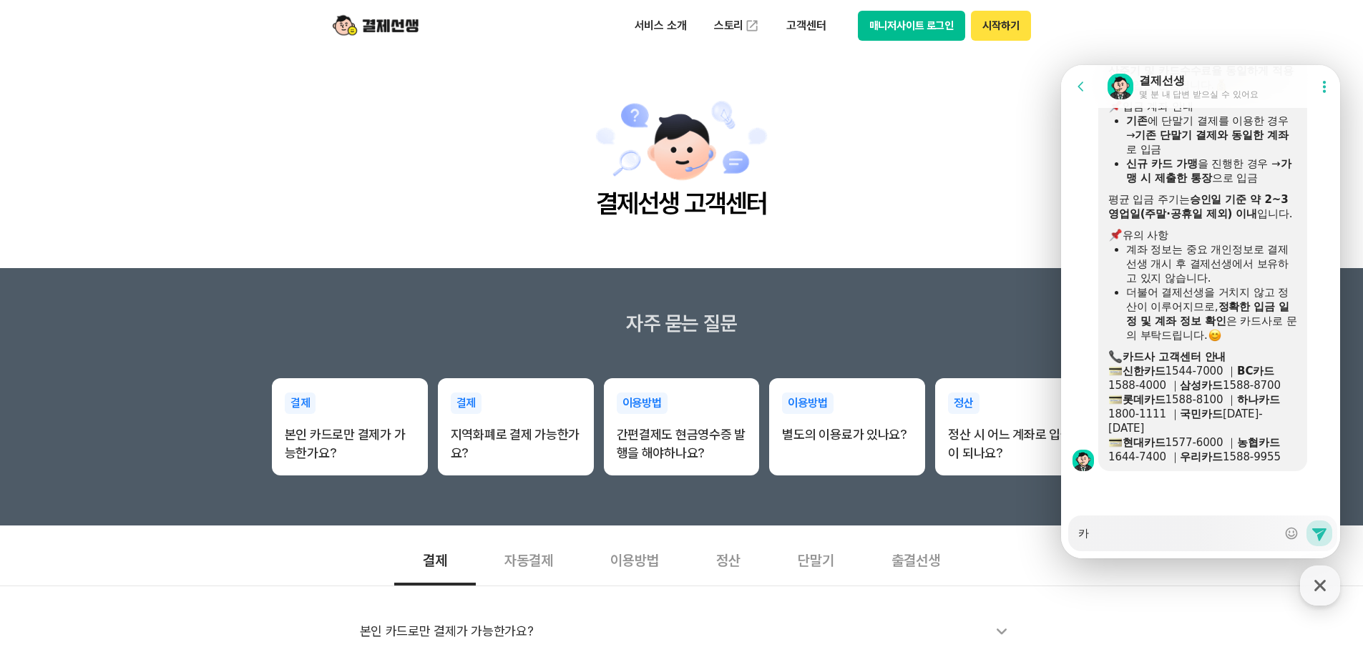
type textarea "x"
type textarea "캌"
type textarea "x"
type textarea "카카"
type textarea "x"
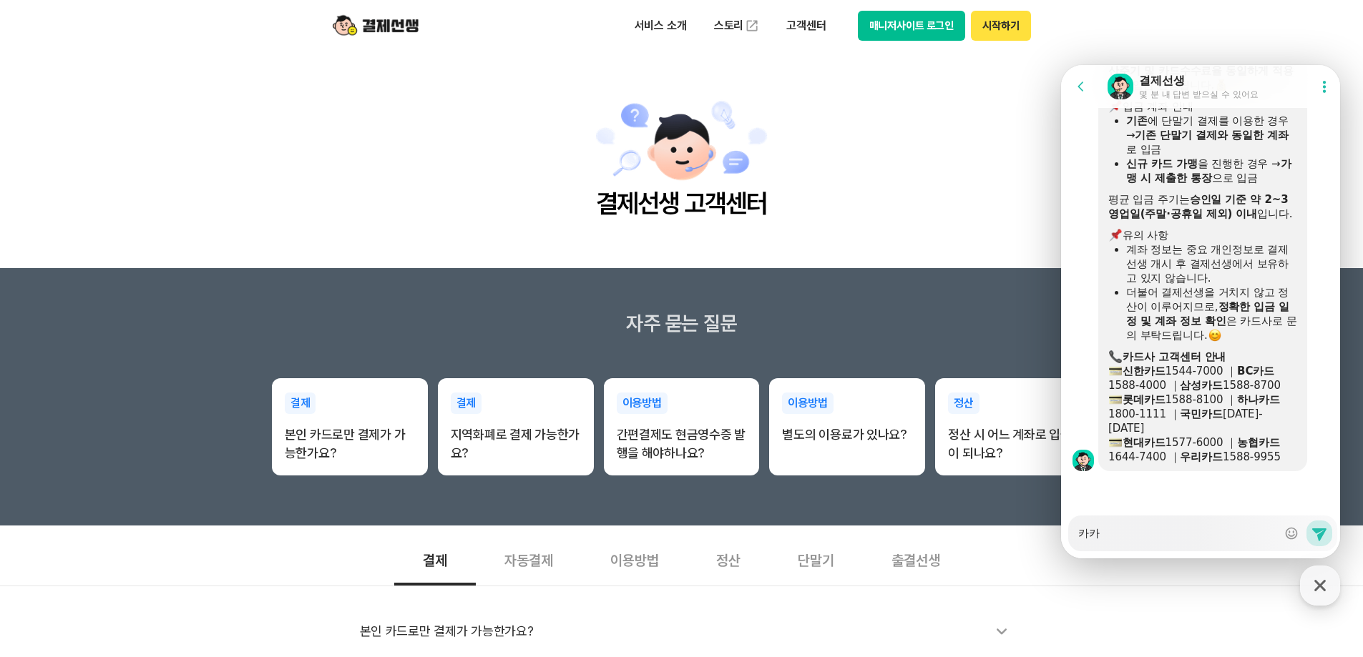
type textarea "카캉"
type textarea "x"
type textarea "카카오"
type textarea "x"
type textarea "카카옽"
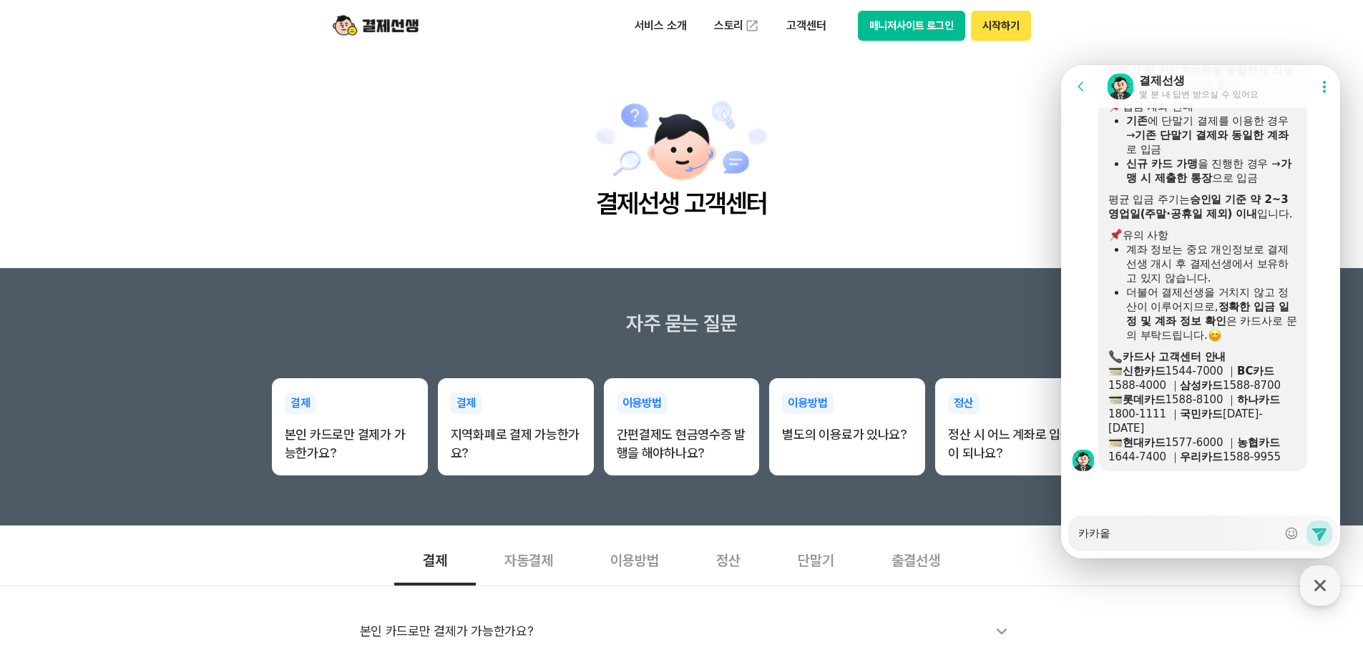
type textarea "x"
type textarea "카카오토"
type textarea "x"
type textarea "카카오톡"
type textarea "x"
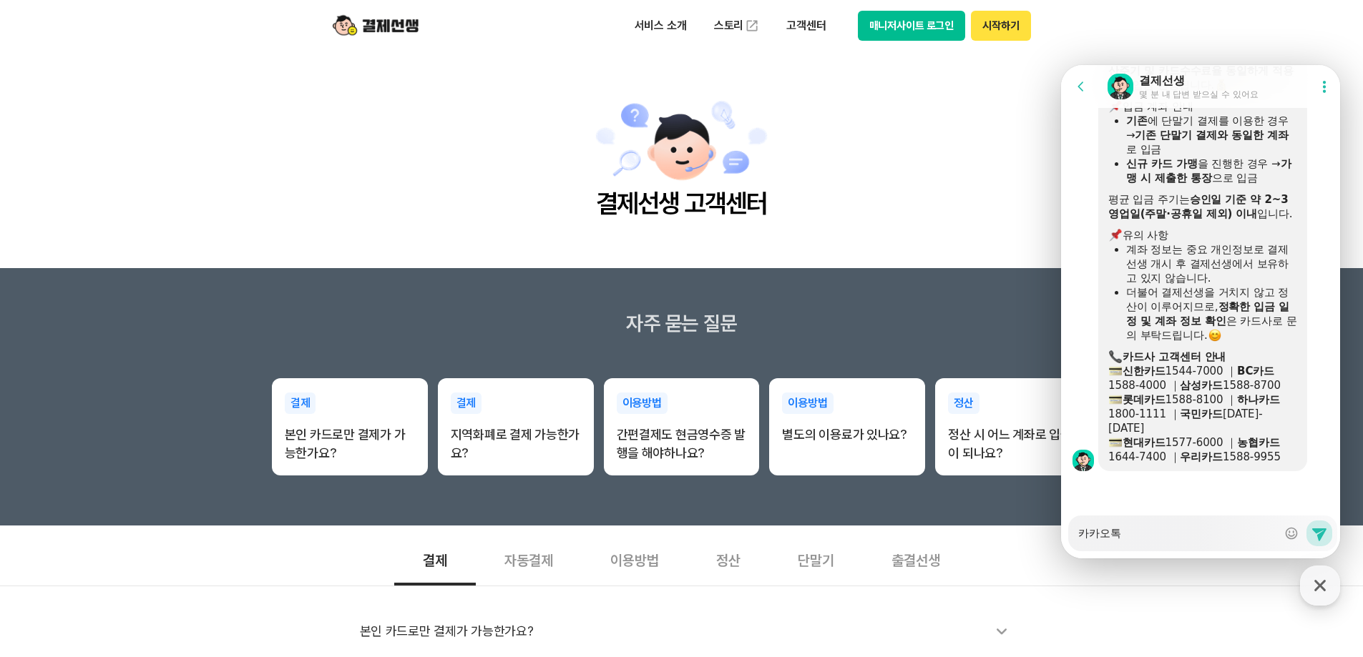
type textarea "카카오톡ㅇ"
type textarea "x"
type textarea "카카오톡으"
type textarea "x"
type textarea "카카오톡으로"
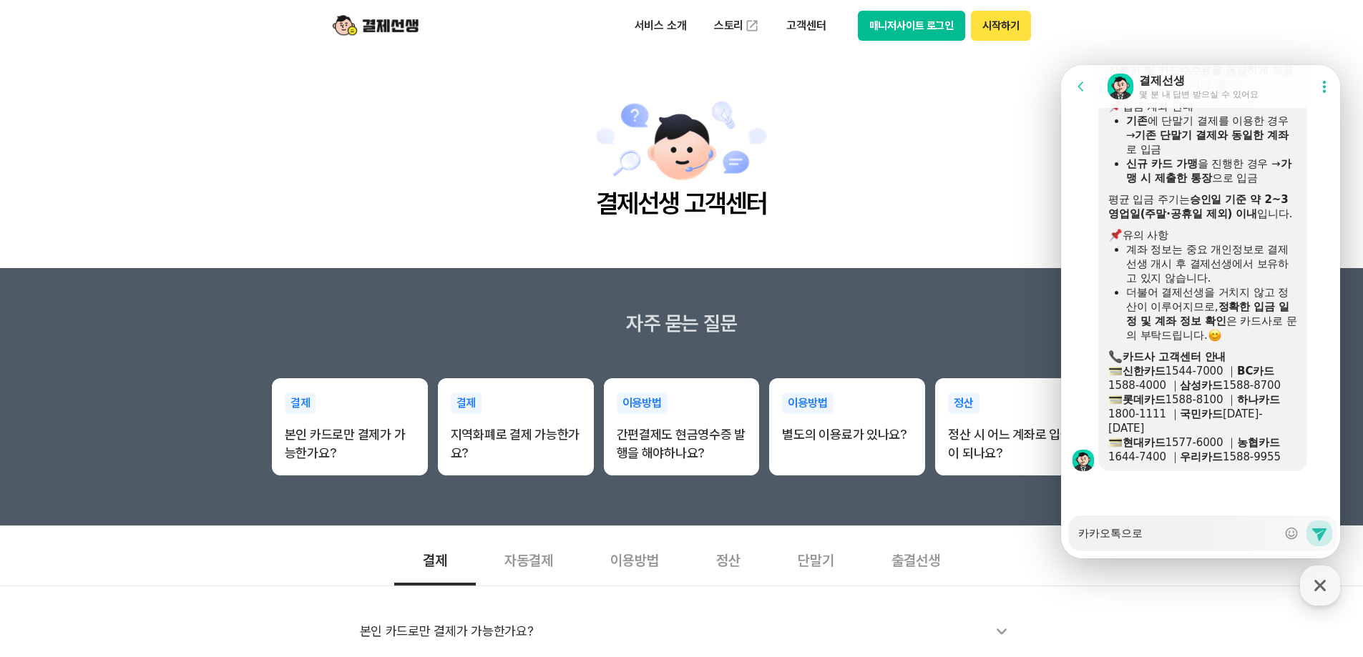
type textarea "x"
type textarea "카카오톡으로"
type textarea "x"
type textarea "카카오톡으로 ㄱ"
type textarea "x"
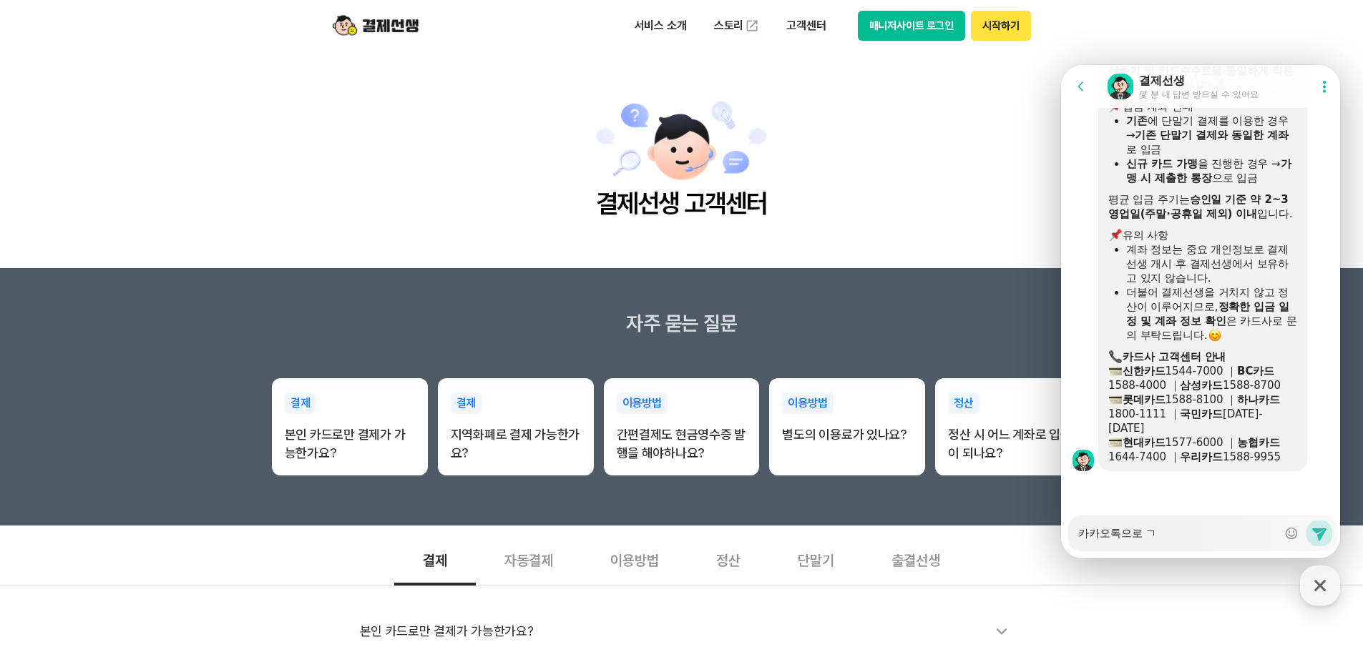
type textarea "카카오톡으로 고"
type textarea "x"
type textarea "카카오톡으로 곡"
type textarea "x"
type textarea "카카오톡으로 고개"
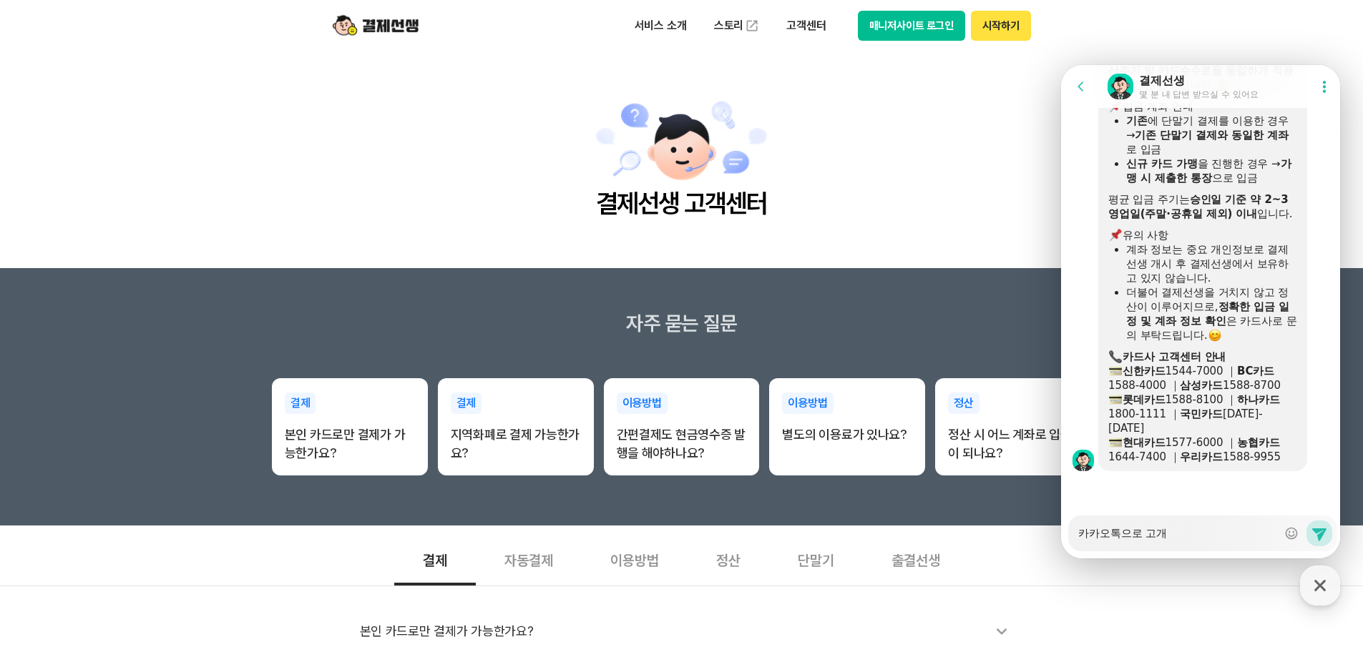
type textarea "x"
type textarea "카카오톡으로 고객"
type textarea "x"
type textarea "카카오톡으로 고객ㅇ"
type textarea "x"
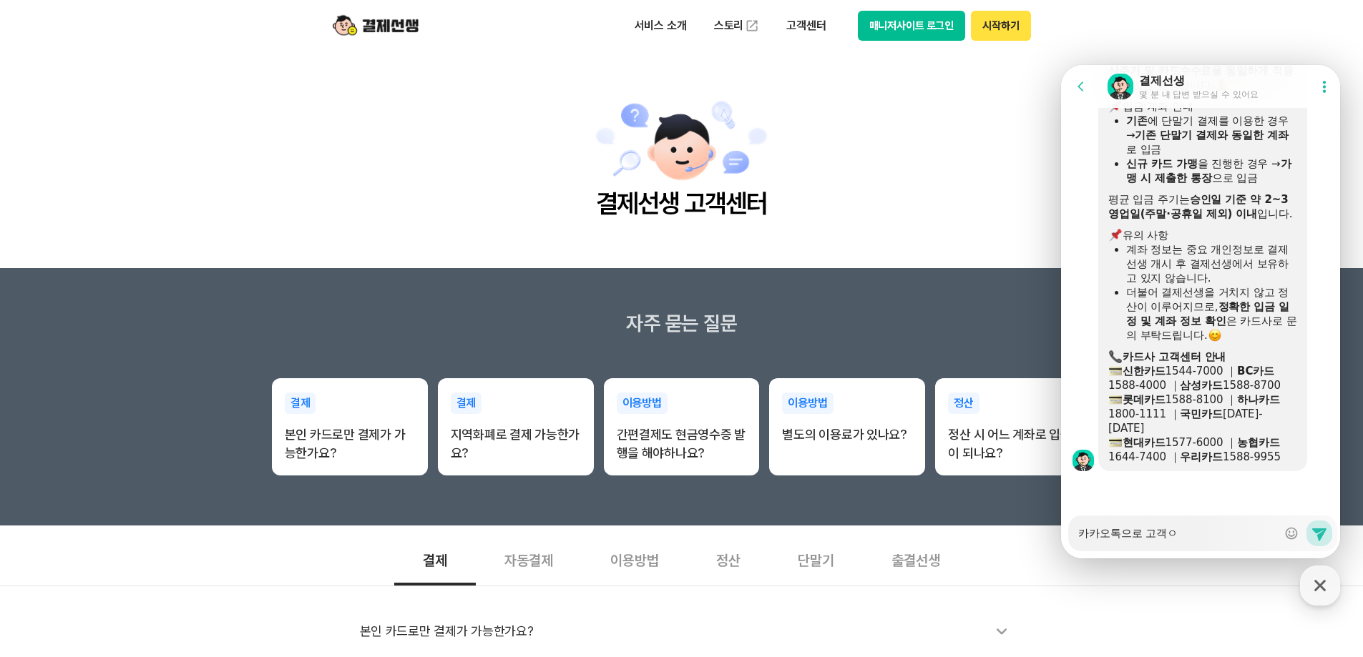
type textarea "카카오톡으로 고객에"
type textarea "x"
type textarea "카카오톡으로 고객엣"
type textarea "x"
type textarea "카카오톡으로 고객에"
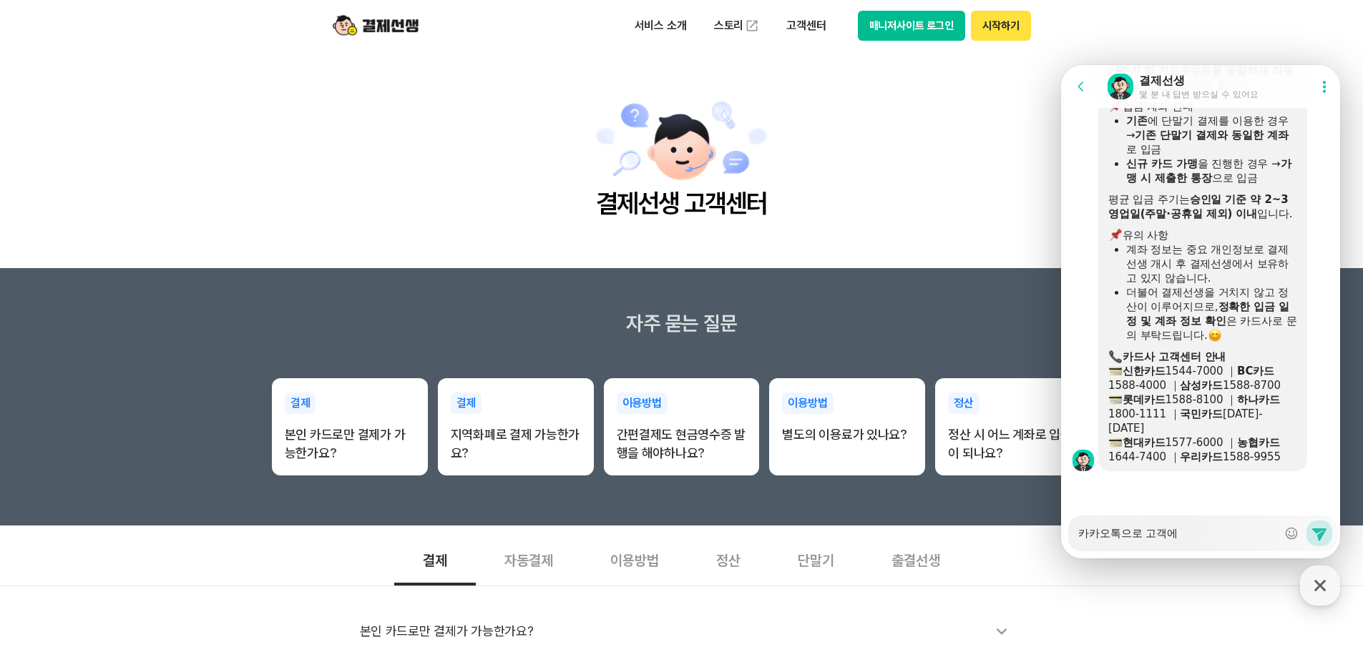
type textarea "x"
type textarea "카카오톡으로 고객에게"
type textarea "x"
type textarea "카카오톡으로 고객에게["
type textarea "x"
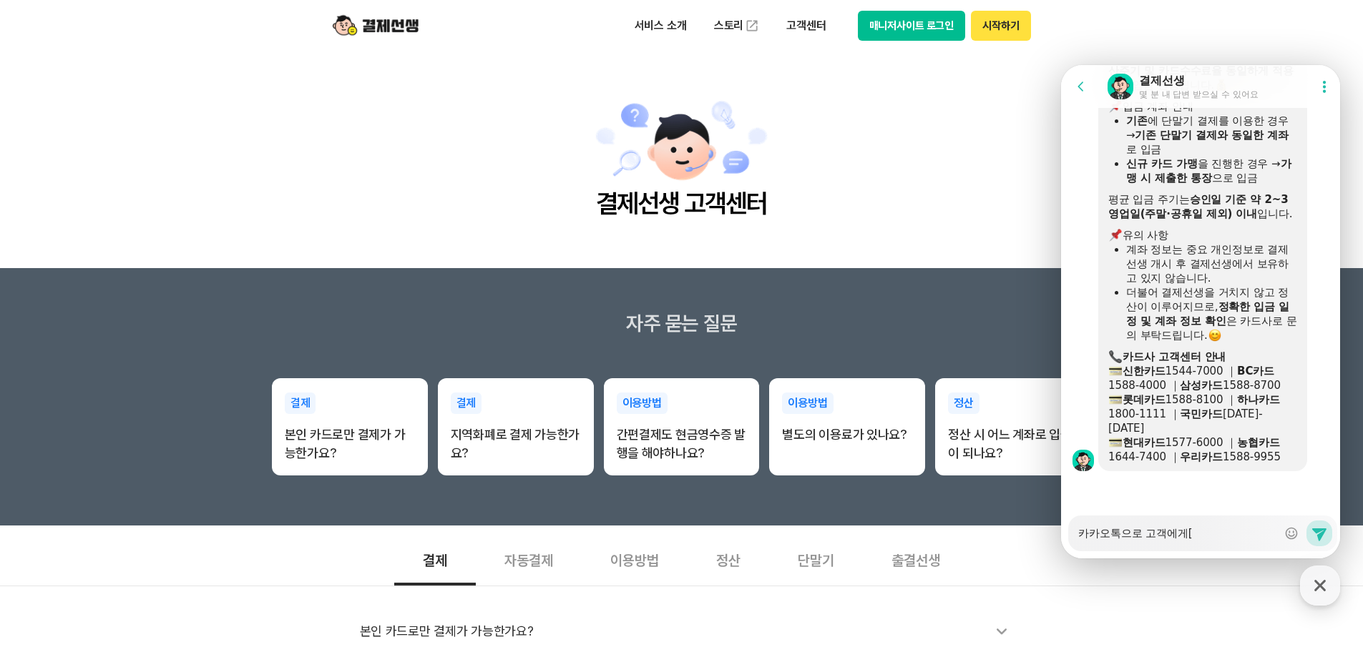
type textarea "카카오톡으로 고객에게["
type textarea "x"
type textarea "카카오톡으로 고객에게["
type textarea "x"
type textarea "카카오톡으로 고객에게"
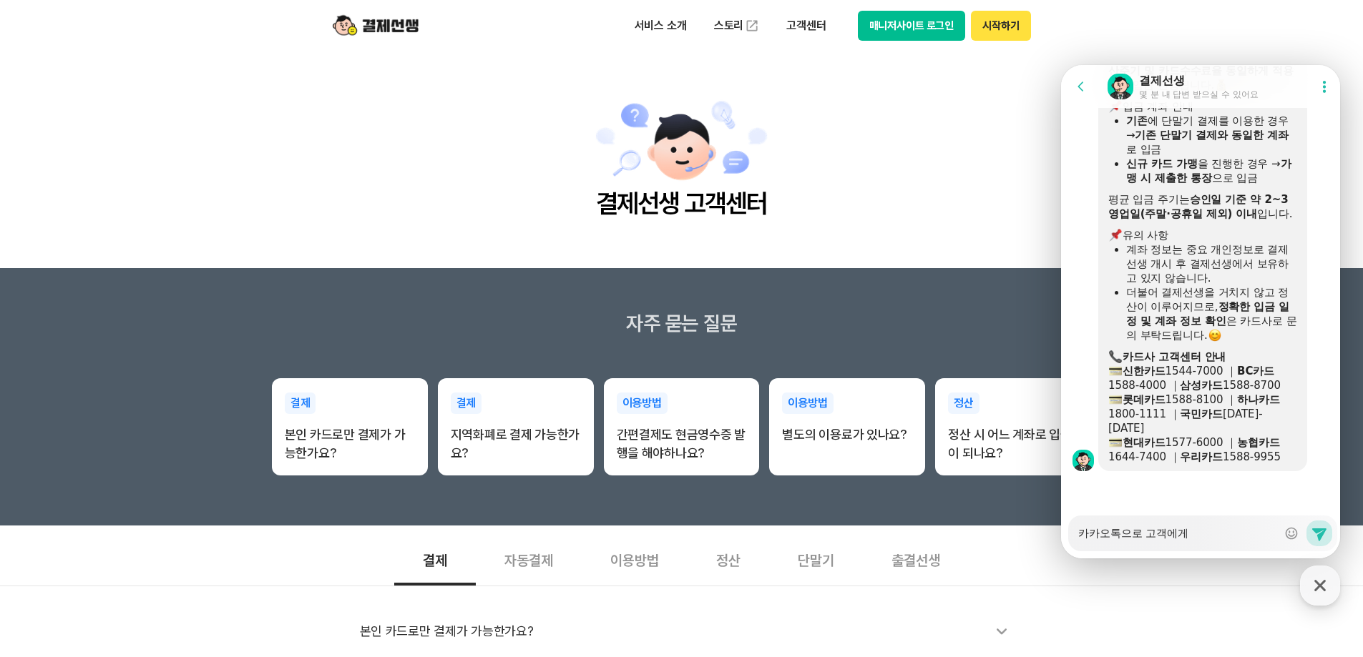
type textarea "x"
type textarea "카카오톡으로 고객에게"
type textarea "x"
type textarea "카카오톡으로 고객에게 ㅂ"
type textarea "x"
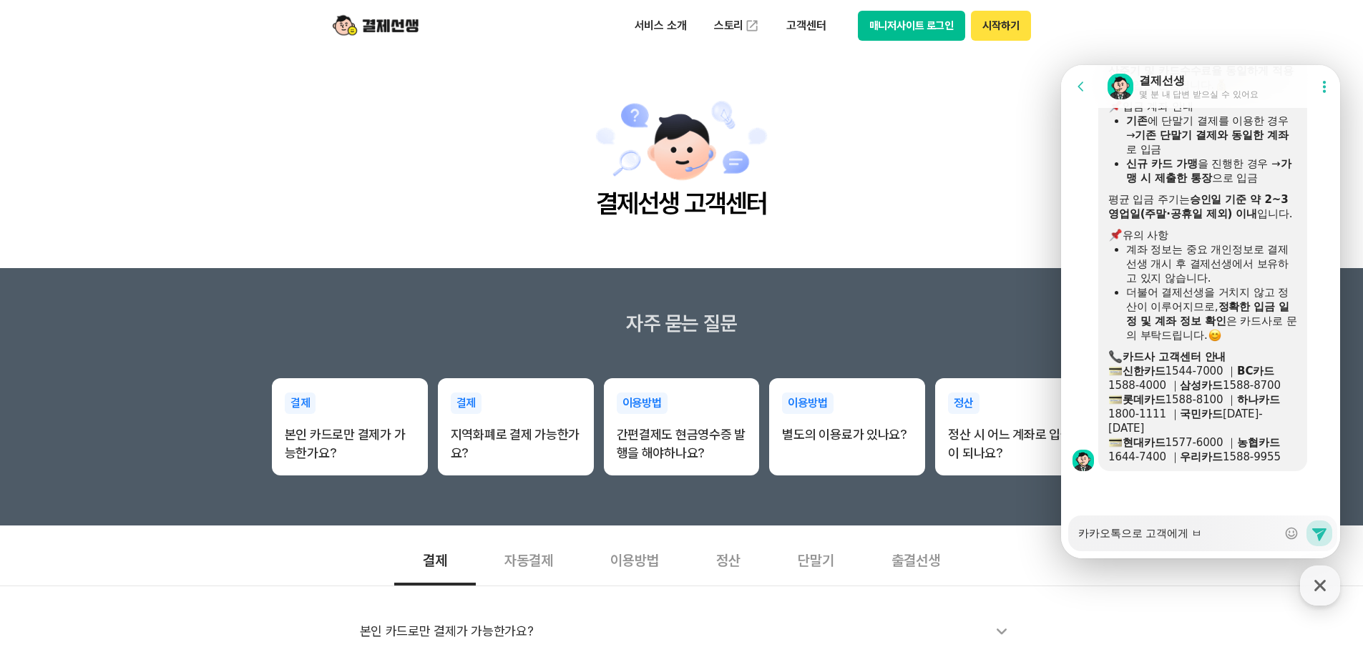
type textarea "카카오톡으로 고객에게 바"
type textarea "x"
type textarea "카카오톡으로 고객에게 발"
type textarea "x"
type textarea "카카오톡으로 고객에게 밠"
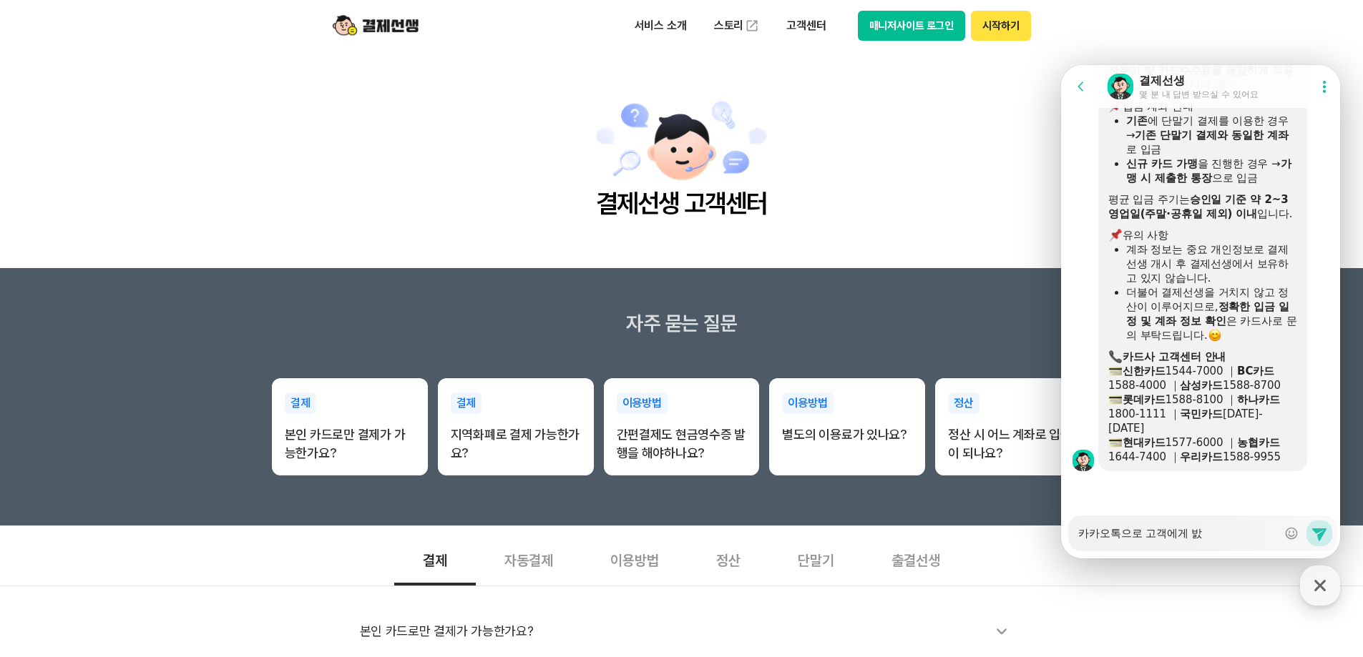
type textarea "x"
type textarea "카카오톡으로 고객에게 발소"
type textarea "x"
type textarea "카카오톡으로 고객에게 발송"
type textarea "x"
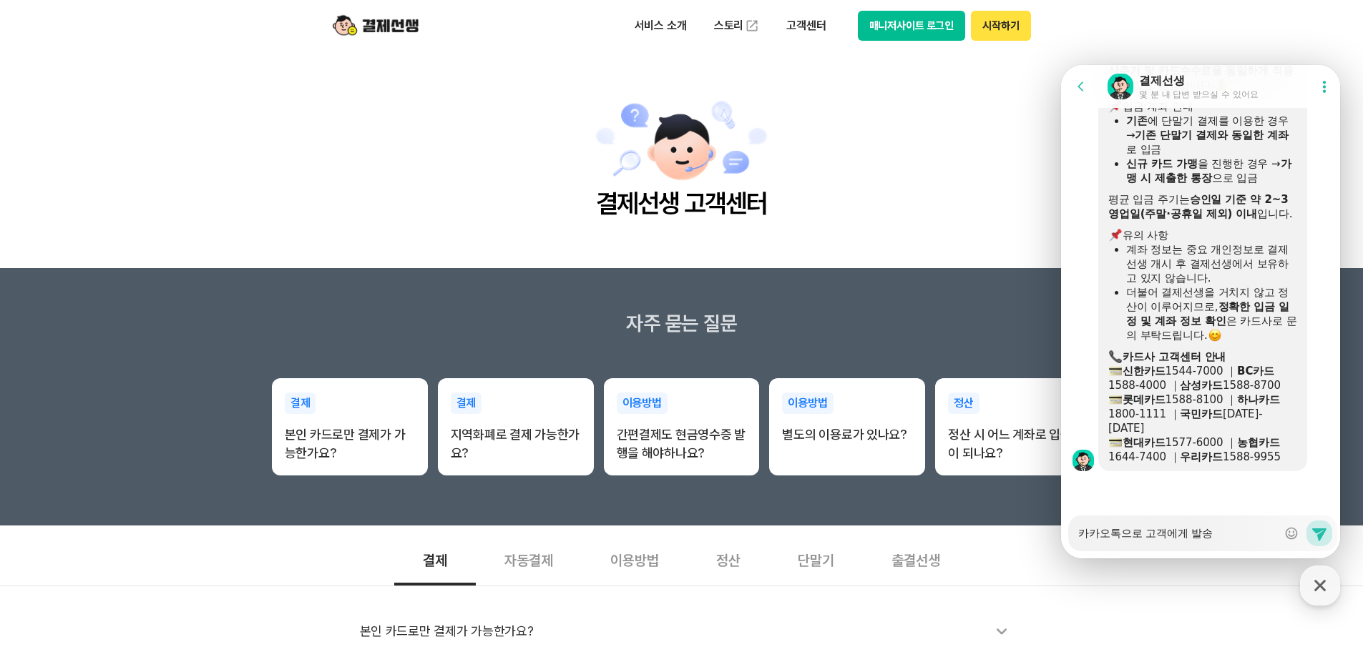
type textarea "카카오톡으로 고객에게 발송ㅎ"
type textarea "x"
type textarea "카카오톡으로 고객에게 발송하"
type textarea "x"
type textarea "카카오톡으로 고객에게 발송한"
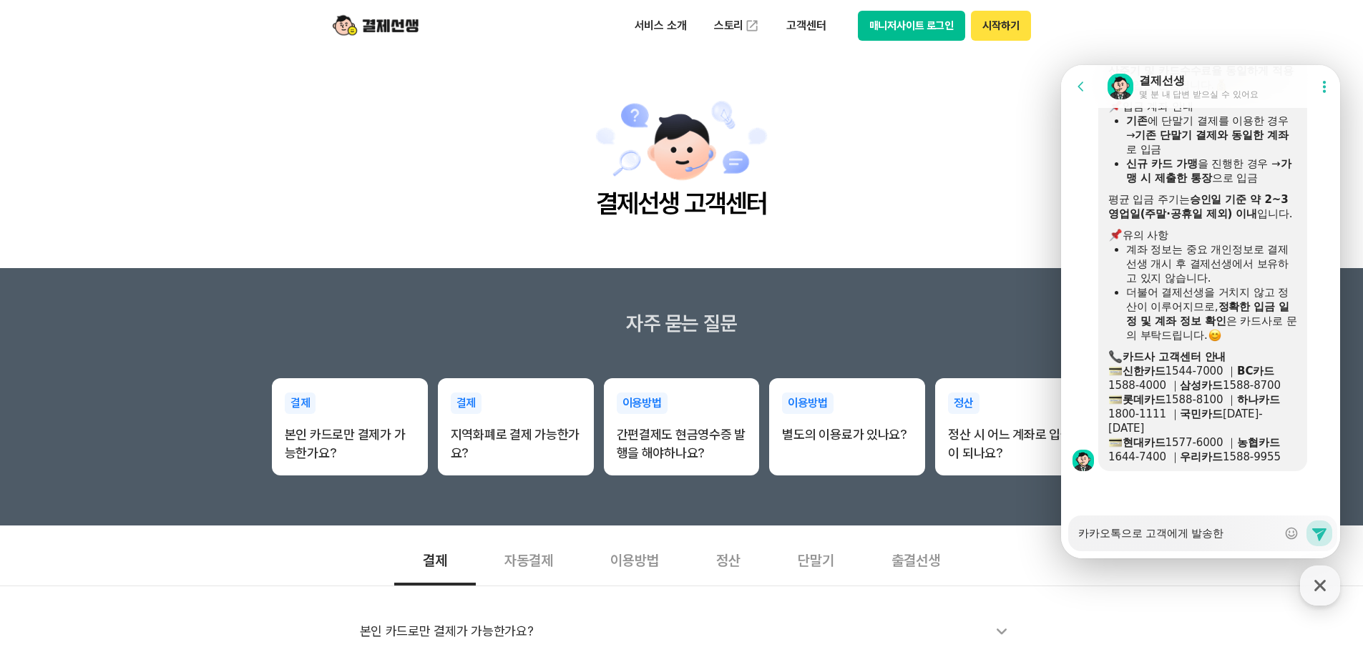
type textarea "x"
type textarea "카카오톡으로 고객에게 발송하느"
type textarea "x"
type textarea "카카오톡으로 고객에게 발송하는"
type textarea "x"
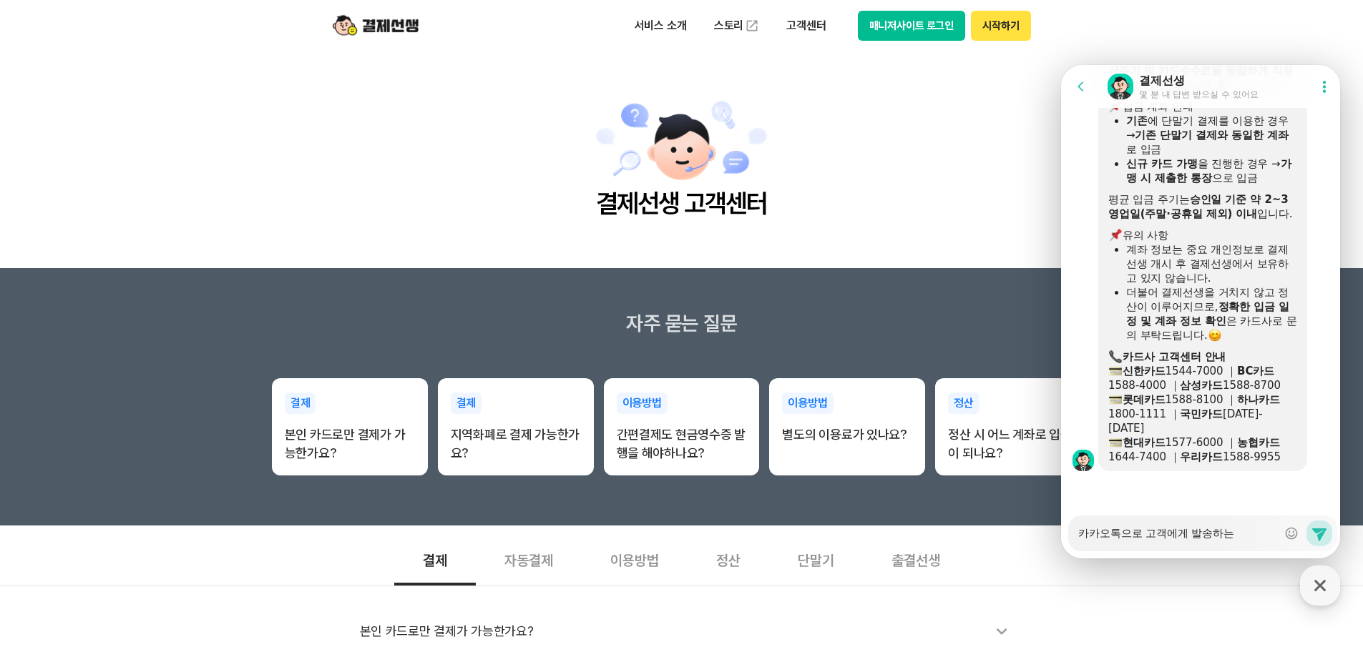
type textarea "카카오톡으로 고객에게 발송하는"
type textarea "x"
type textarea "카카오톡으로 고객에게 발송하는 ㅂ"
type textarea "x"
type textarea "카카오톡으로 고객에게 발송하는 바"
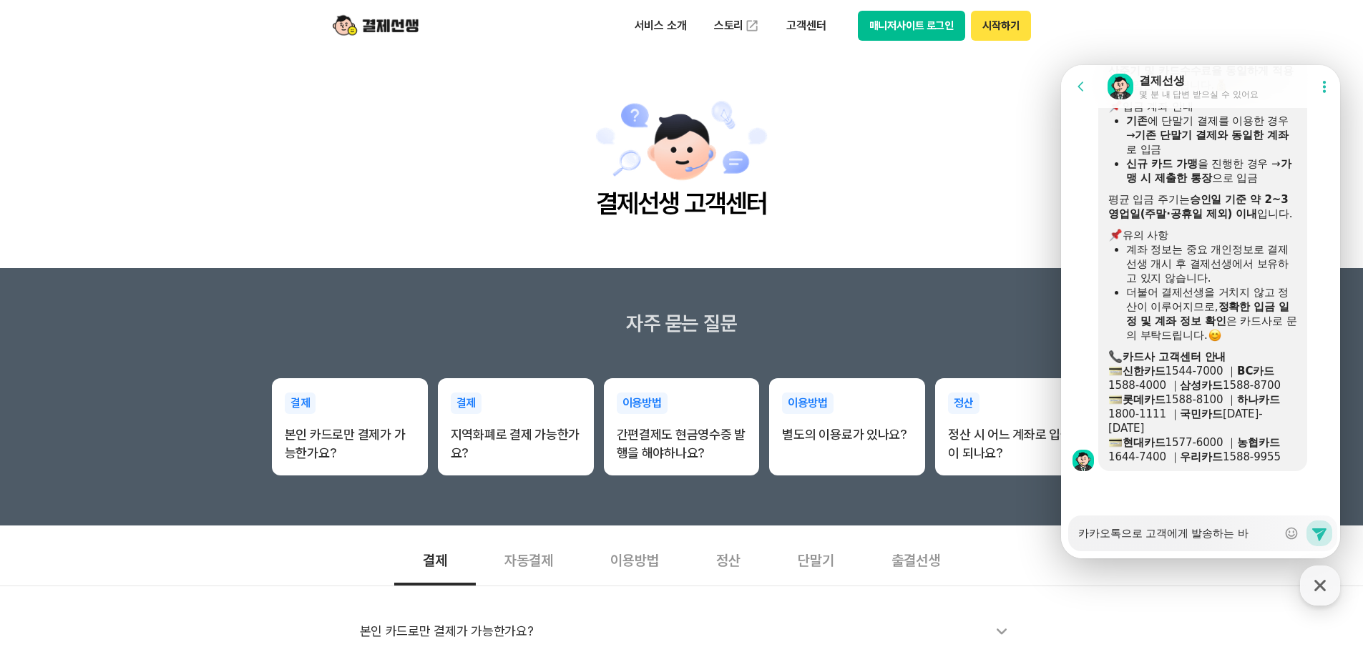
type textarea "x"
type textarea "카카오톡으로 고객에게 발송하는 방"
type textarea "x"
type textarea "카카오톡으로 고객에게 발송하는 방ㅂ"
type textarea "x"
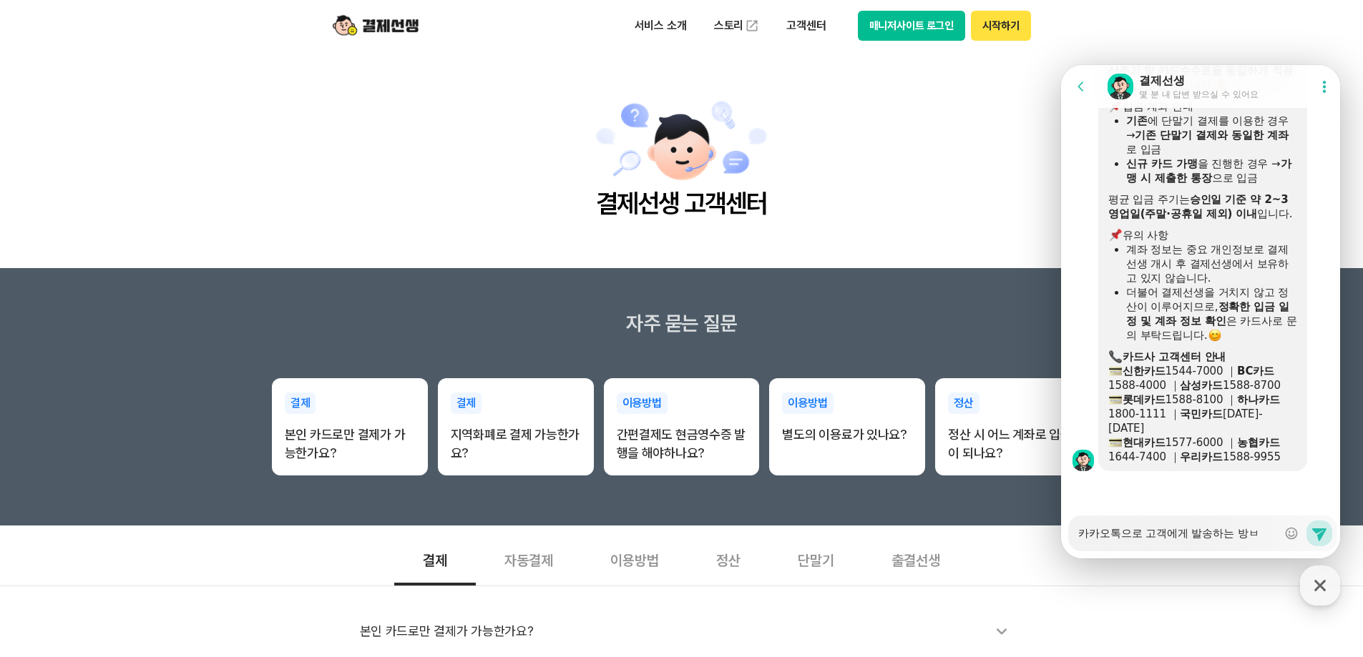
type textarea "카카오톡으로 고객에게 발송하는 방버"
type textarea "x"
type textarea "카카오톡으로 고객에게 발송하는 방법"
type textarea "x"
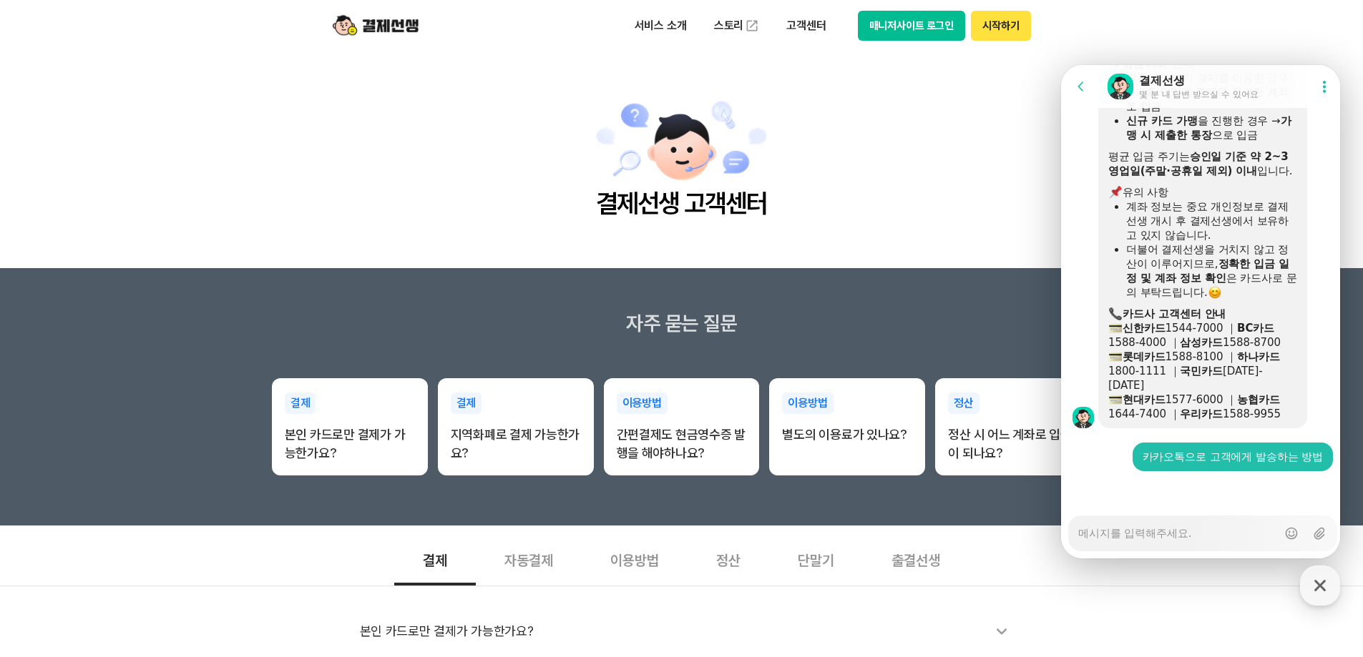
type textarea "x"
type textarea "ㅇ"
type textarea "x"
type textarea "아"
type textarea "x"
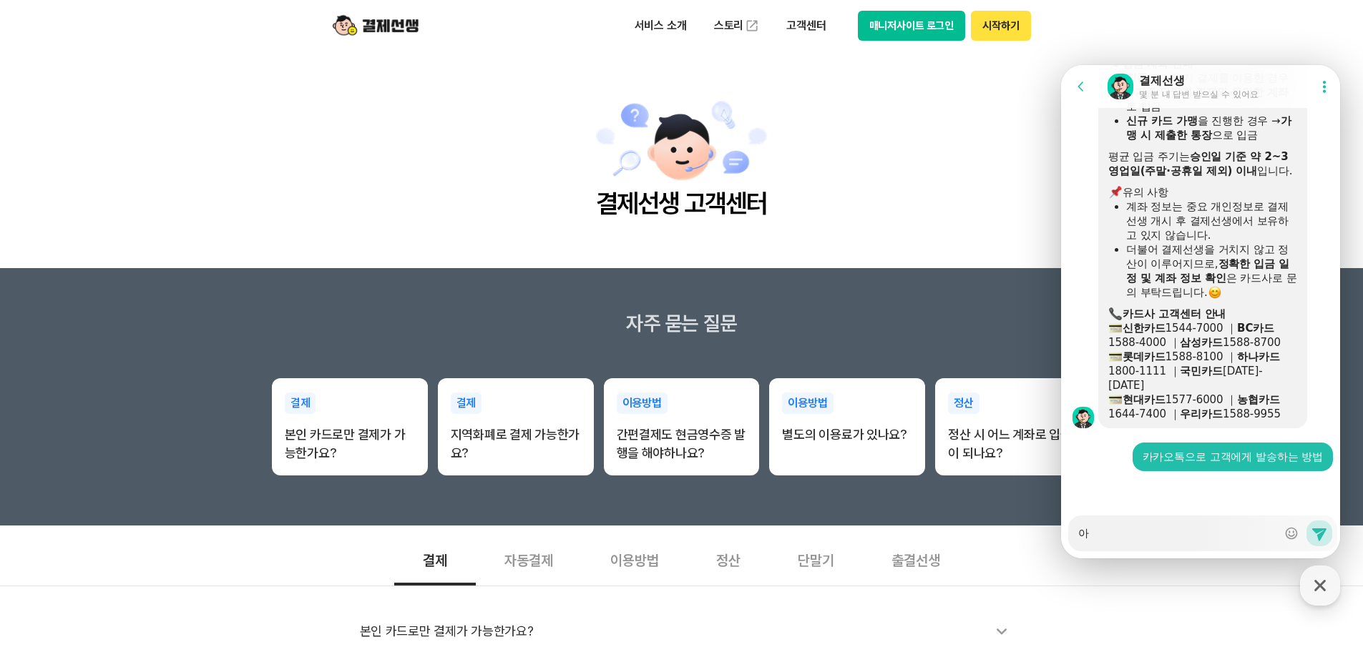
type textarea "알"
type textarea "x"
type textarea "알ㄹ"
type textarea "x"
type textarea "알려"
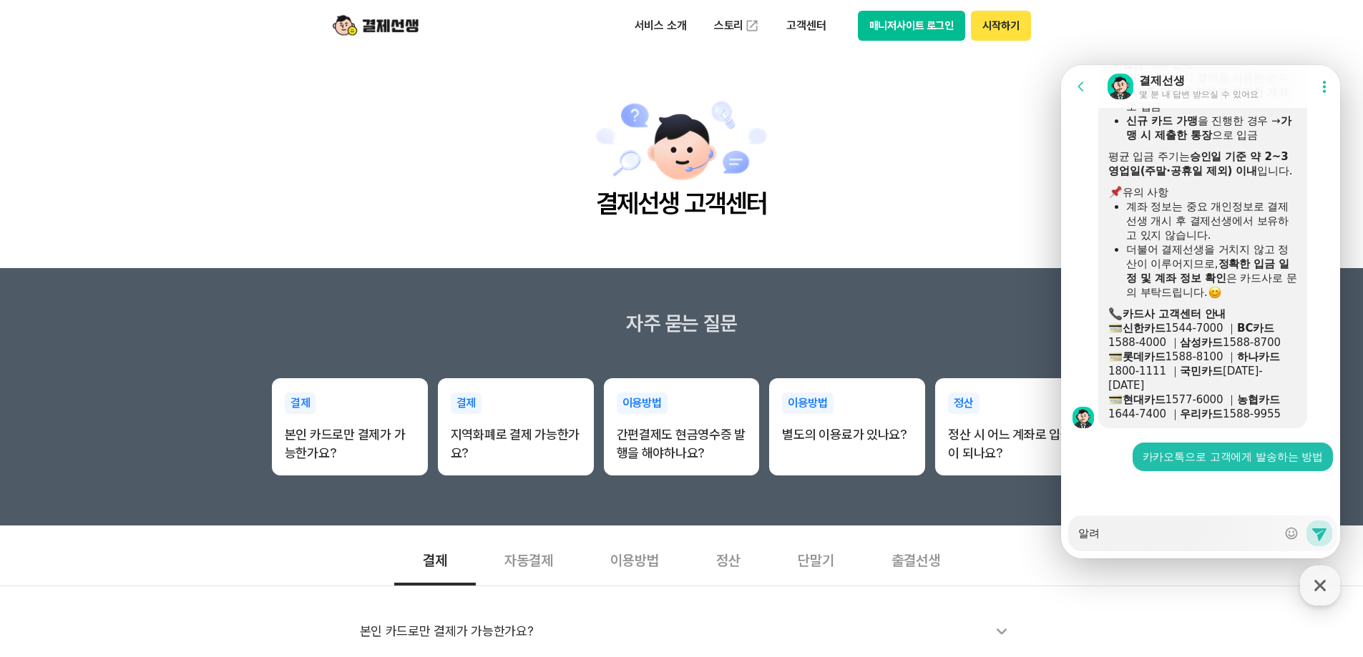
type textarea "x"
type textarea "알렺"
type textarea "x"
type textarea "알려주"
type textarea "x"
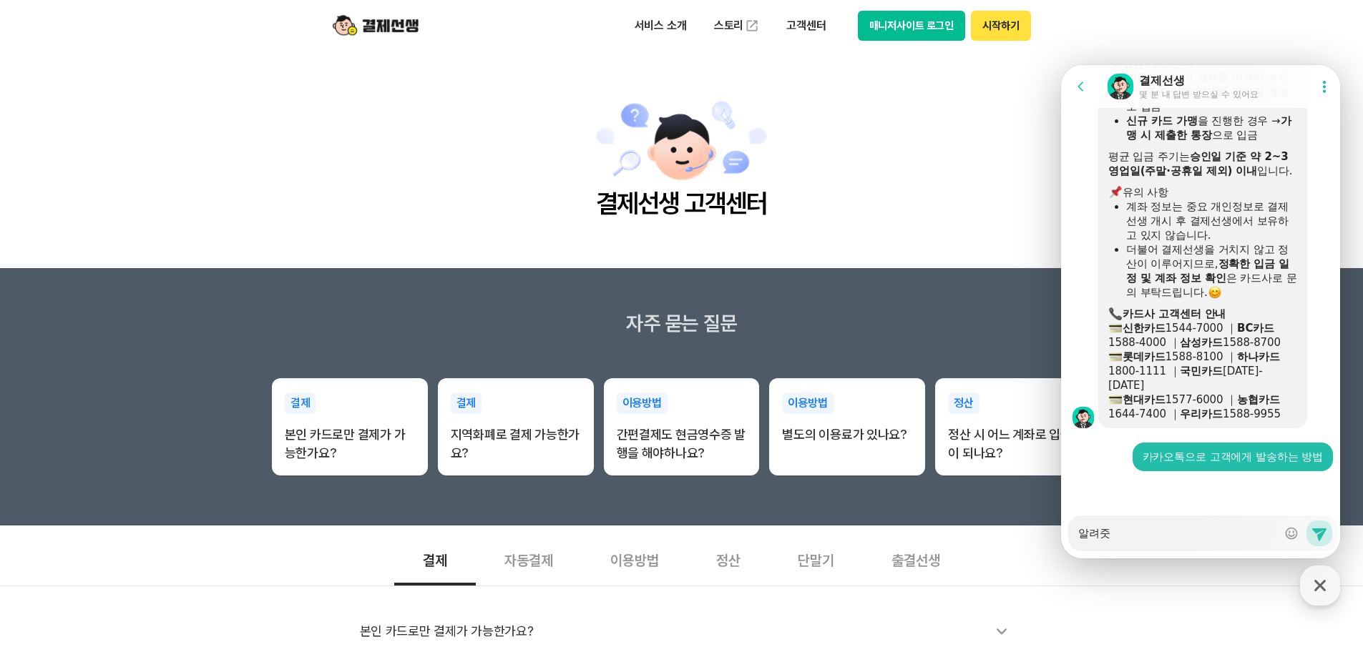
type textarea "알려주세"
type textarea "x"
type textarea "알려주셍"
type textarea "x"
type textarea "알려주세요"
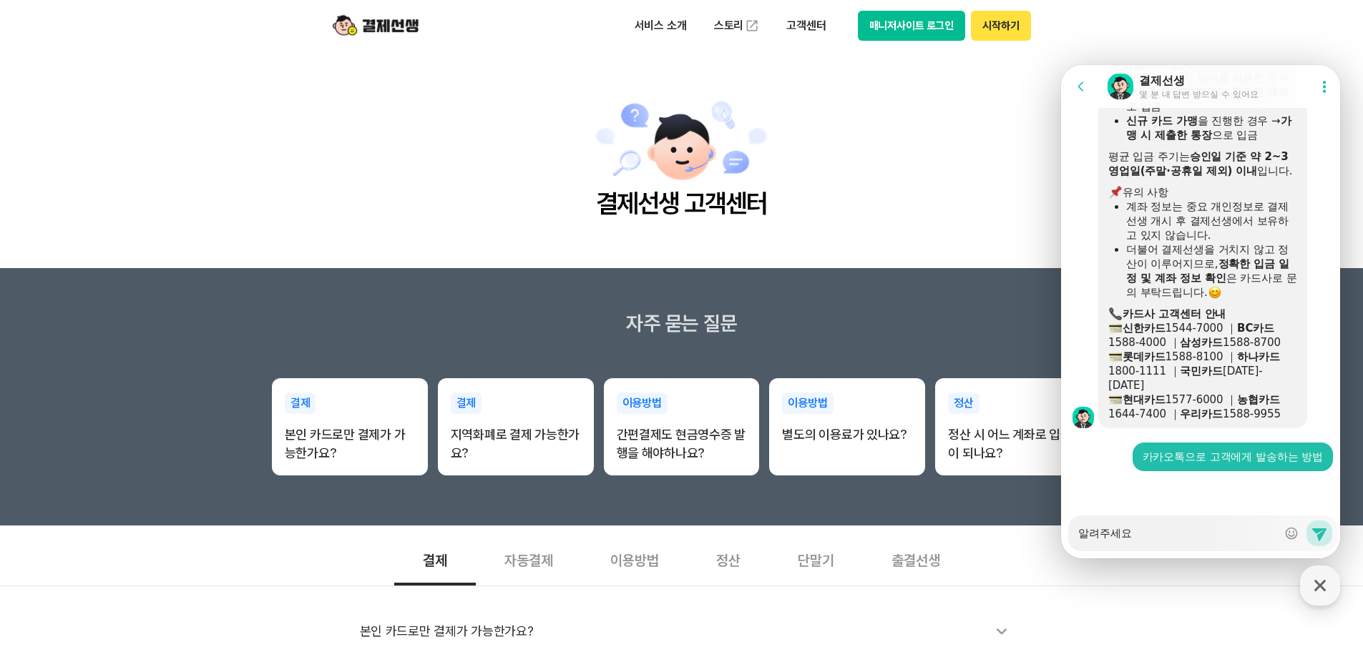
type textarea "x"
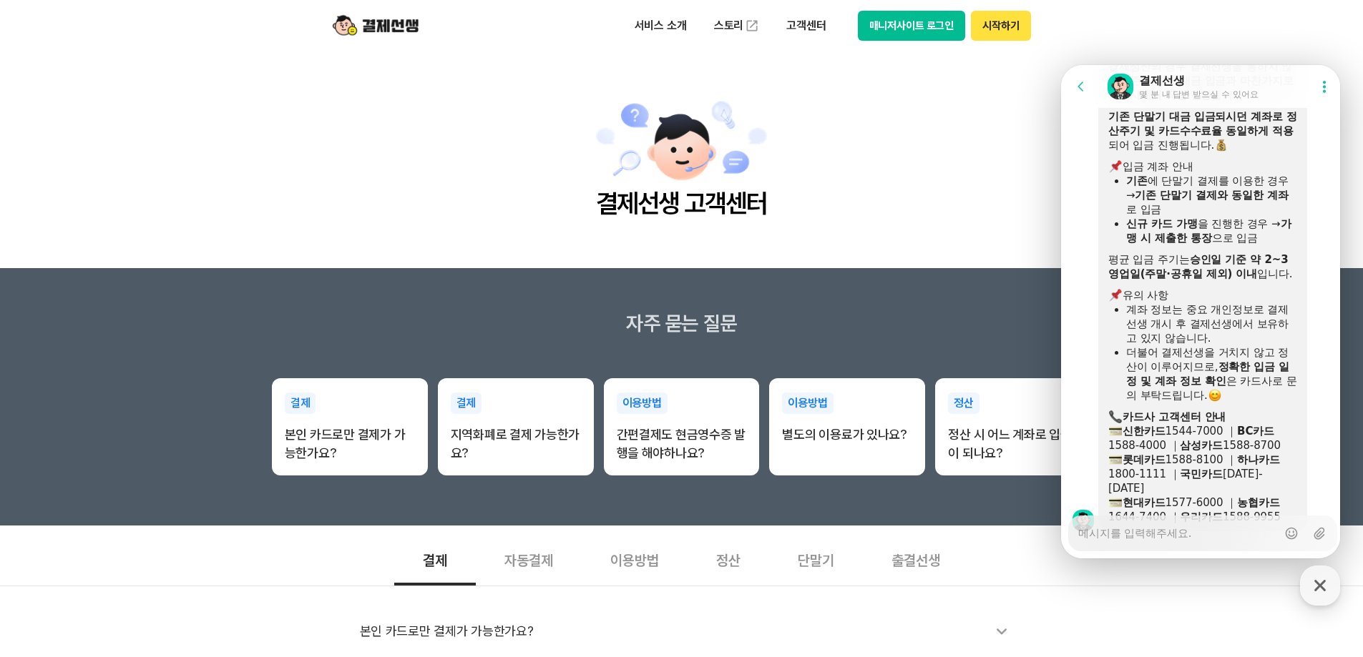
scroll to position [2874, 0]
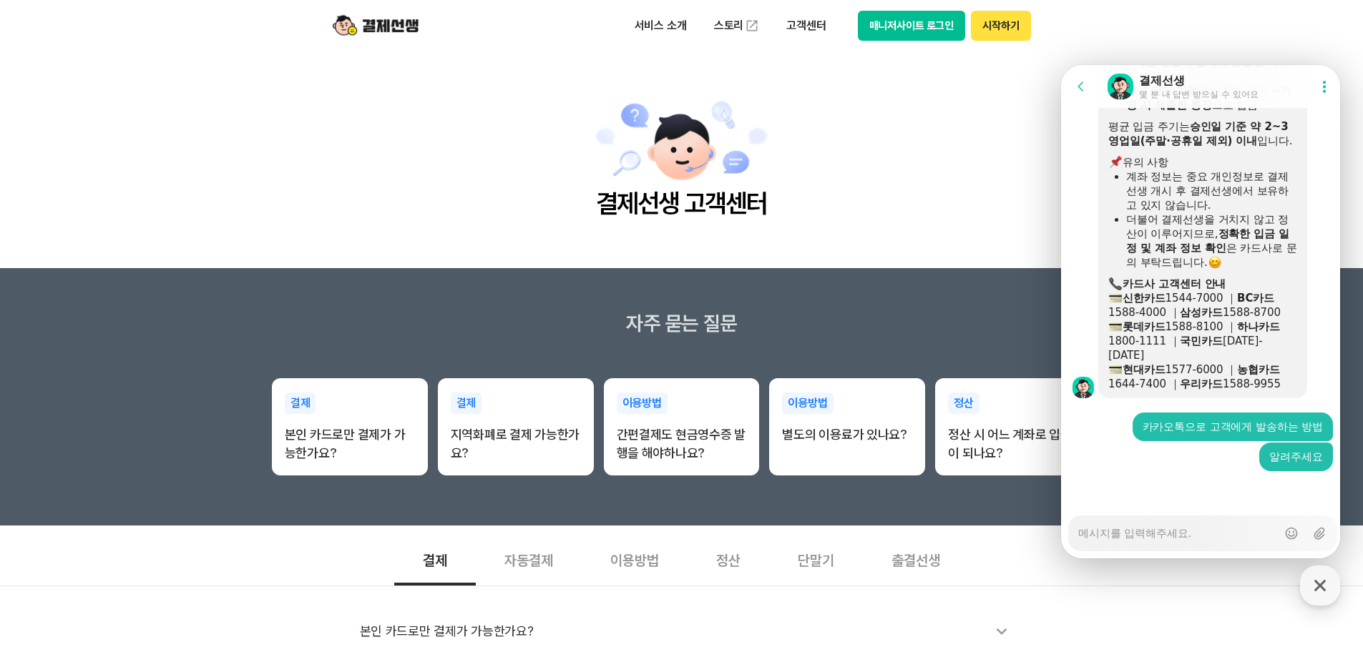
click at [1159, 529] on textarea "Messenger Input Textarea" at bounding box center [1177, 529] width 199 height 24
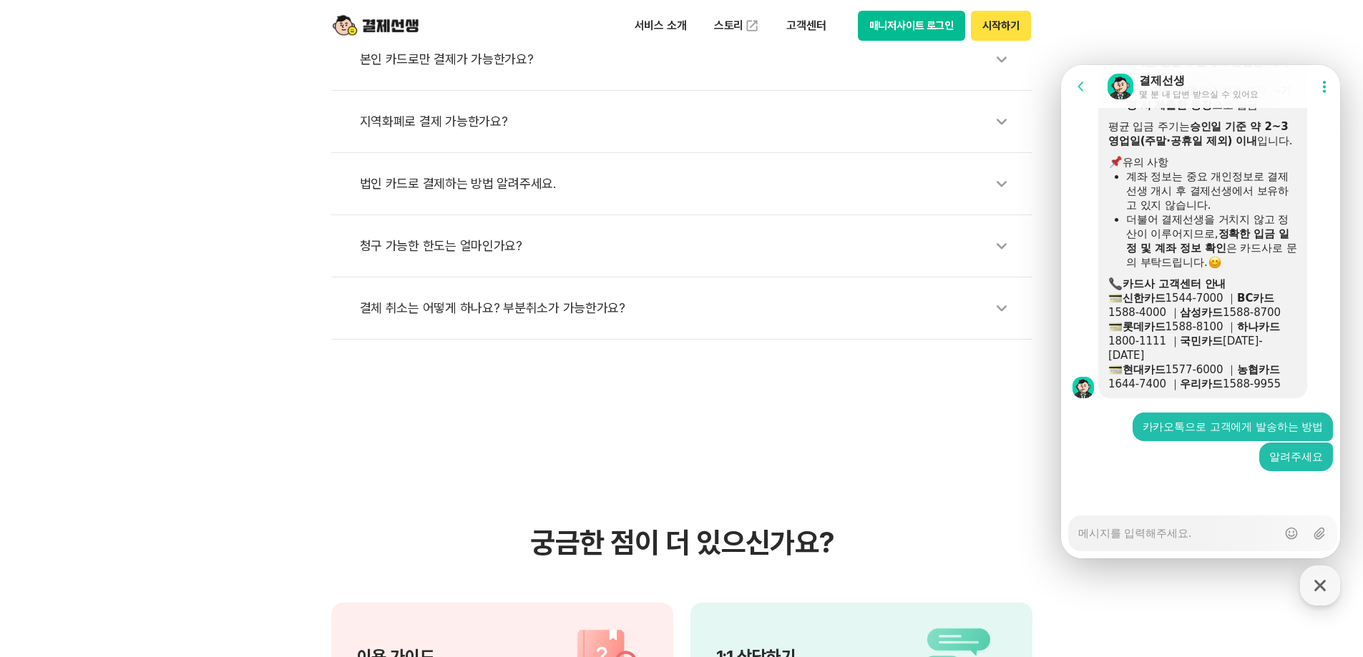
scroll to position [286, 0]
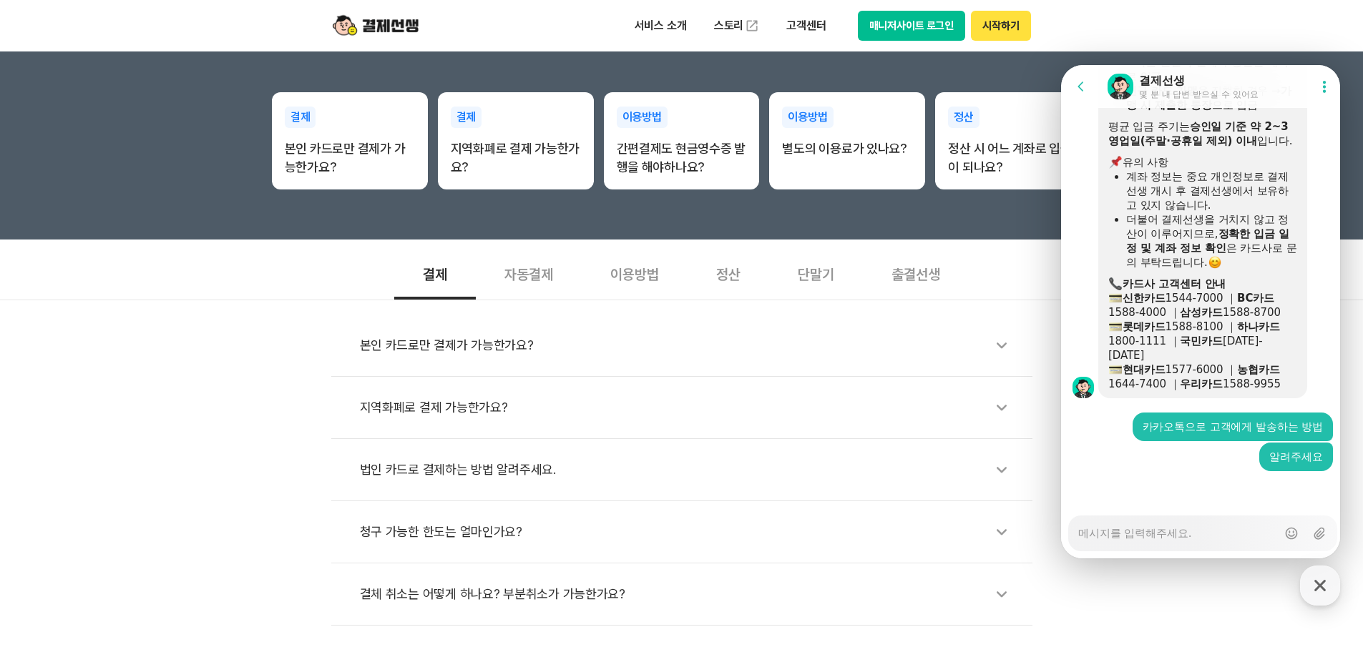
click at [821, 274] on div "단말기" at bounding box center [816, 273] width 94 height 53
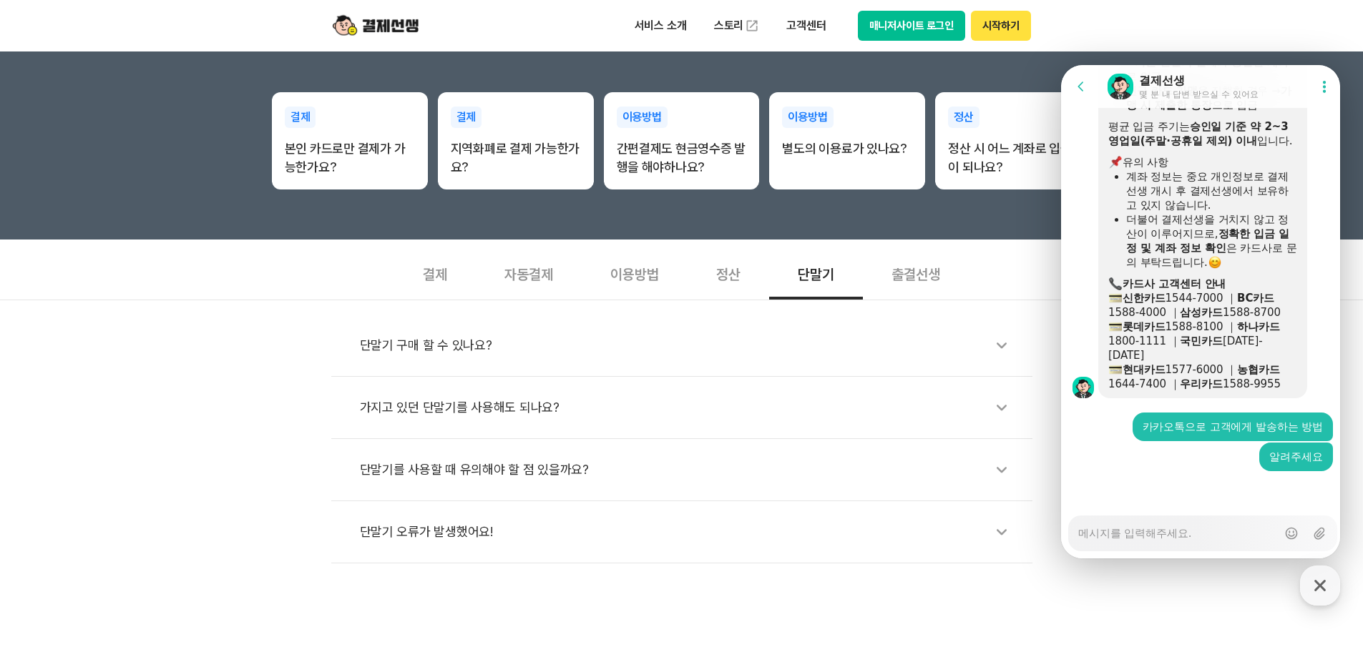
click at [433, 345] on div "단말기 구매 할 수 있나요?" at bounding box center [689, 345] width 658 height 33
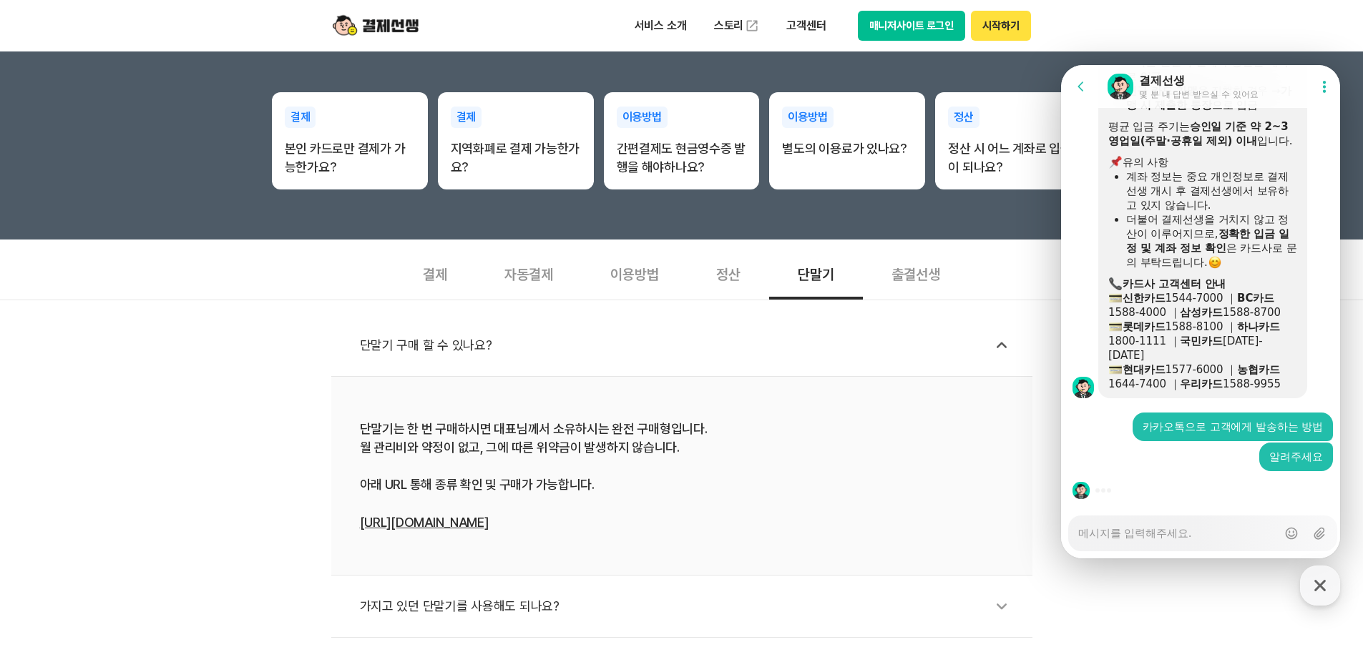
click at [474, 520] on link "[URL][DOMAIN_NAME]" at bounding box center [424, 522] width 129 height 15
click at [719, 267] on div "정산" at bounding box center [729, 273] width 82 height 53
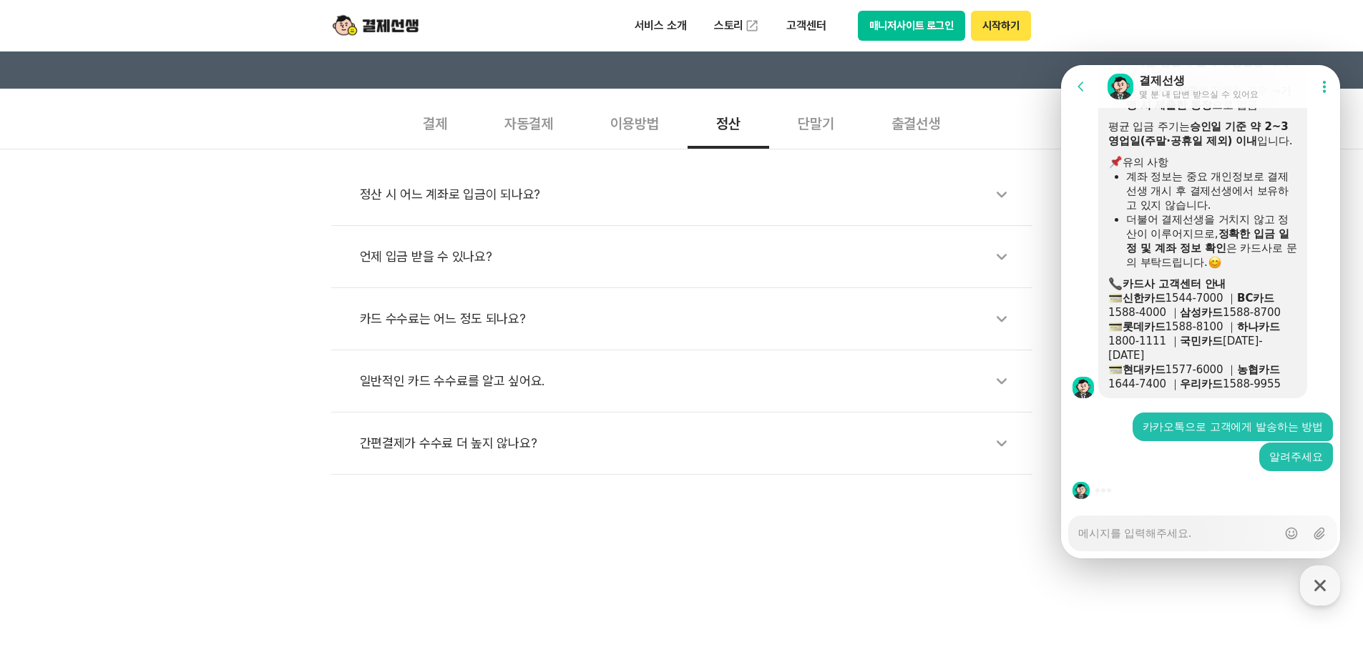
scroll to position [501, 0]
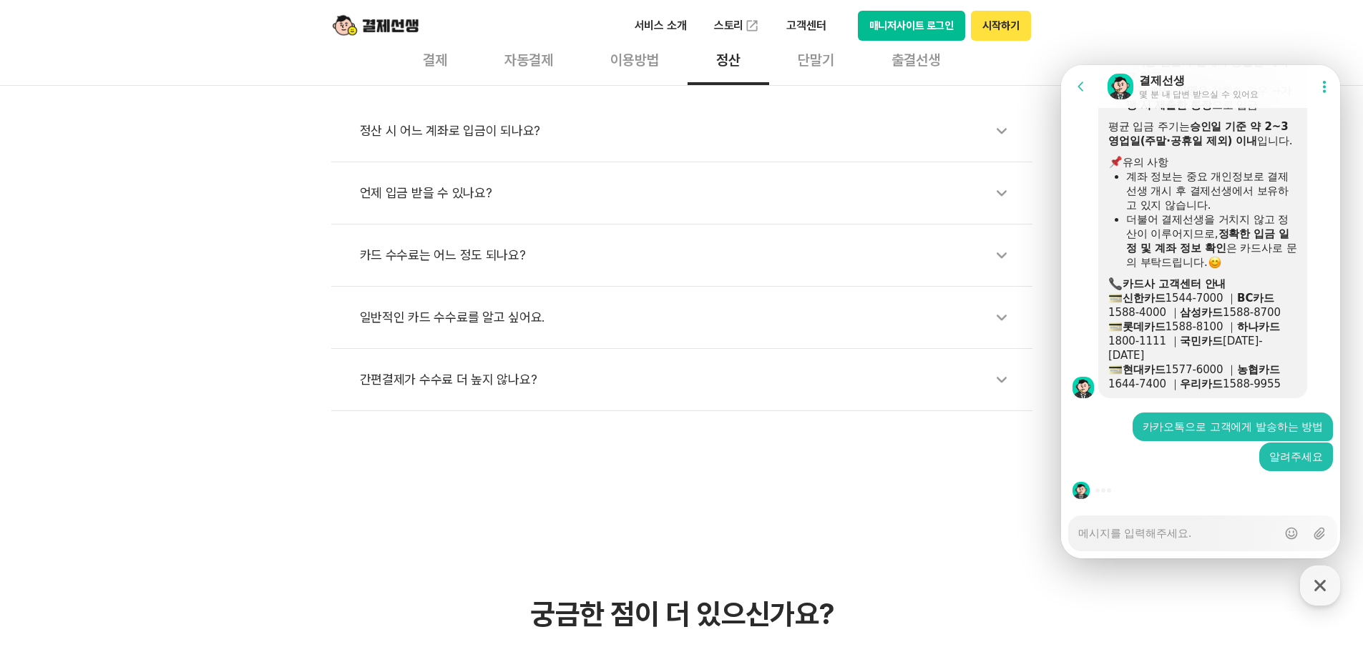
click at [431, 260] on div "카드 수수료는 어느 정도 되나요?" at bounding box center [689, 255] width 658 height 33
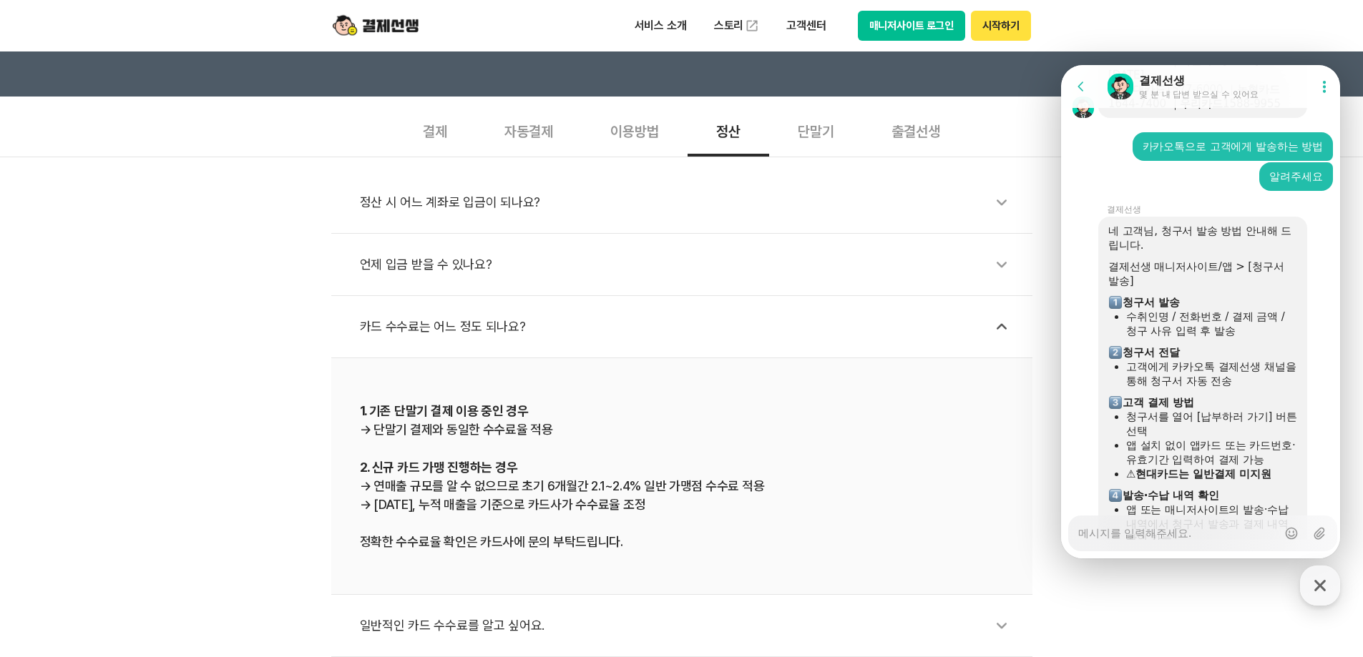
scroll to position [3129, 0]
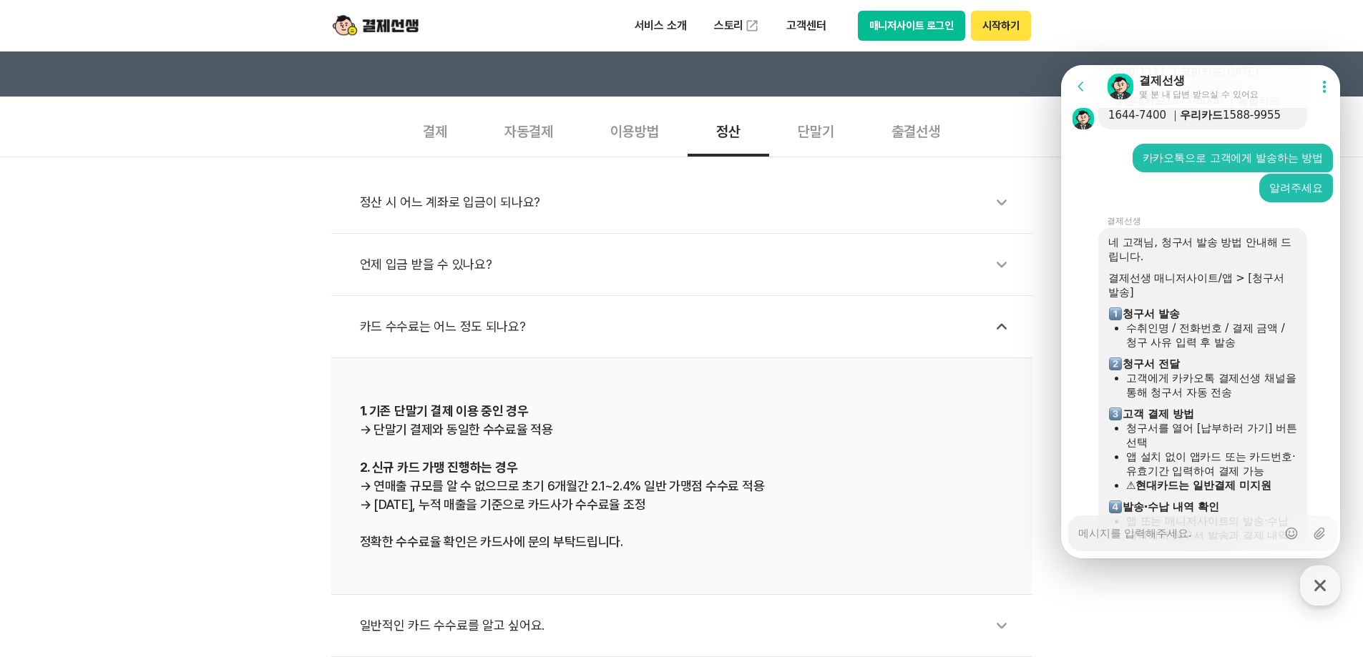
click at [1167, 534] on textarea "Messenger Input Textarea" at bounding box center [1177, 529] width 199 height 24
type textarea "x"
type textarea "ㄱ"
type textarea "x"
type textarea "고"
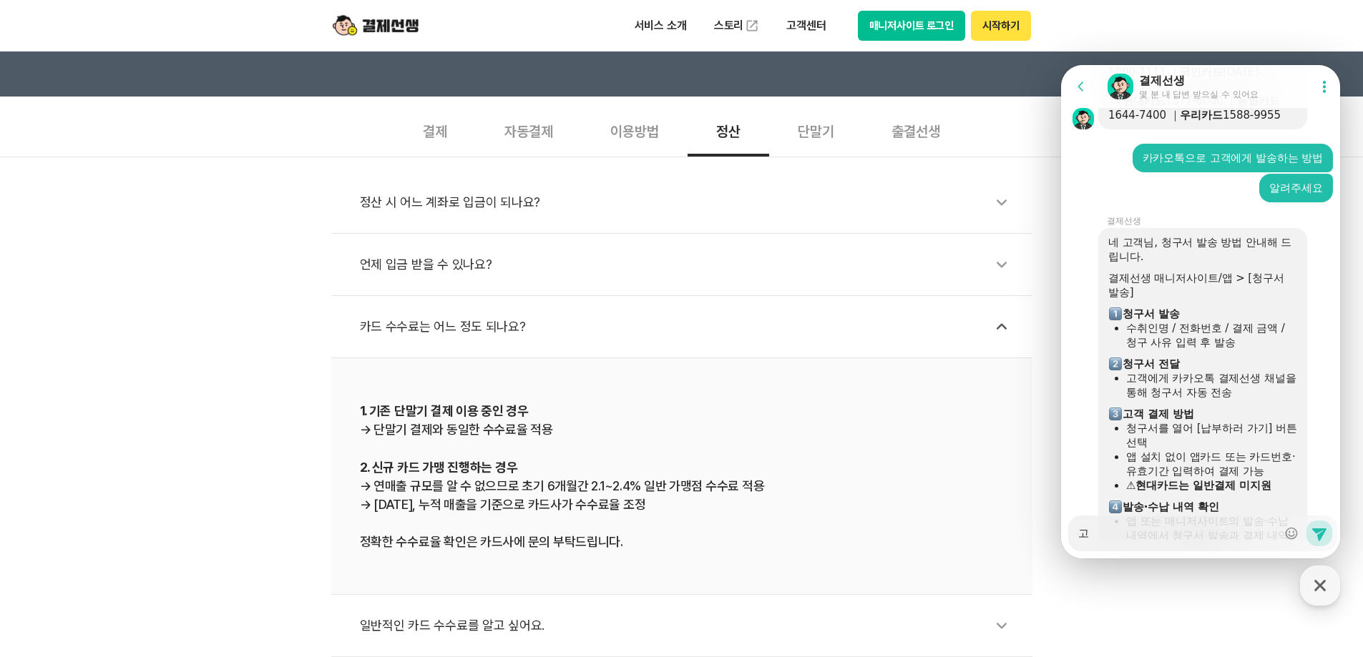
type textarea "x"
type textarea "곡"
type textarea "x"
type textarea "고개"
type textarea "x"
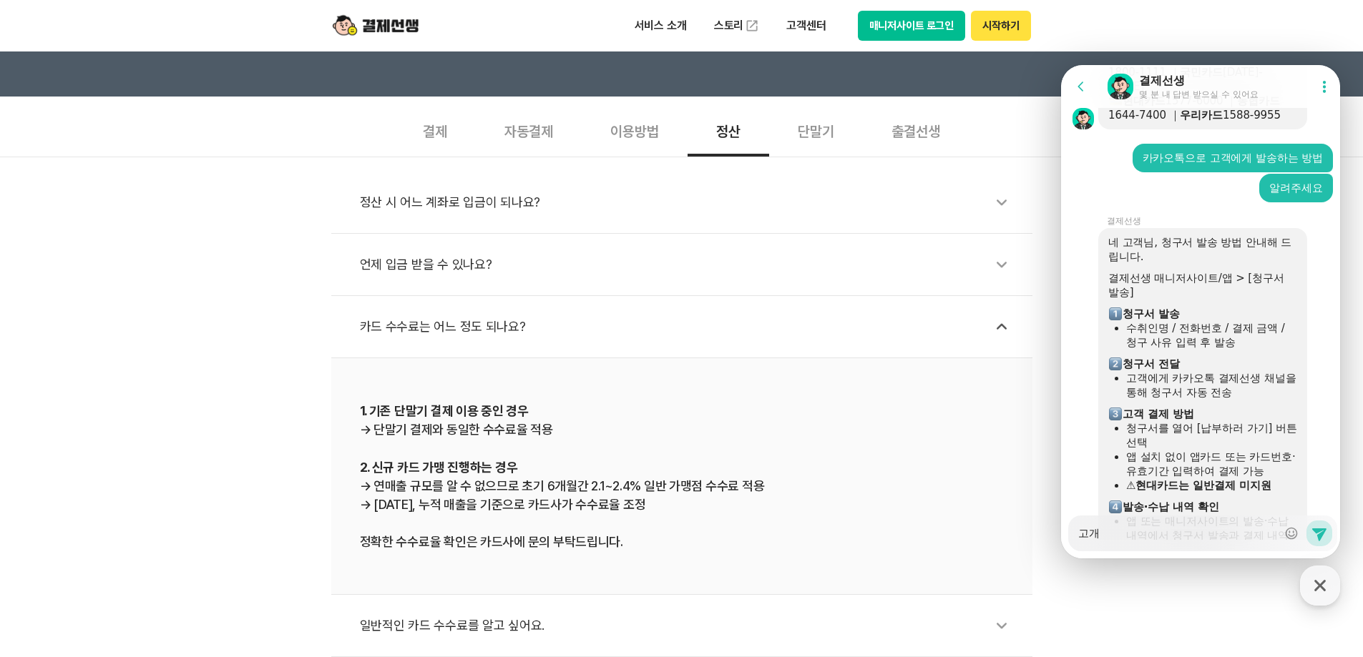
type textarea "고객"
type textarea "x"
type textarea "고객ㅇ"
type textarea "x"
type textarea "고객이"
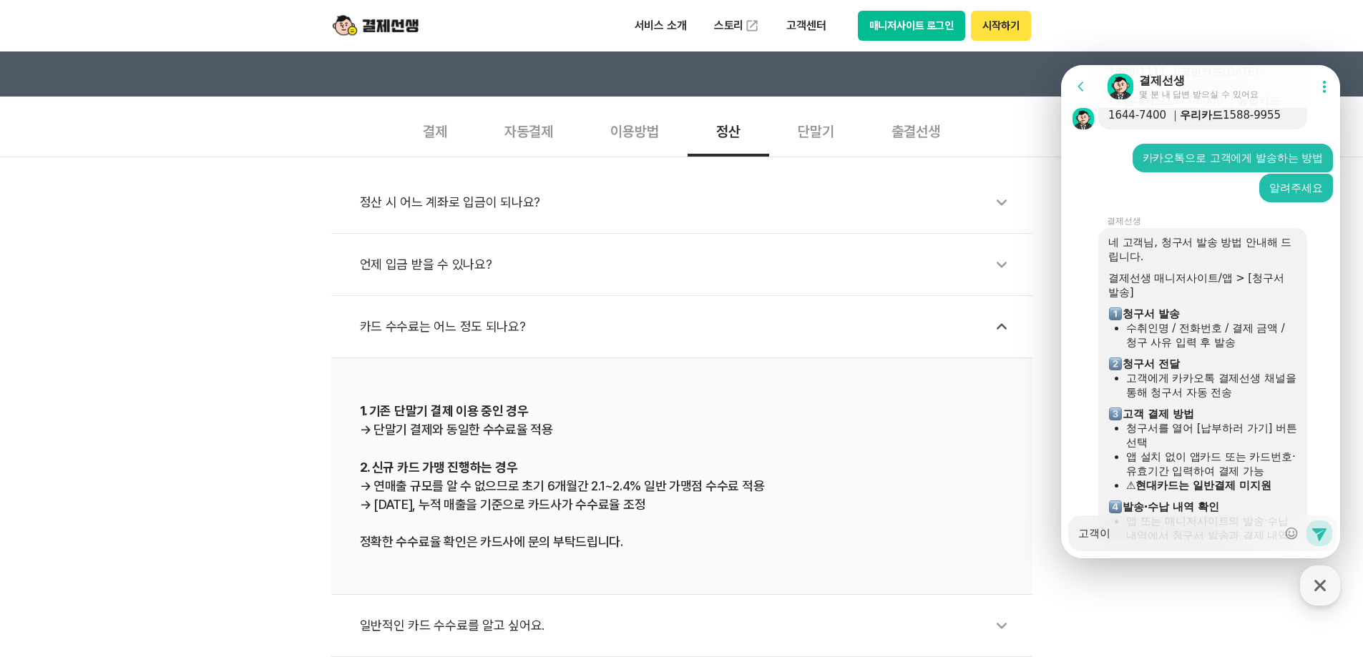
type textarea "x"
type textarea "고객이"
type textarea "x"
type textarea "고객이 ㅁ"
type textarea "x"
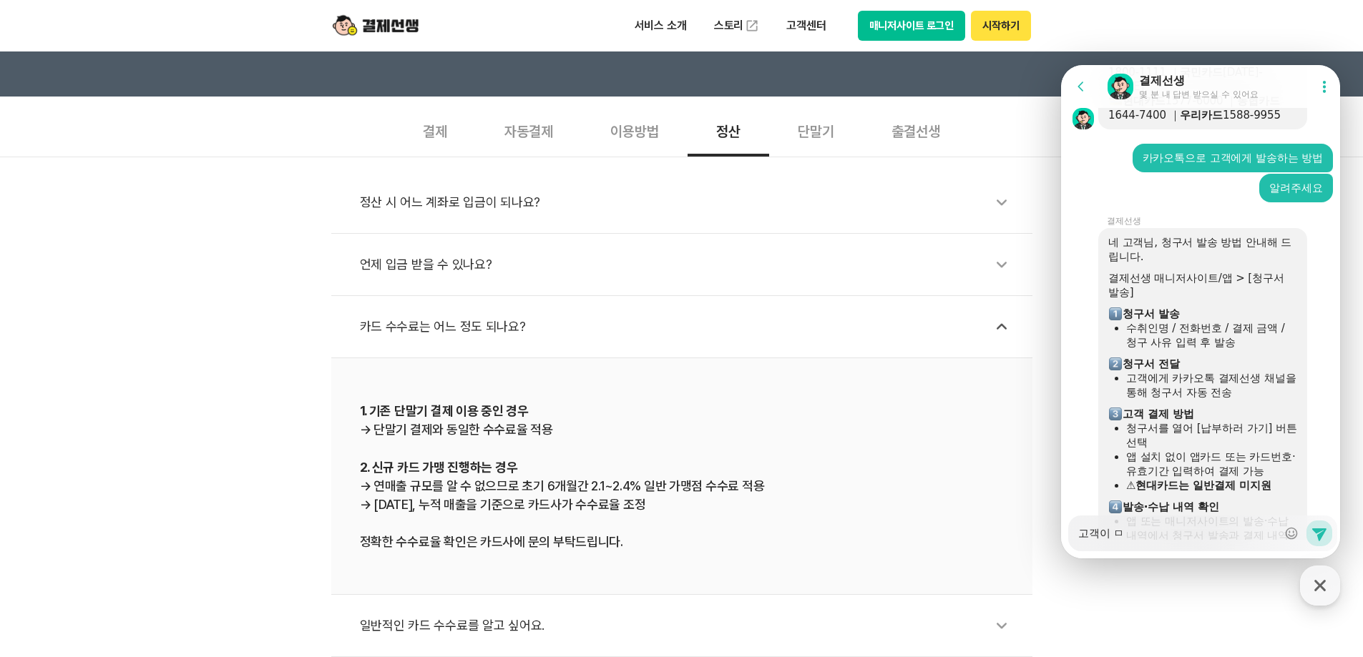
type textarea "고객이 무"
type textarea "x"
type textarea "고객이 문"
type textarea "x"
type textarea "고객이 묹"
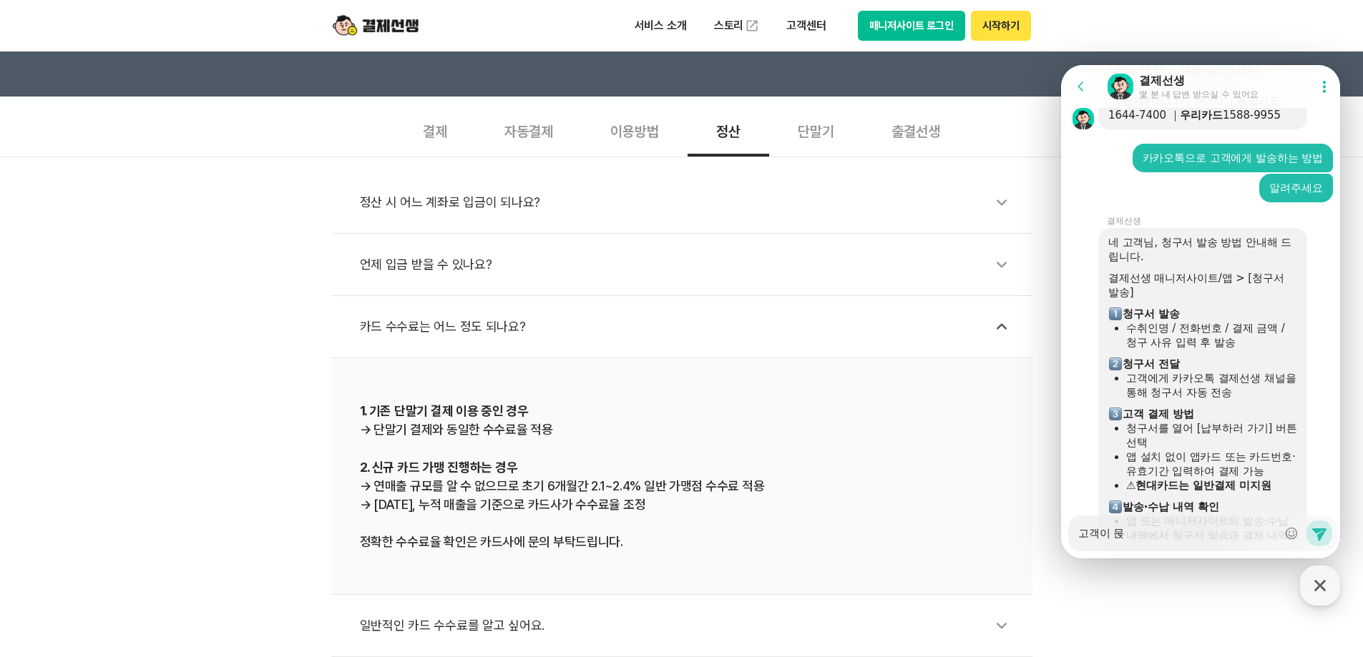
type textarea "x"
type textarea "고객이 문자"
type textarea "x"
type textarea "고객이 문잘"
type textarea "x"
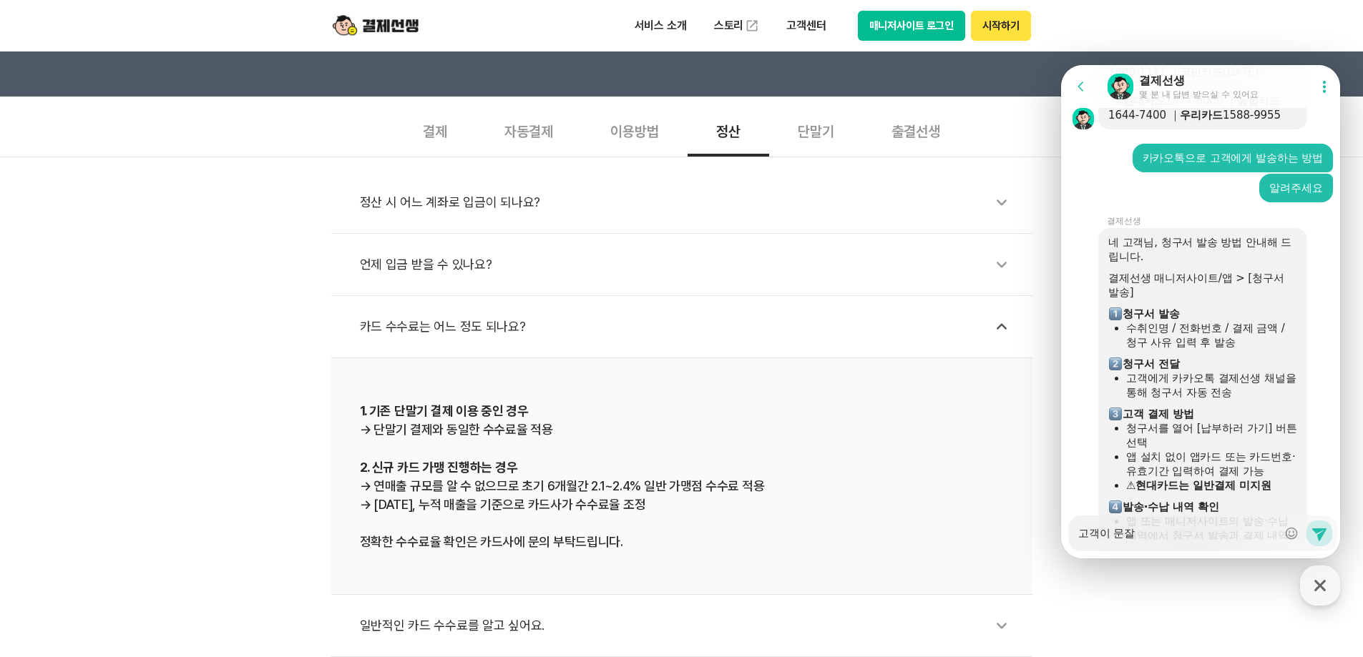
type textarea "고객이 문자로"
type textarea "x"
type textarea "고객이 문자로"
type textarea "x"
type textarea "고객이 문자로"
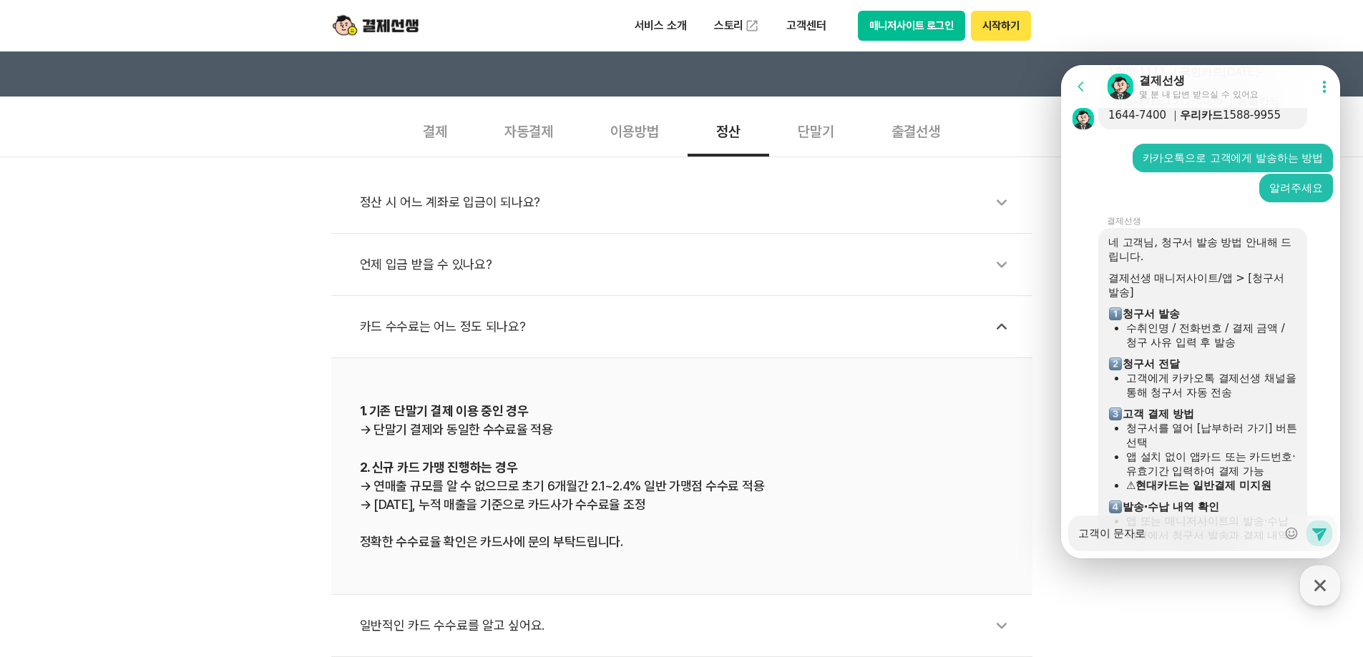
type textarea "x"
type textarea "고객이 문자로ㅁ"
type textarea "x"
type textarea "고객이 문자[GEOGRAPHIC_DATA]"
type textarea "x"
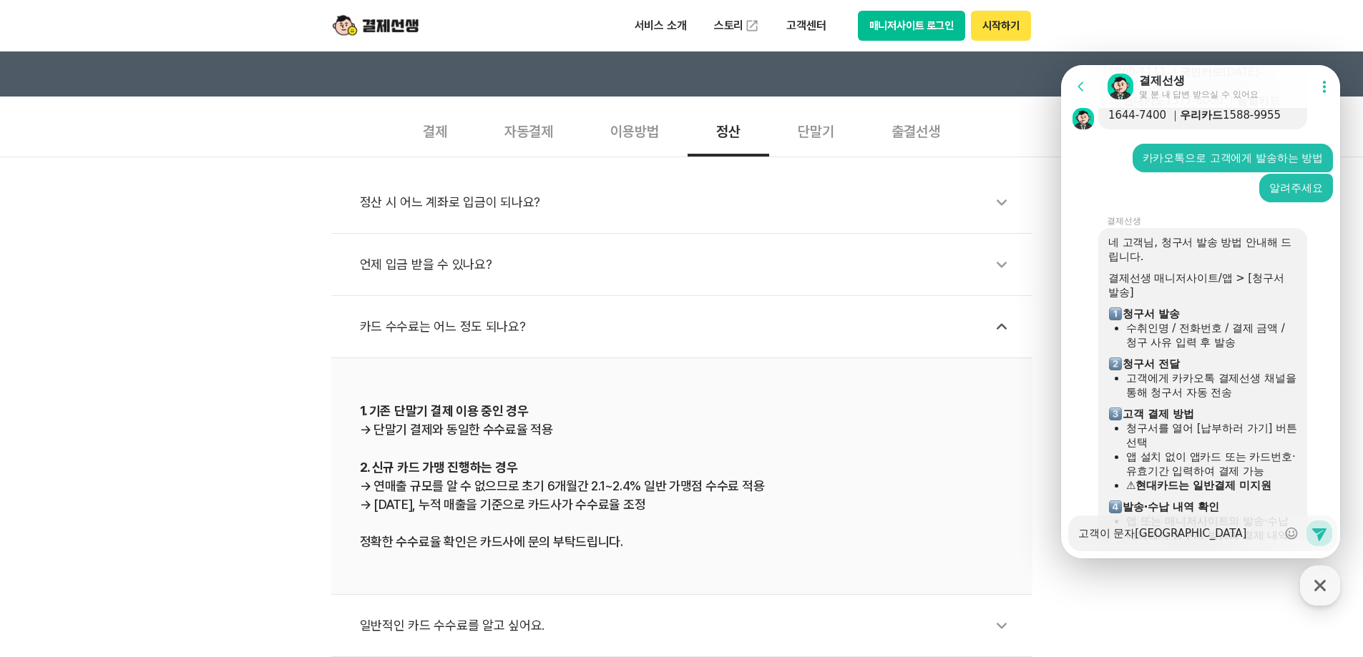
type textarea "고객이 문자로만"
type textarea "x"
type textarea "고객이 문자로만"
type textarea "x"
type textarea "고객이 문자로만 ㅂ"
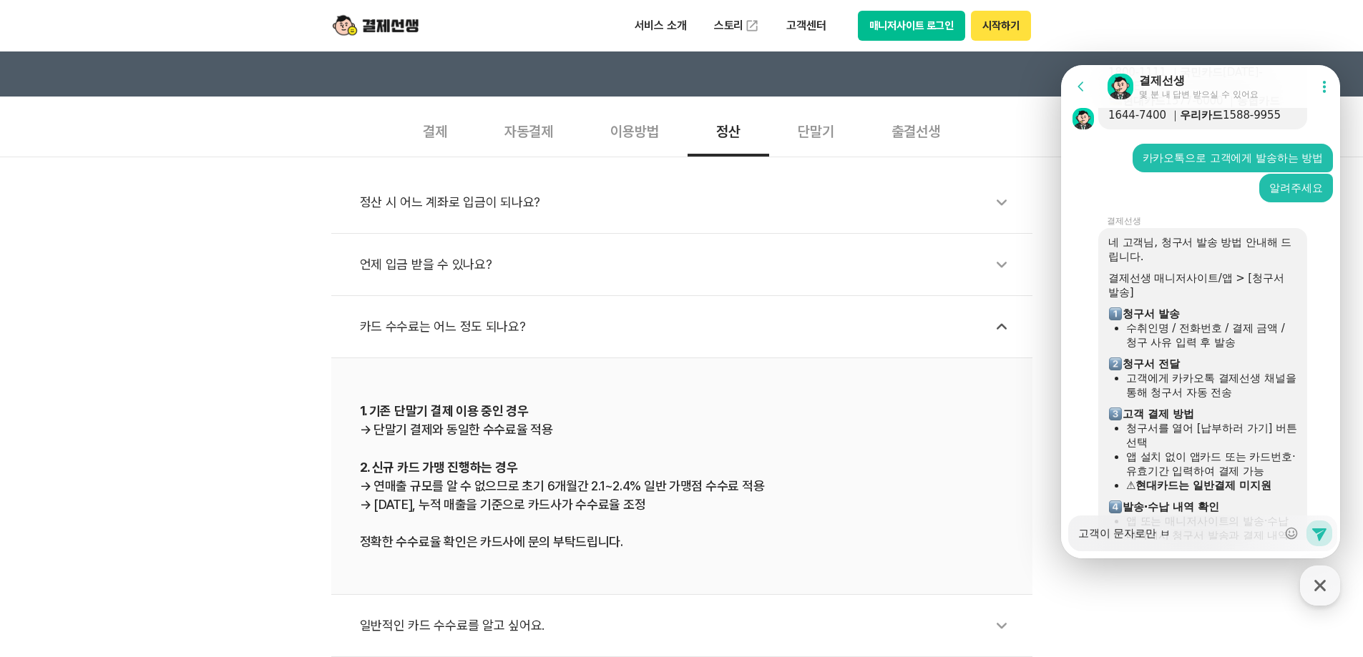
type textarea "x"
type textarea "고객이 문자로만 바"
type textarea "x"
type textarea "고객이 문자로만 받"
type textarea "x"
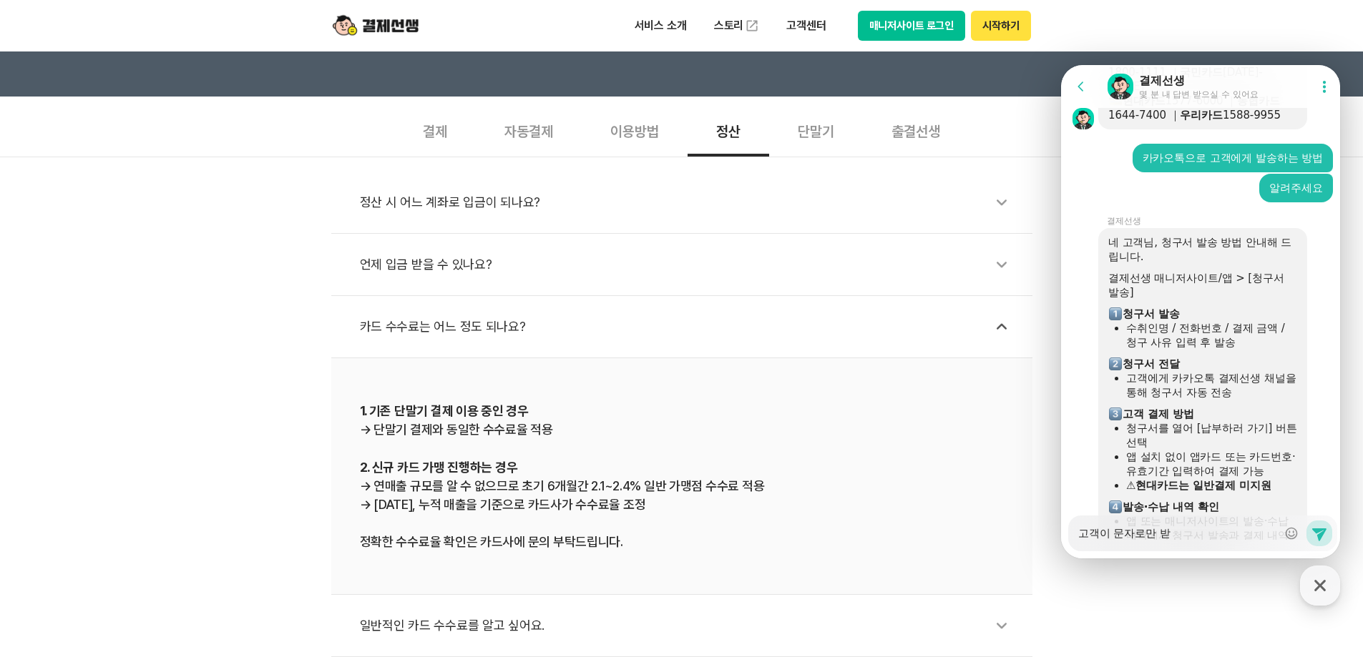
type textarea "고객이 문자로만 받ㅇ"
type textarea "x"
type textarea "고객이 문자로만 받아"
type textarea "x"
type textarea "고객이 문자로만 받았"
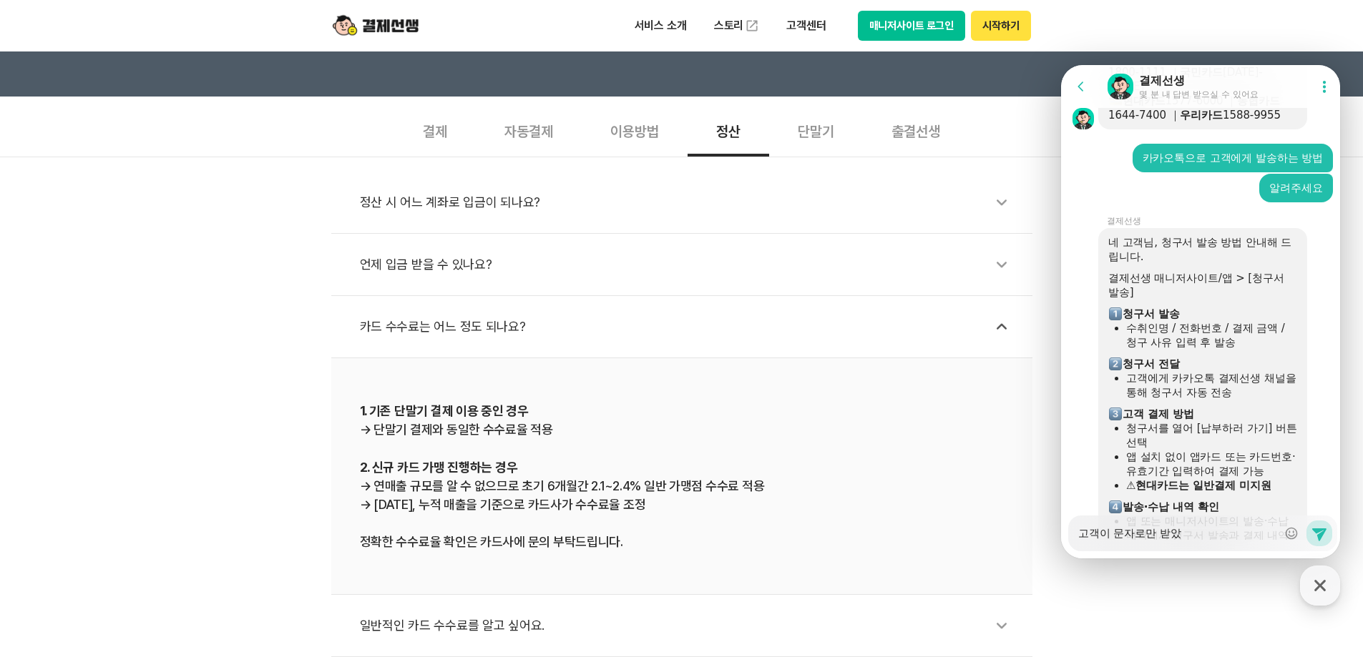
type textarea "x"
type textarea "고객이 문자로만 받았ㄷ"
type textarea "x"
type textarea "고객이 문자로만 받았다"
type textarea "x"
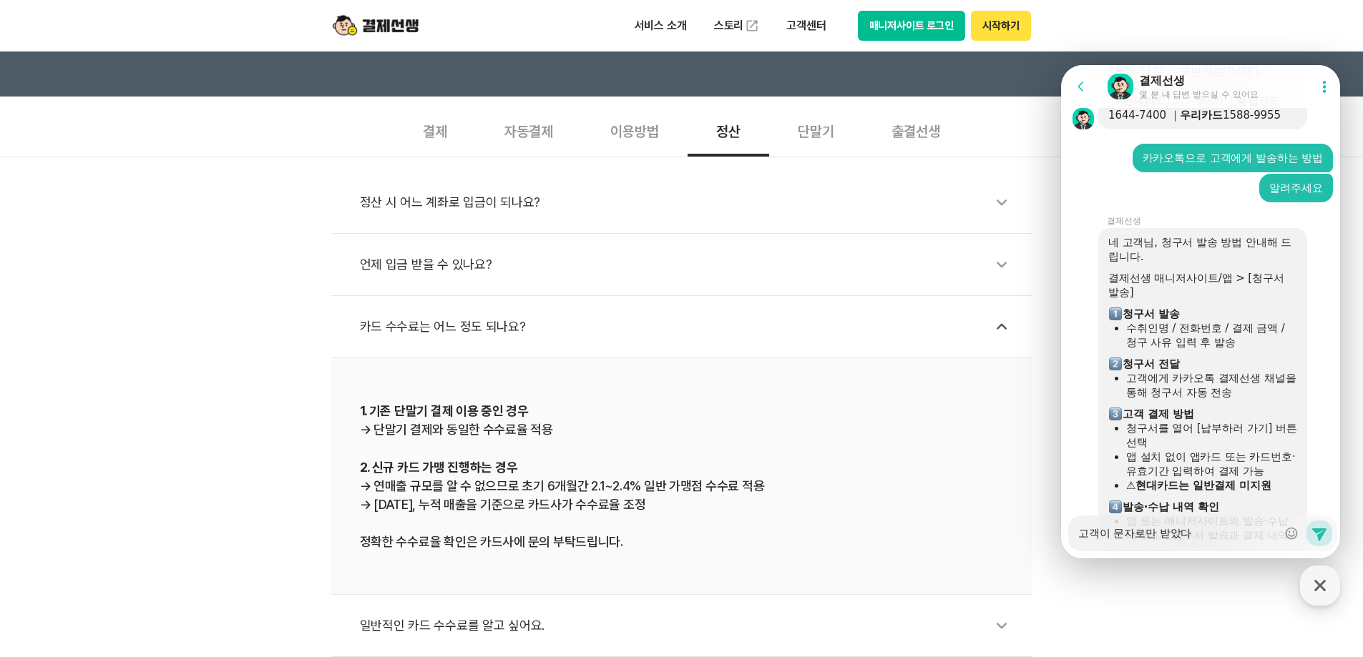
type textarea "고객이 문자로만 받았닥"
type textarea "x"
type textarea "고객이 문자로만 받았다고"
type textarea "x"
type textarea "고객이 문자로만 받았다고"
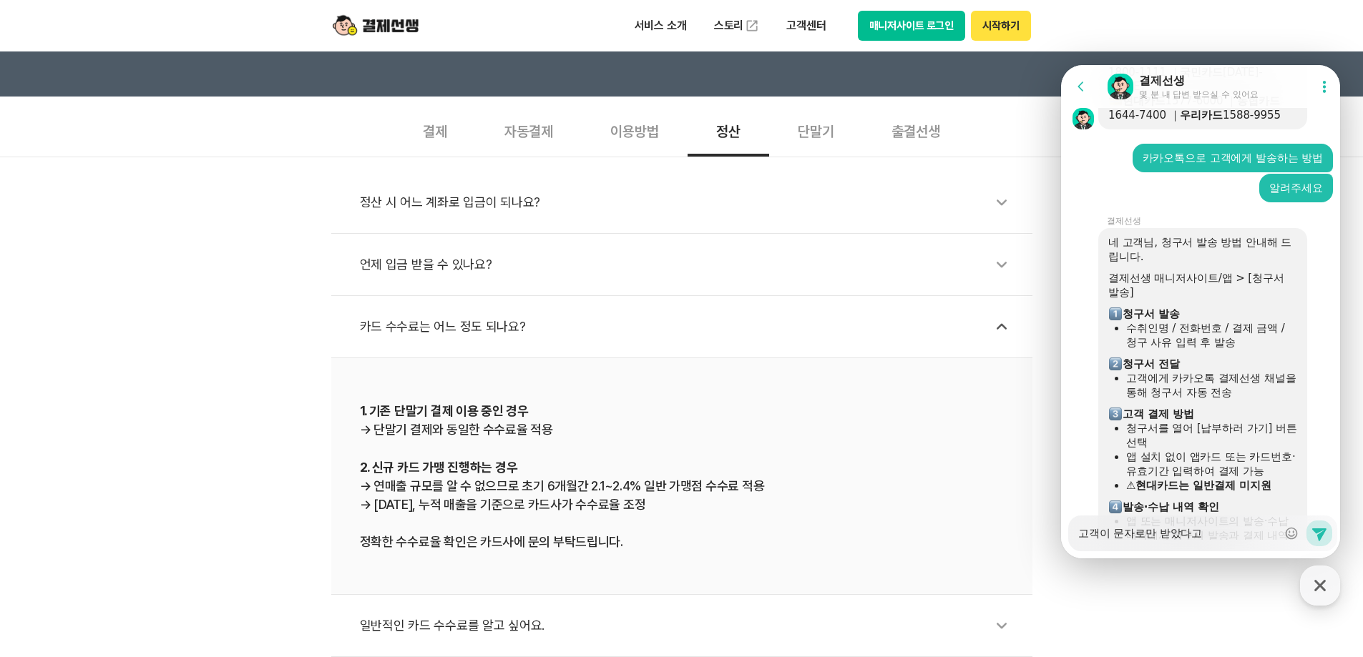
type textarea "x"
type textarea "고객이 문자로만 받았다고 하"
type textarea "x"
type textarea "고객이 문자로만 받았다고 합"
type textarea "x"
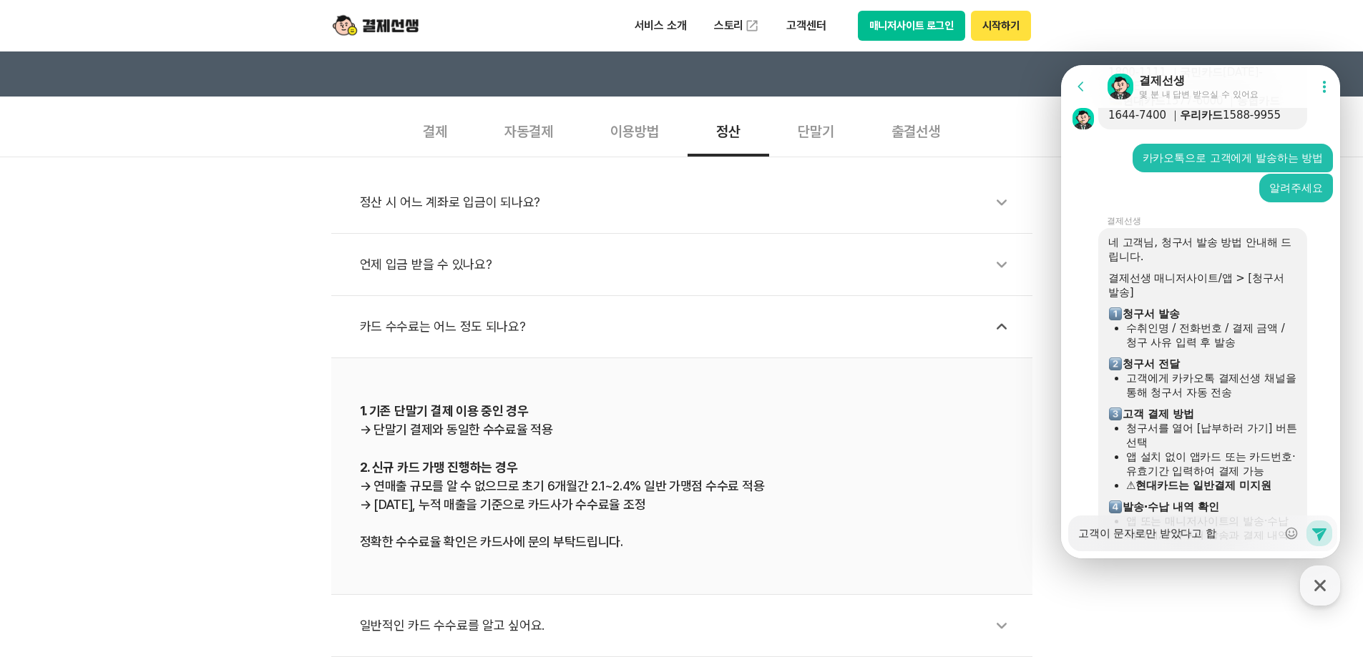
type textarea "고객이 문자로만 받았다고 합ㄴ"
type textarea "x"
type textarea "고객이 문자로만 받았다고 합니"
type textarea "x"
type textarea "고객이 문자로만 받았다고 합닏"
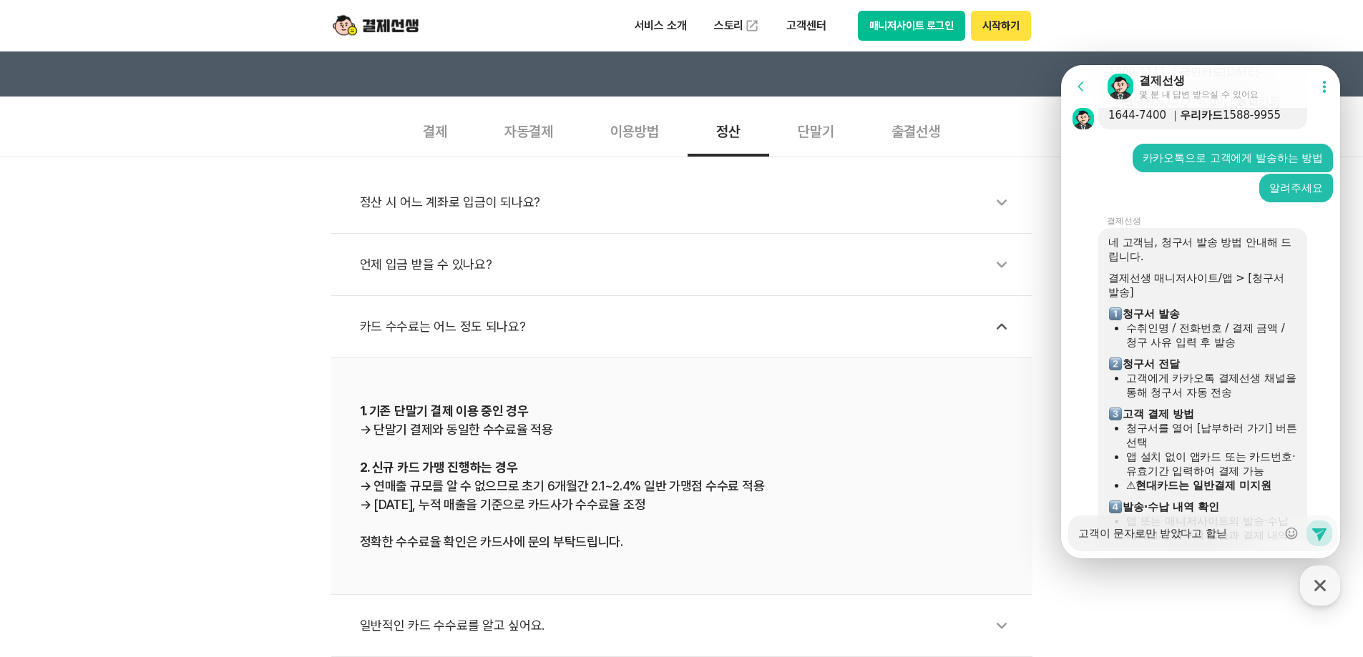
type textarea "x"
type textarea "고객이 문자로만 받았다고 합니다"
type textarea "x"
type textarea "고객이 문자로만 받았다고 합니다."
type textarea "x"
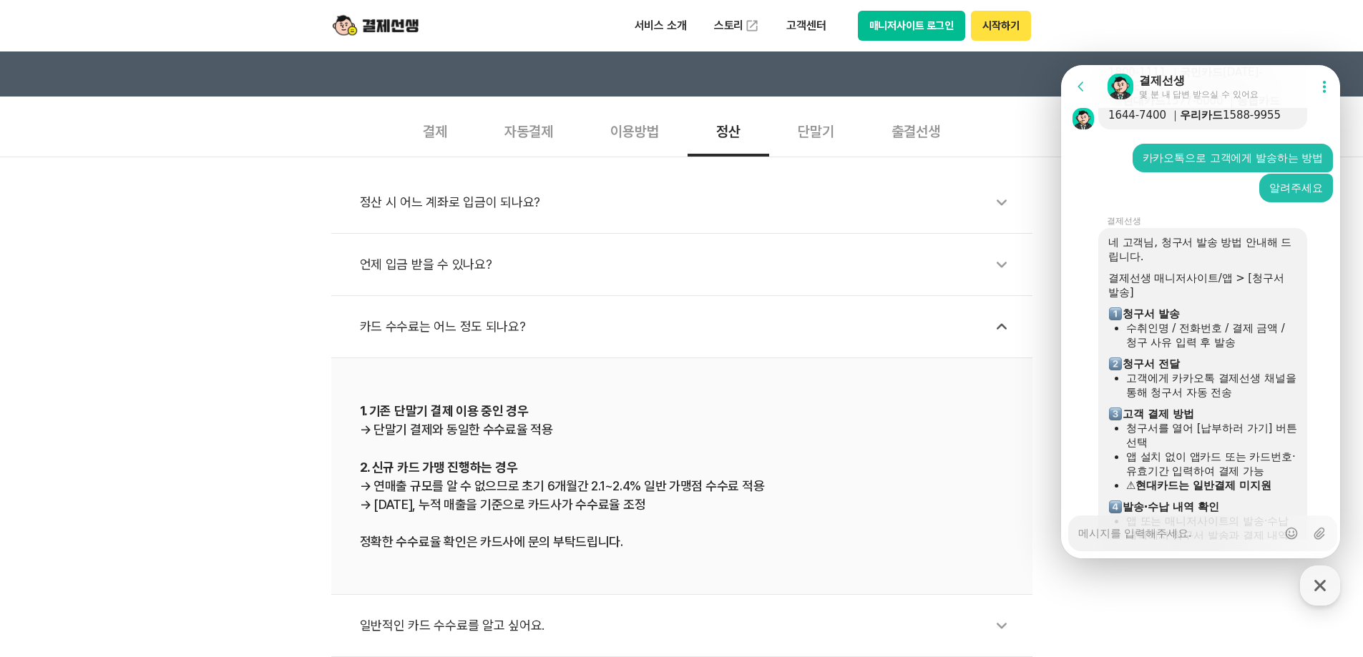
scroll to position [3315, 0]
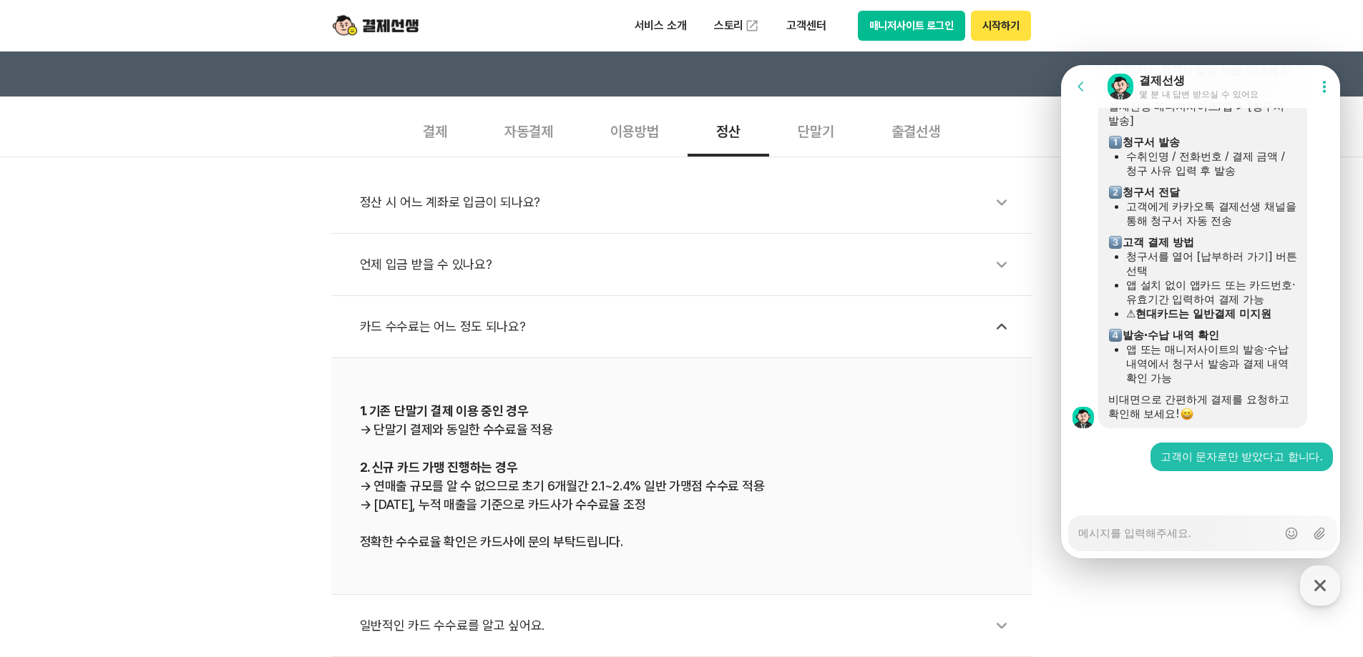
type textarea "x"
type textarea "ㅋ"
type textarea "x"
type textarea "카"
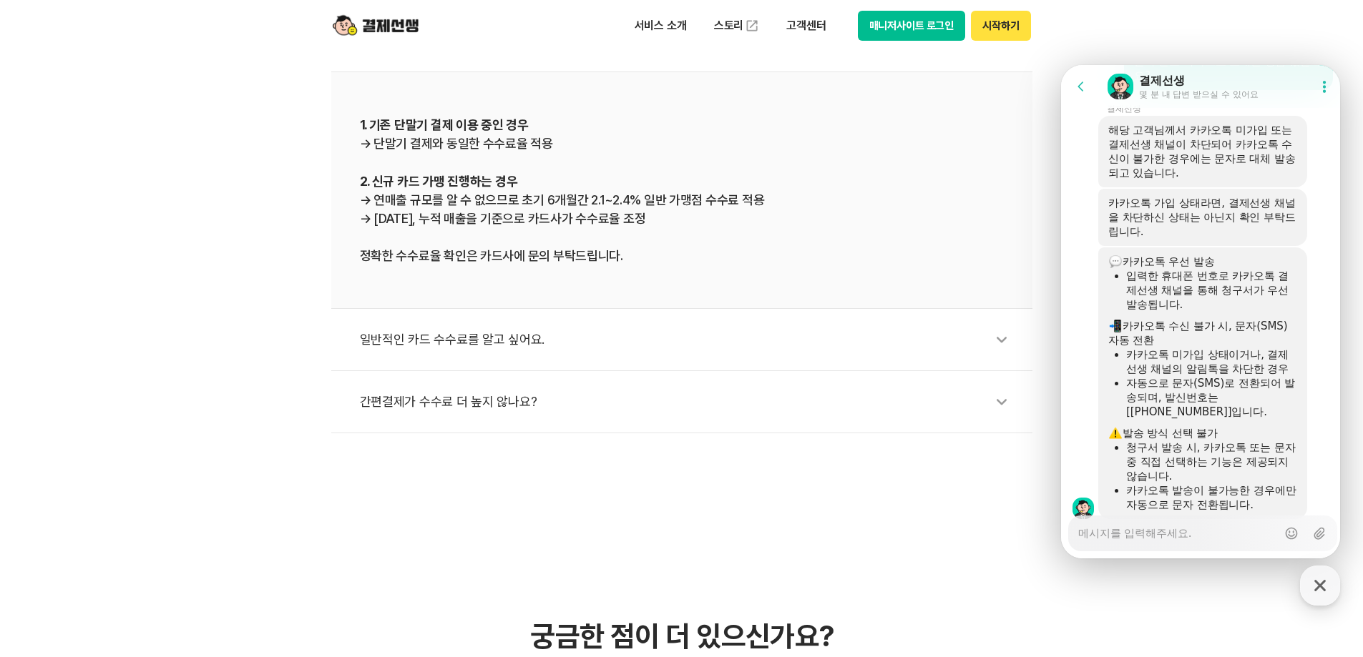
scroll to position [3757, 0]
